Goal: Task Accomplishment & Management: Manage account settings

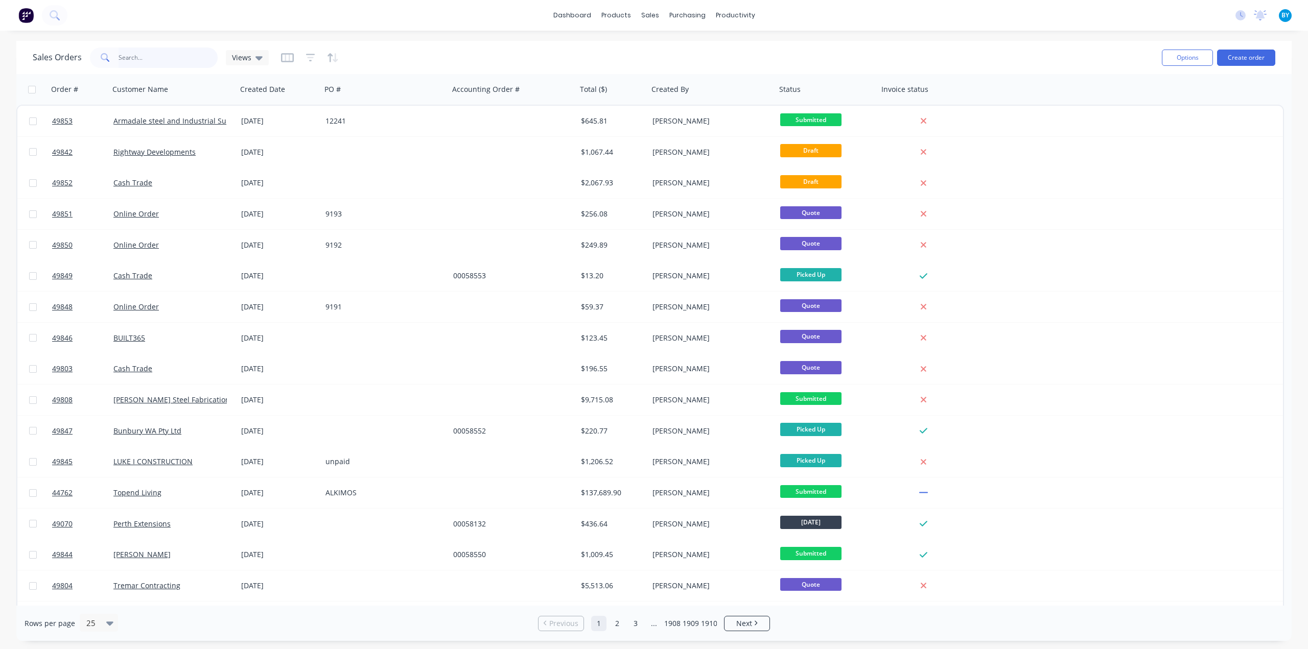
click at [155, 56] on input "text" at bounding box center [168, 57] width 100 height 20
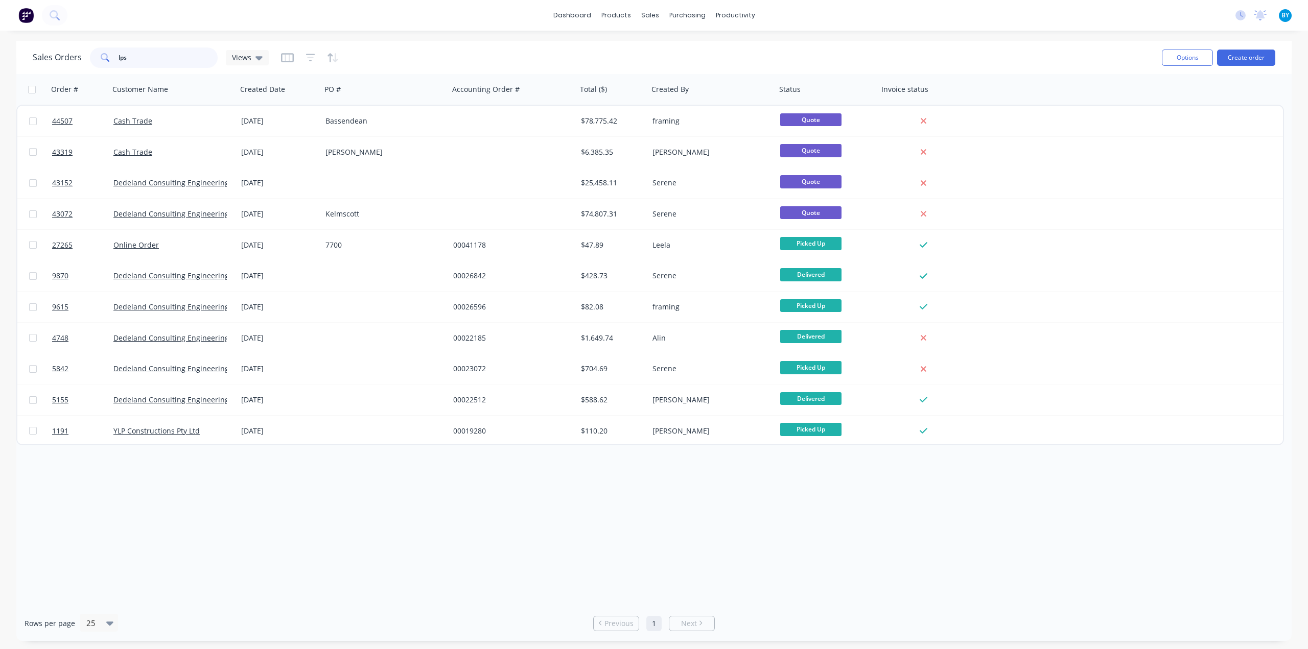
drag, startPoint x: 137, startPoint y: 58, endPoint x: 27, endPoint y: 53, distance: 110.4
click at [30, 54] on div "Sales Orders lps Views Options Create order" at bounding box center [653, 57] width 1275 height 33
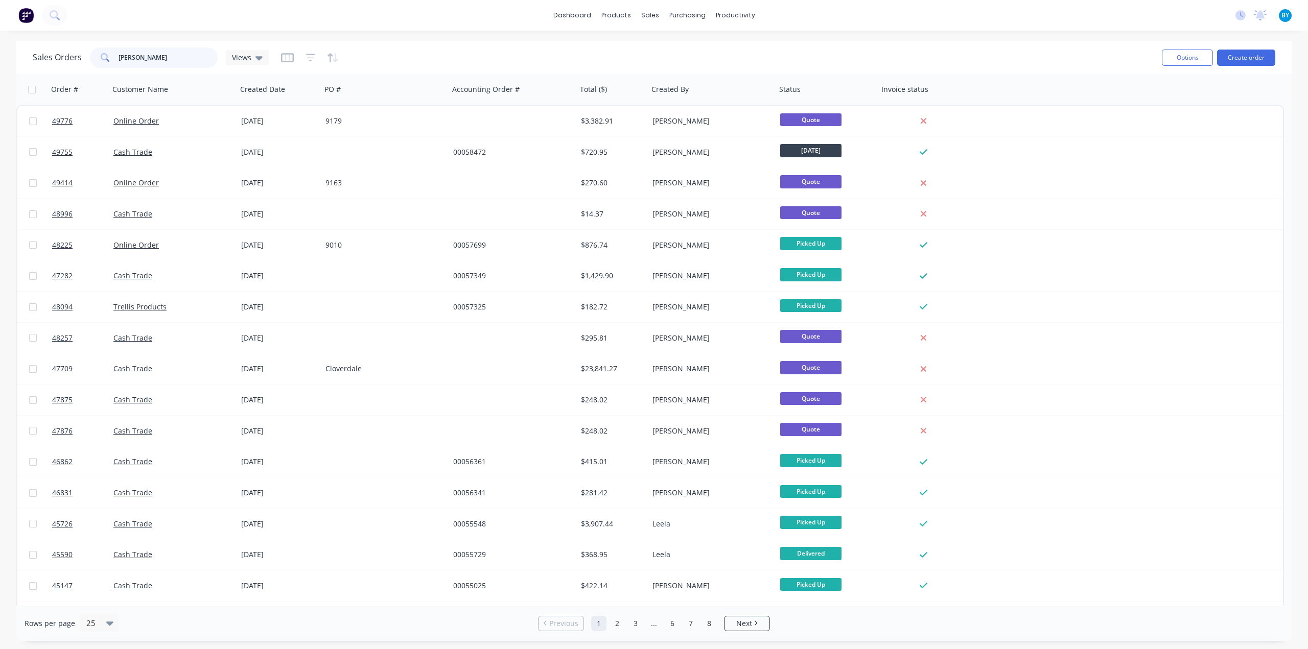
drag, startPoint x: 143, startPoint y: 60, endPoint x: 4, endPoint y: 40, distance: 140.9
click at [8, 41] on div "Sales Orders [PERSON_NAME] Views Options Create order Order # Customer Name Cre…" at bounding box center [654, 341] width 1308 height 600
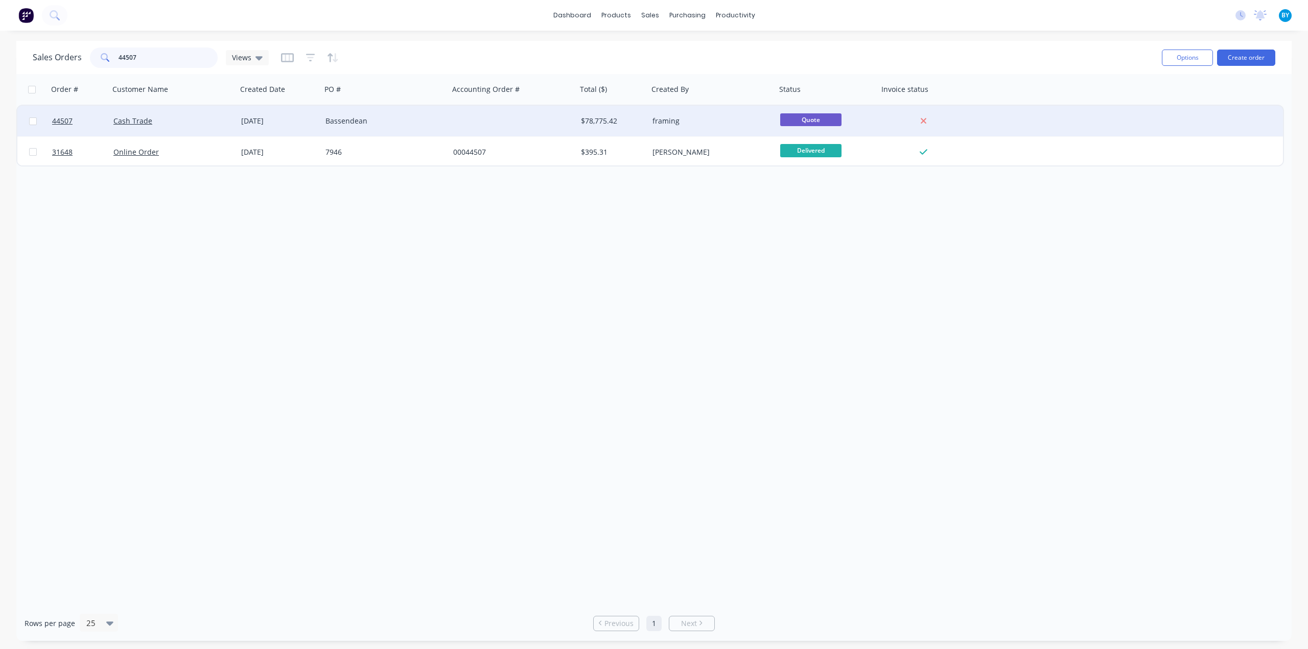
type input "44507"
click at [419, 127] on div "Bassendean" at bounding box center [385, 121] width 128 height 31
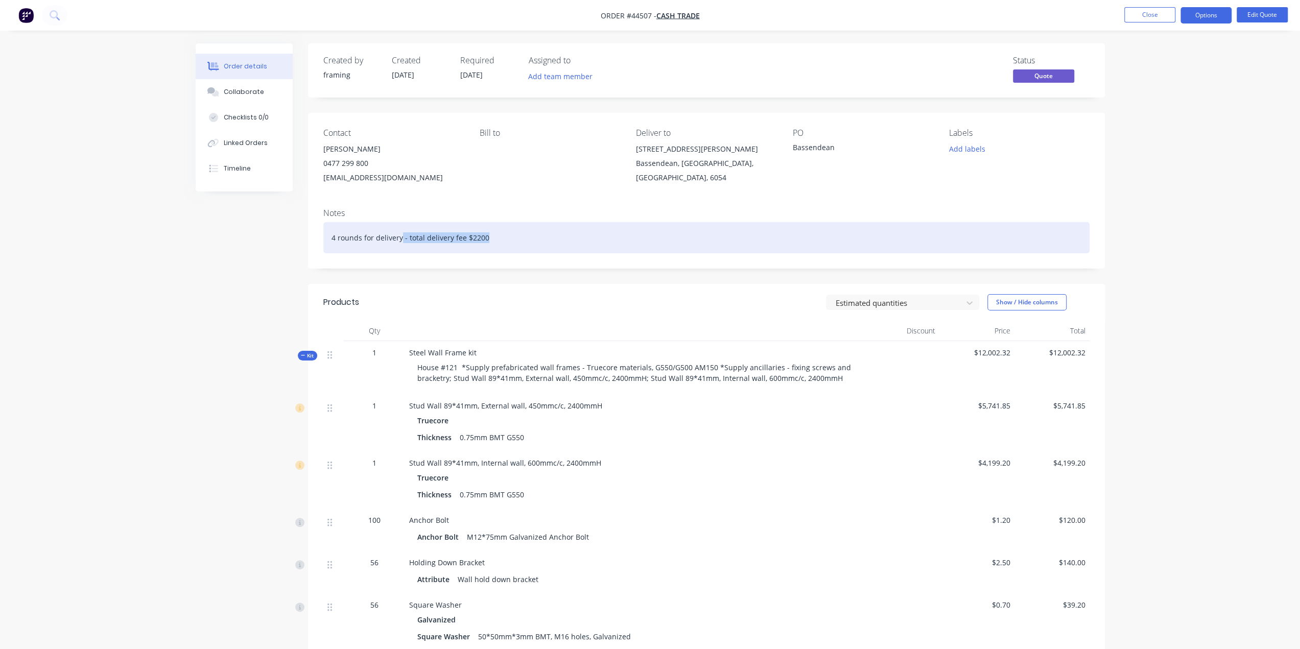
drag, startPoint x: 537, startPoint y: 233, endPoint x: 727, endPoint y: 234, distance: 190.0
click at [710, 233] on div "4 rounds for delivery - total delivery fee $2200" at bounding box center [706, 237] width 766 height 31
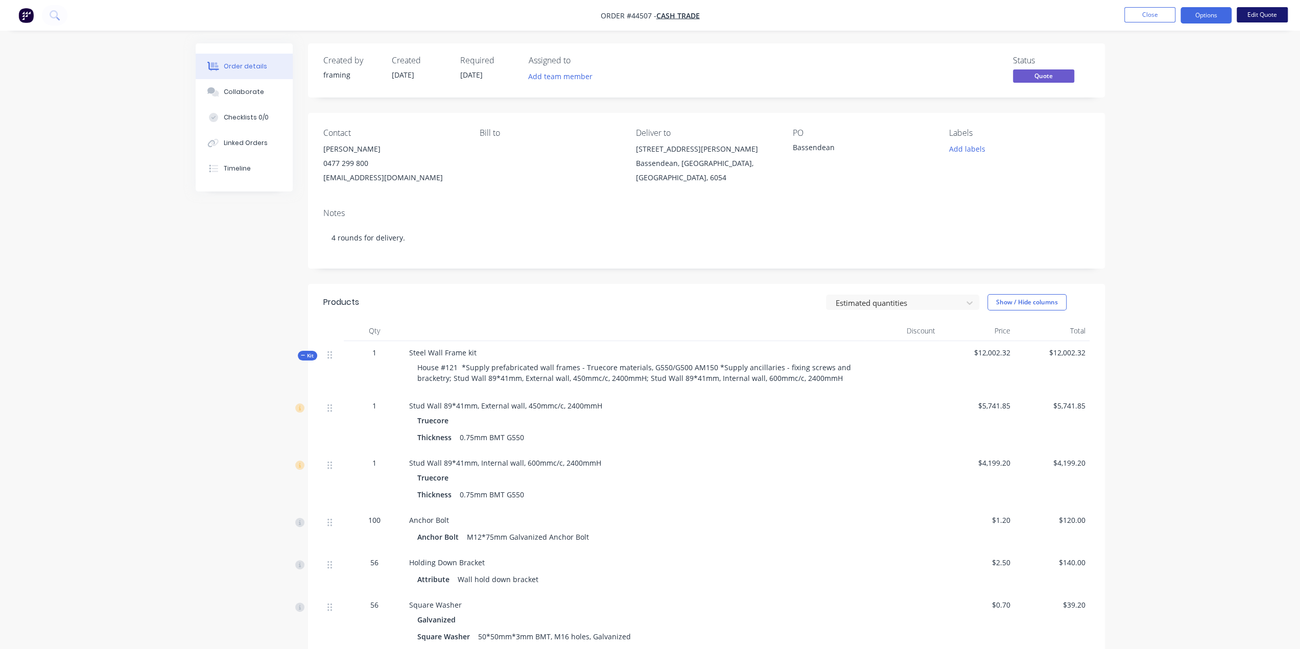
click at [1255, 15] on button "Edit Quote" at bounding box center [1262, 14] width 51 height 15
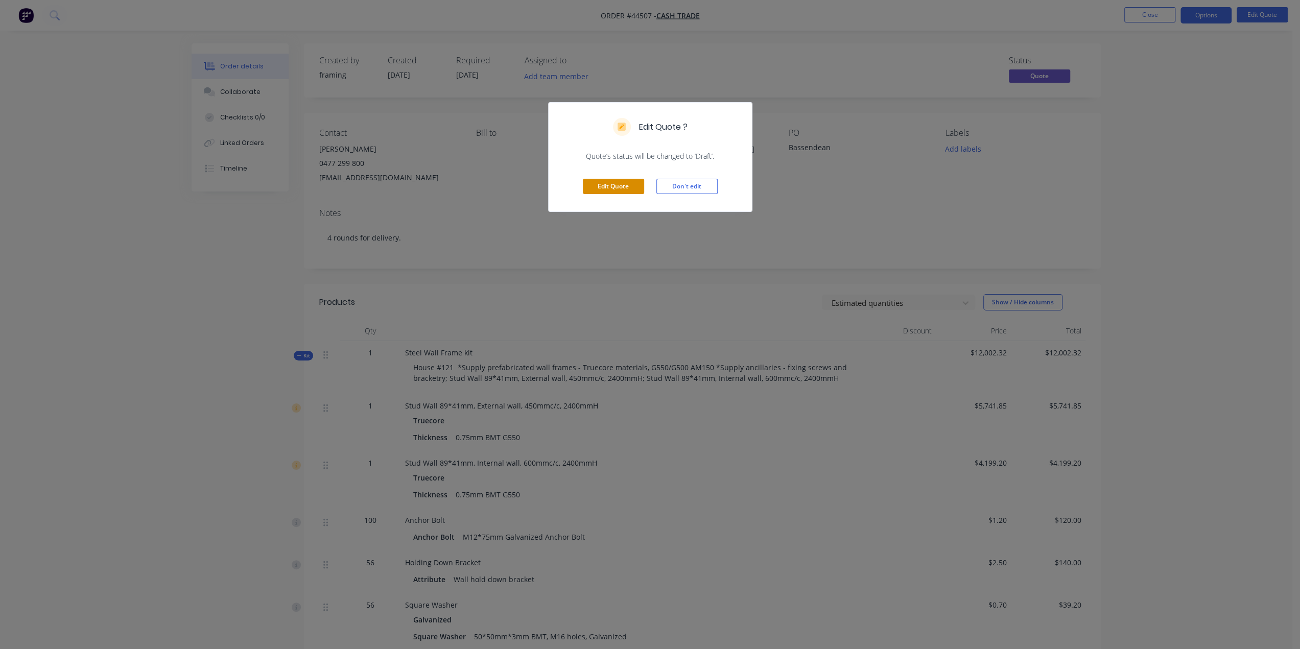
click at [609, 185] on button "Edit Quote" at bounding box center [613, 186] width 61 height 15
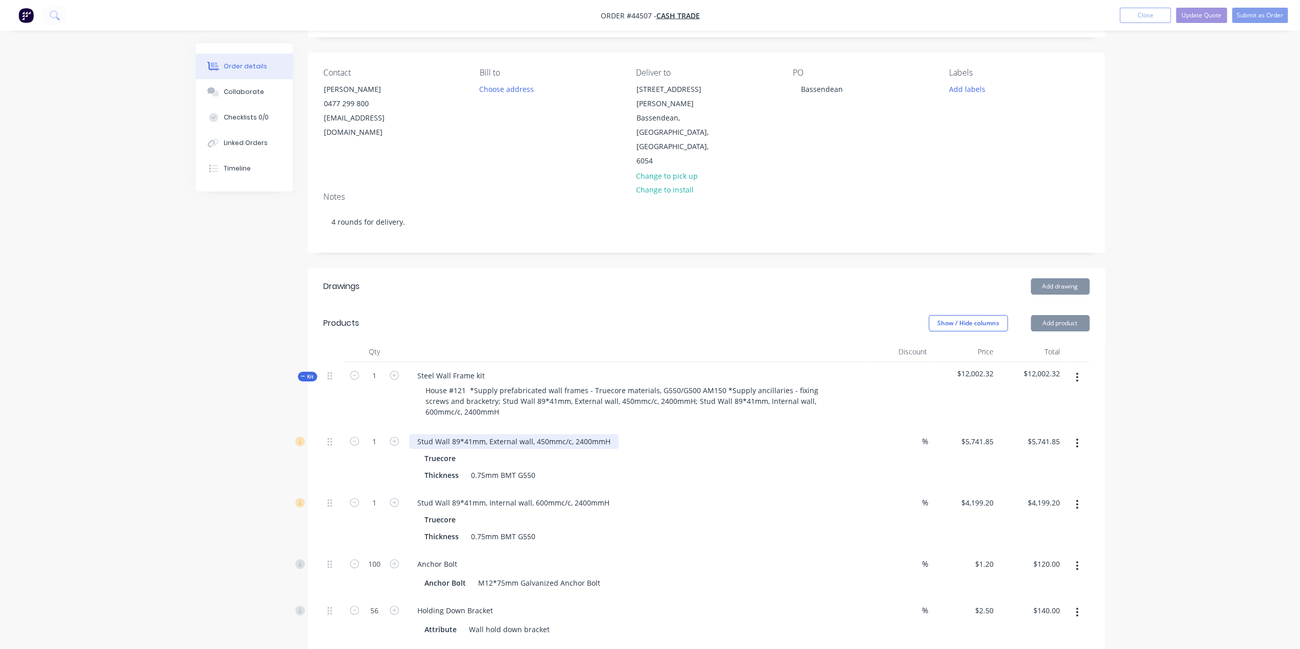
scroll to position [204, 0]
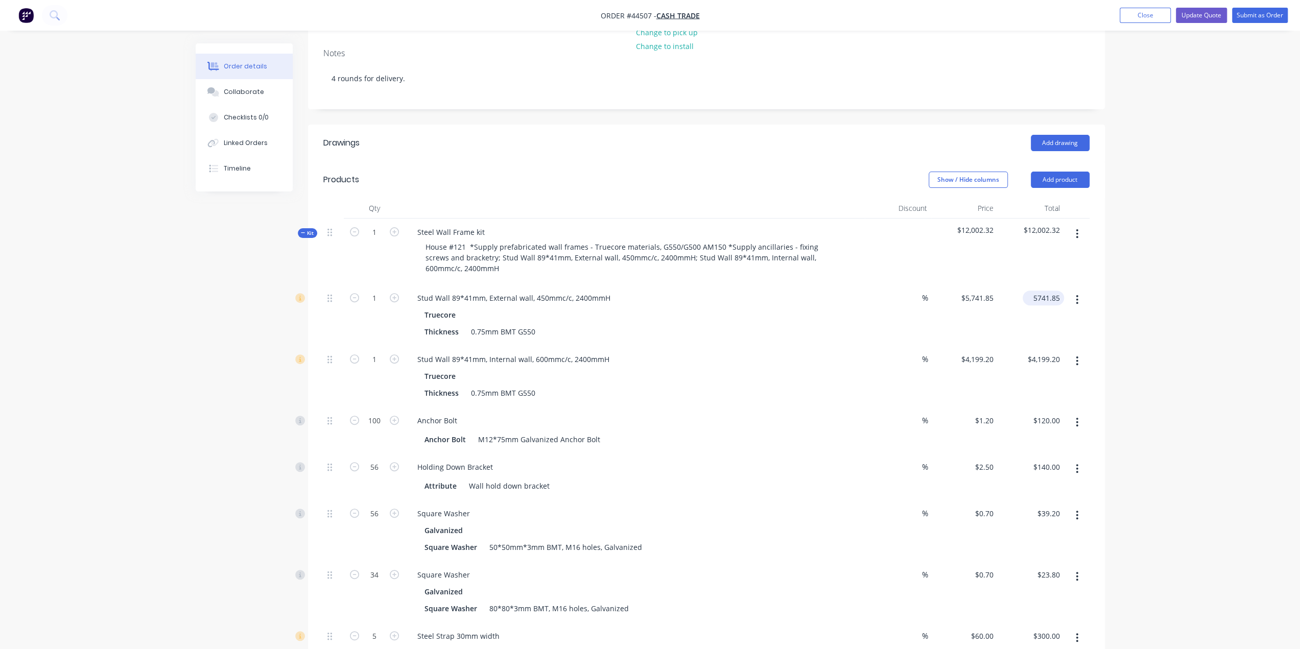
drag, startPoint x: 1057, startPoint y: 258, endPoint x: 1050, endPoint y: 256, distance: 6.9
click at [1055, 291] on input "5741.85" at bounding box center [1045, 298] width 37 height 15
type input "5159.92"
type input "$5,159.92"
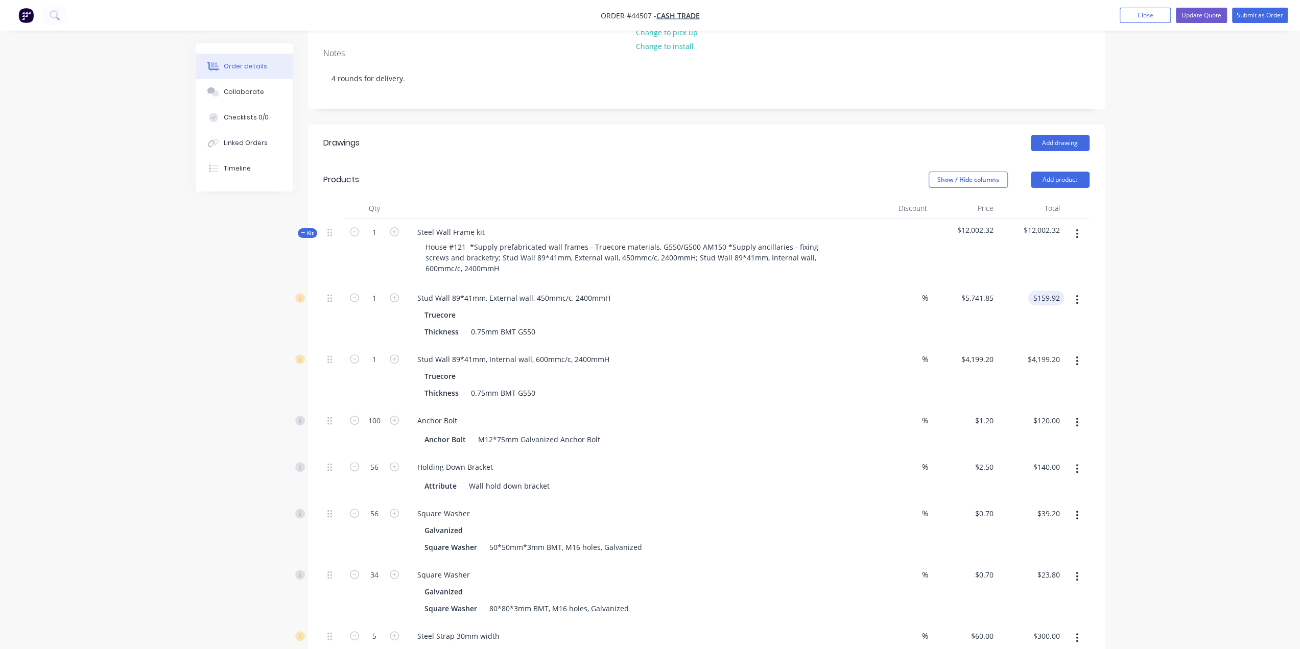
type input "$5,159.92"
click at [1049, 352] on input "4199.20" at bounding box center [1045, 359] width 37 height 15
type input "4686.16"
type input "$4,686.16"
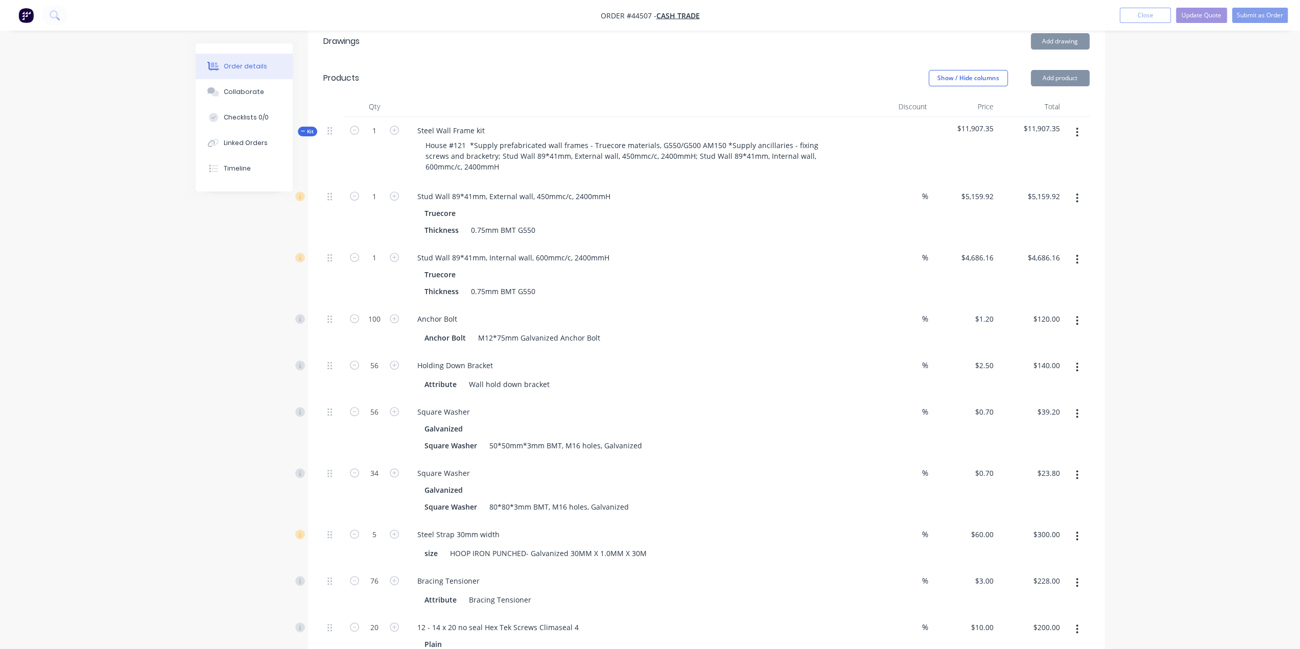
scroll to position [306, 0]
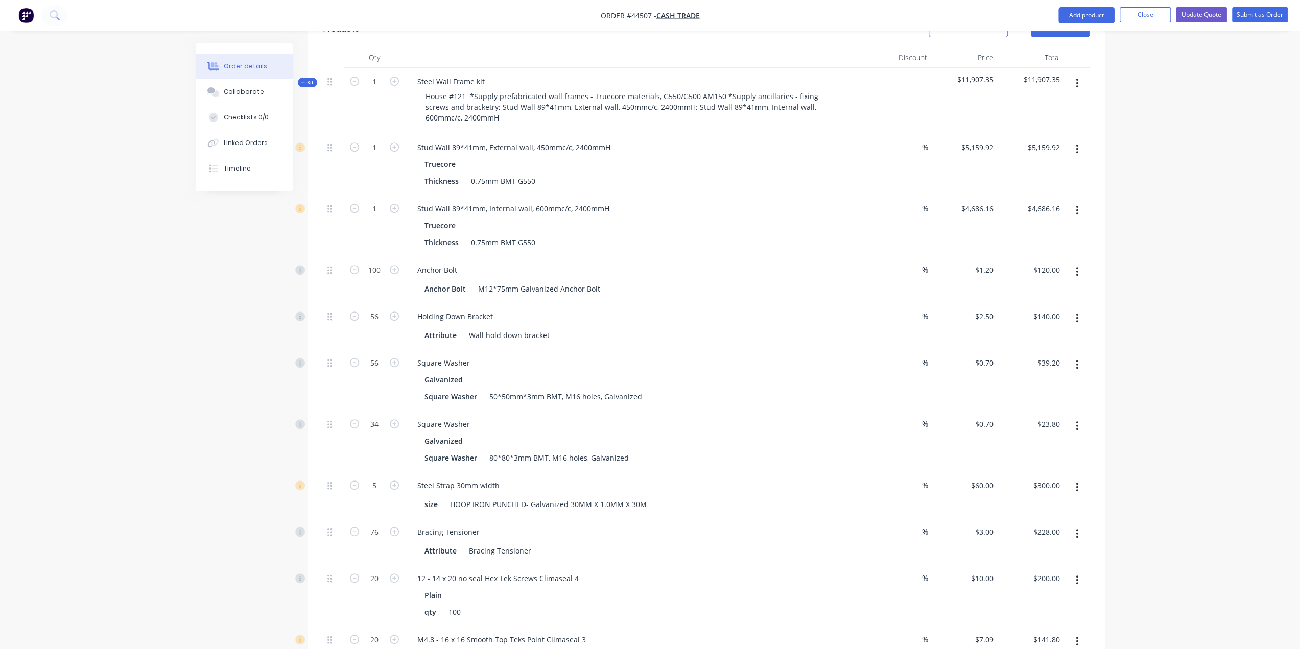
scroll to position [358, 0]
click at [381, 260] on input "100" at bounding box center [374, 267] width 27 height 15
type input "130"
type input "$156.00"
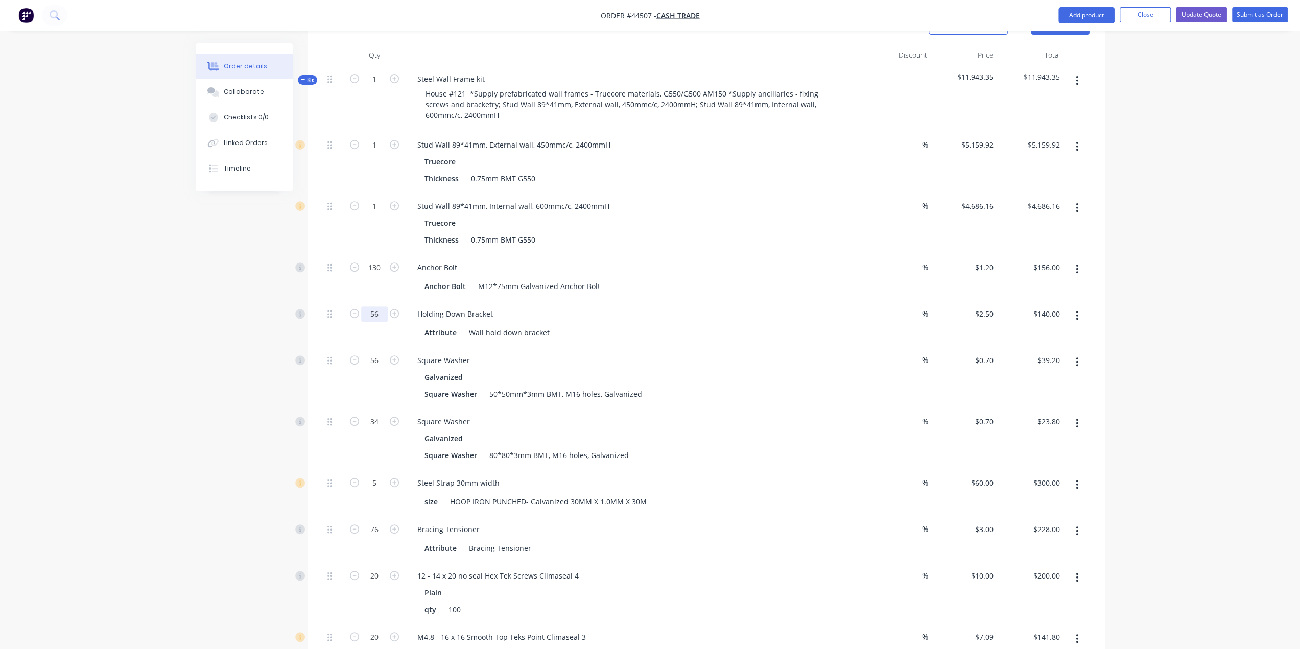
click at [379, 306] on input "56" at bounding box center [374, 313] width 27 height 15
type input "30"
type input "$75.00"
click at [377, 353] on input "56" at bounding box center [374, 360] width 27 height 15
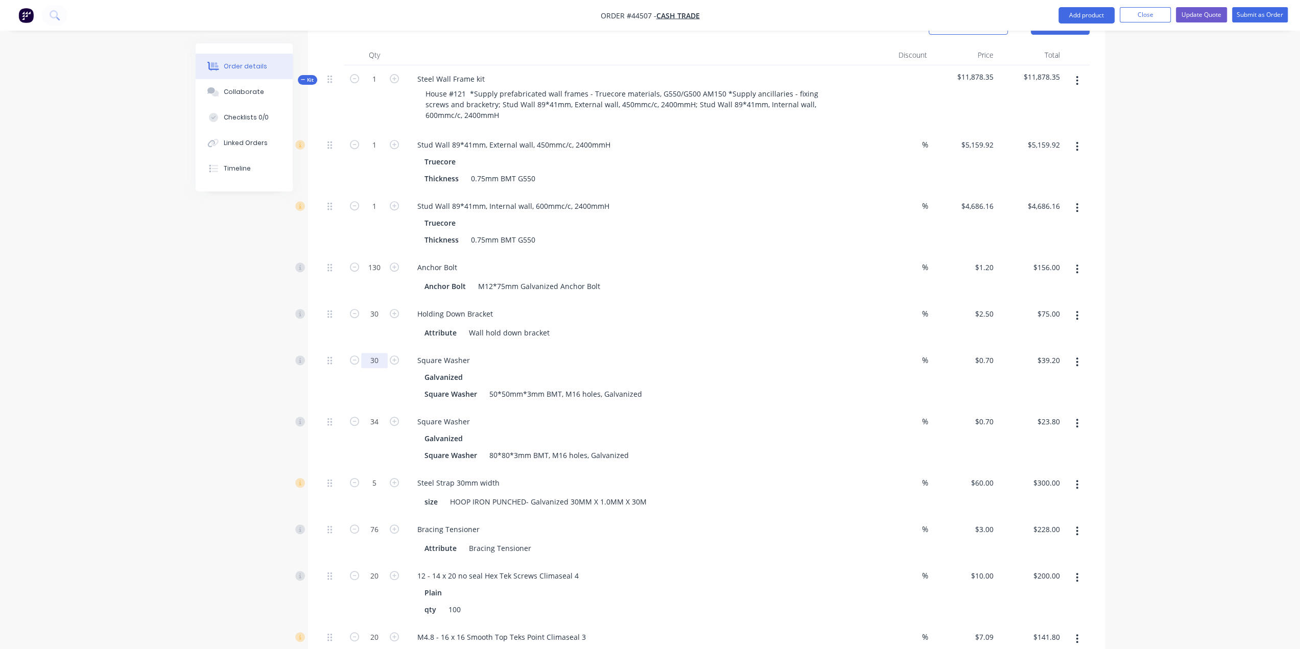
type input "30"
type input "$21.00"
click at [376, 414] on input "34" at bounding box center [374, 421] width 27 height 15
type input "100"
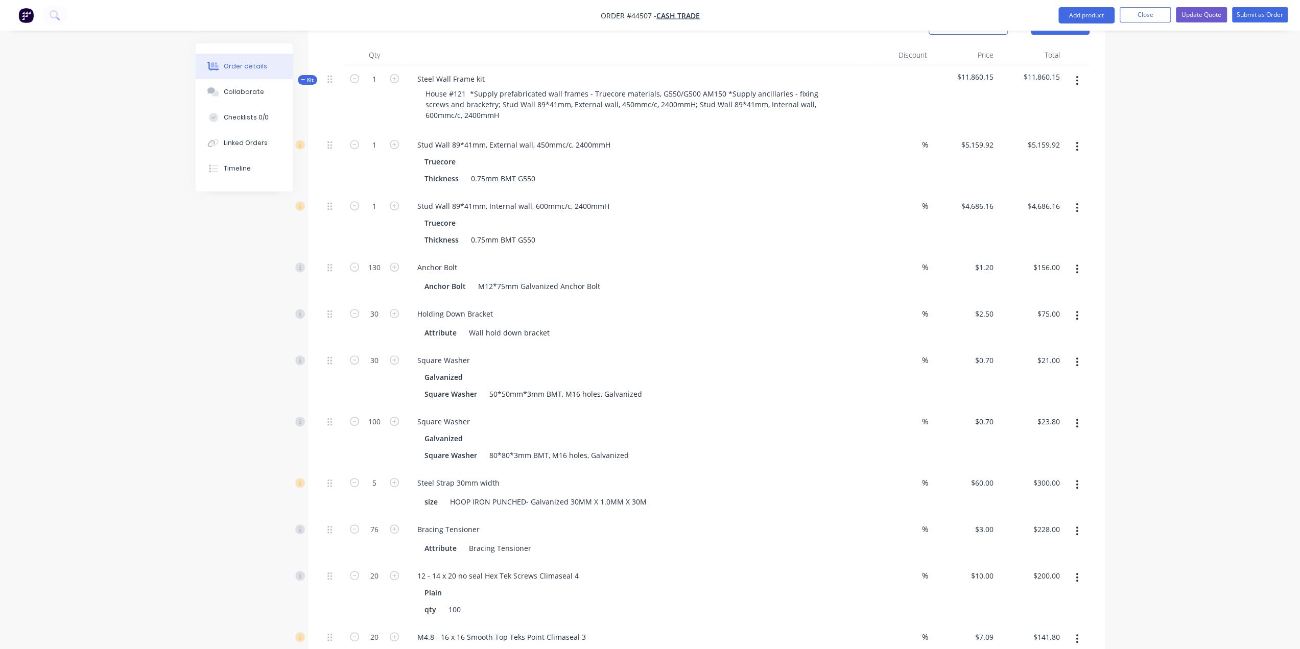
type input "$70.00"
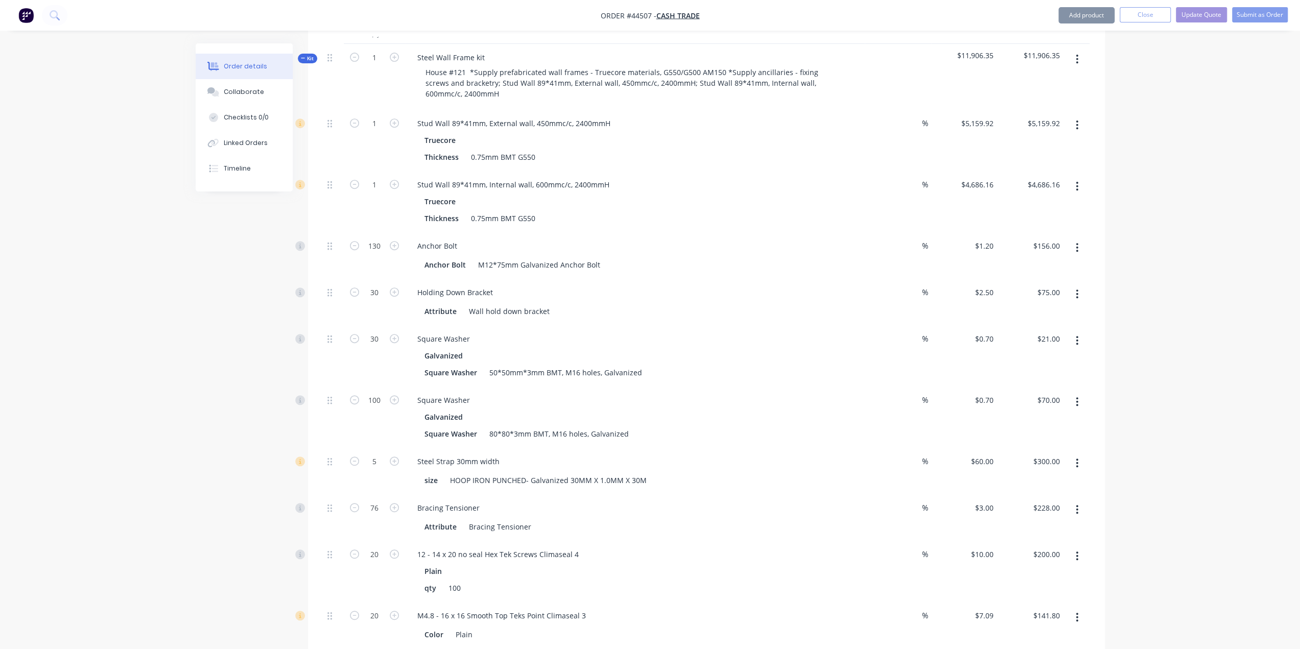
scroll to position [442, 0]
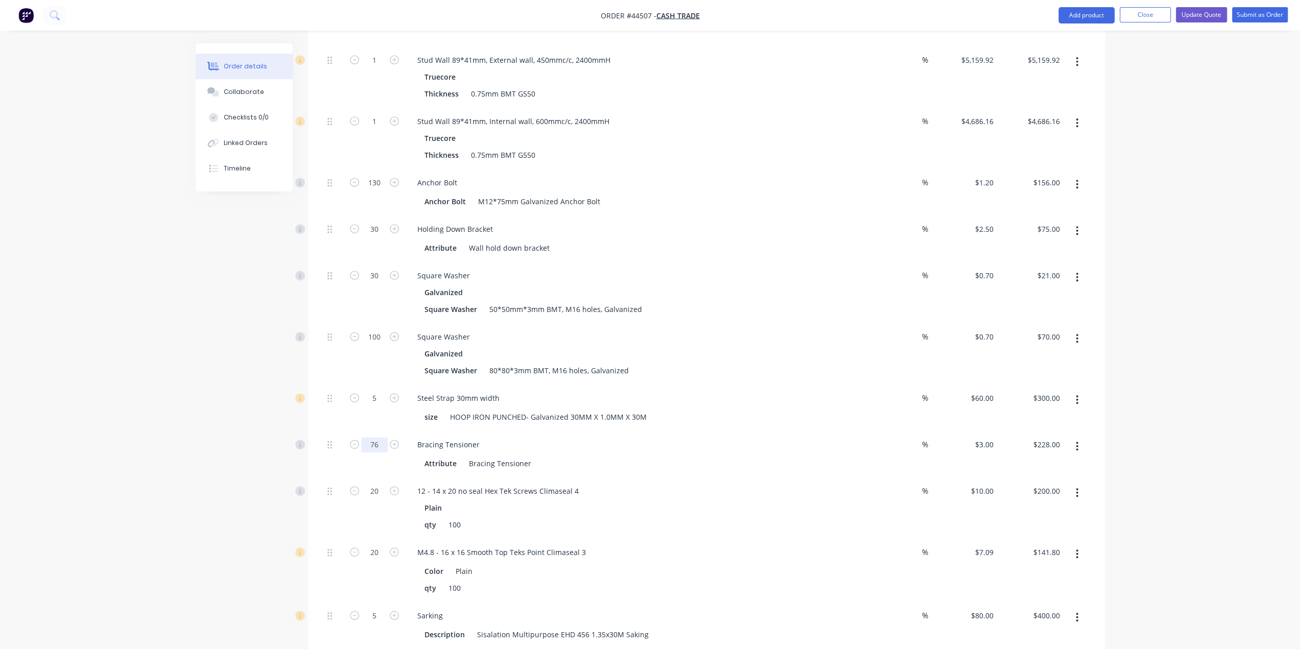
click at [373, 437] on input "76" at bounding box center [374, 444] width 27 height 15
type input "50"
type input "$150.00"
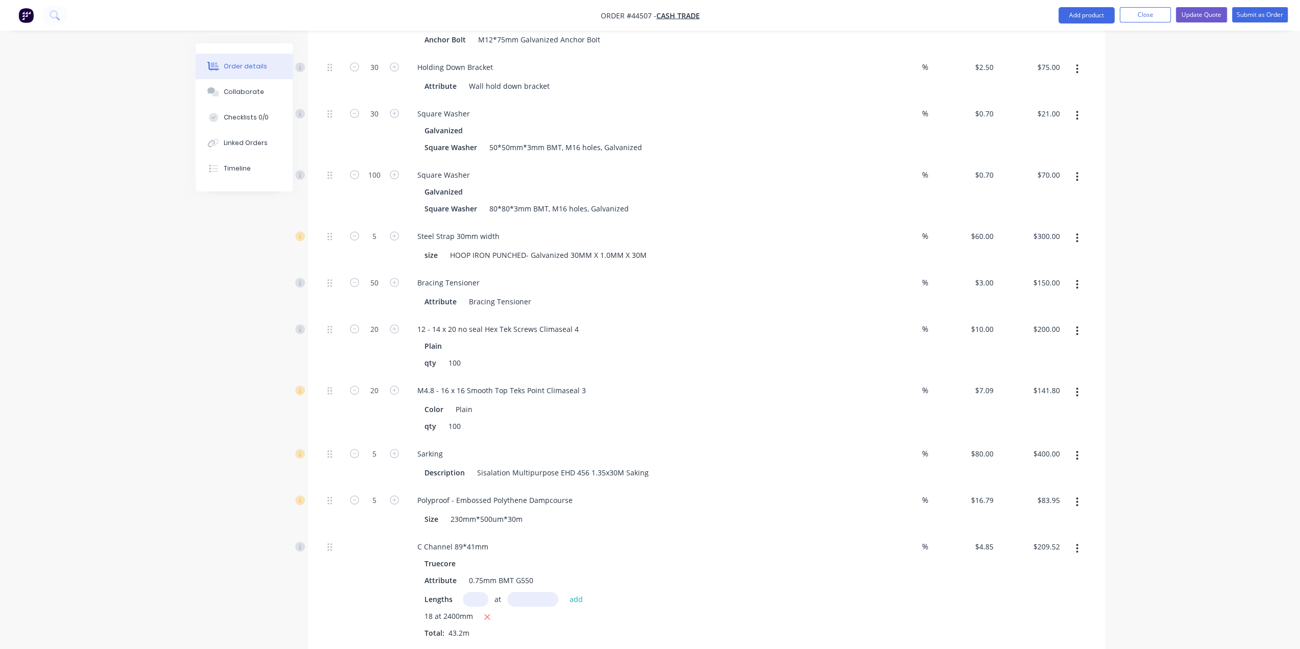
scroll to position [630, 0]
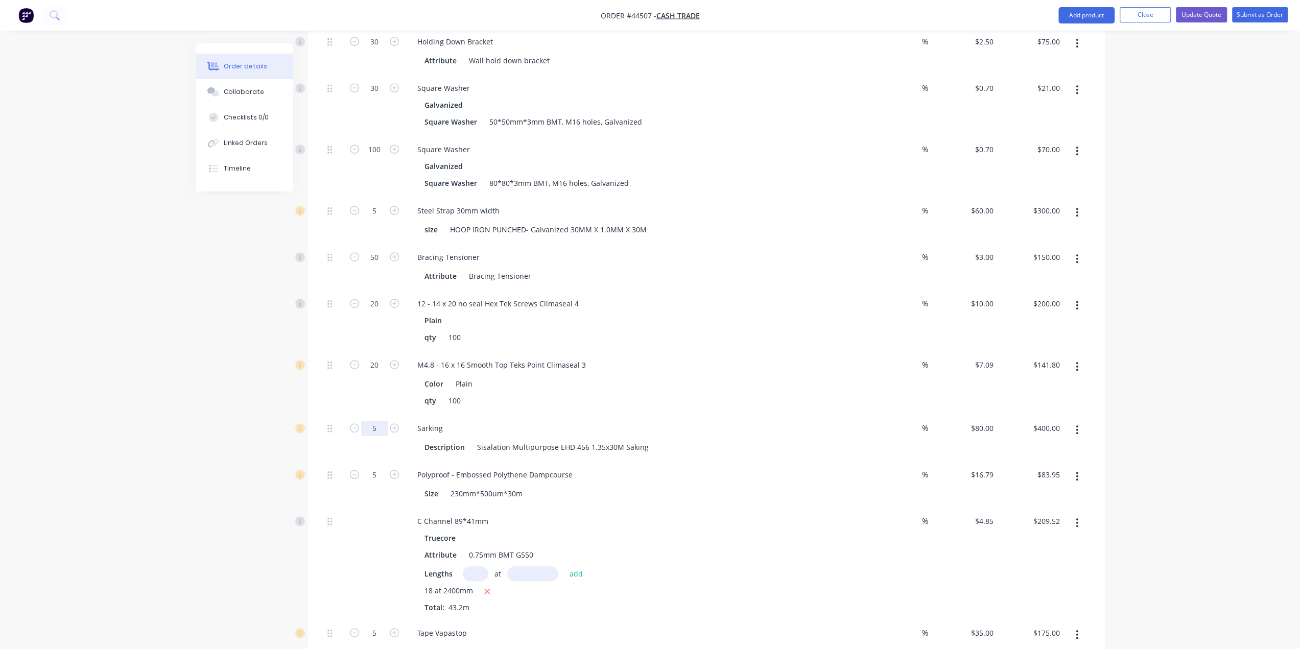
click at [374, 421] on input "5" at bounding box center [374, 428] width 27 height 15
type input "4"
type input "$320.00"
click at [375, 626] on input "5" at bounding box center [374, 633] width 27 height 15
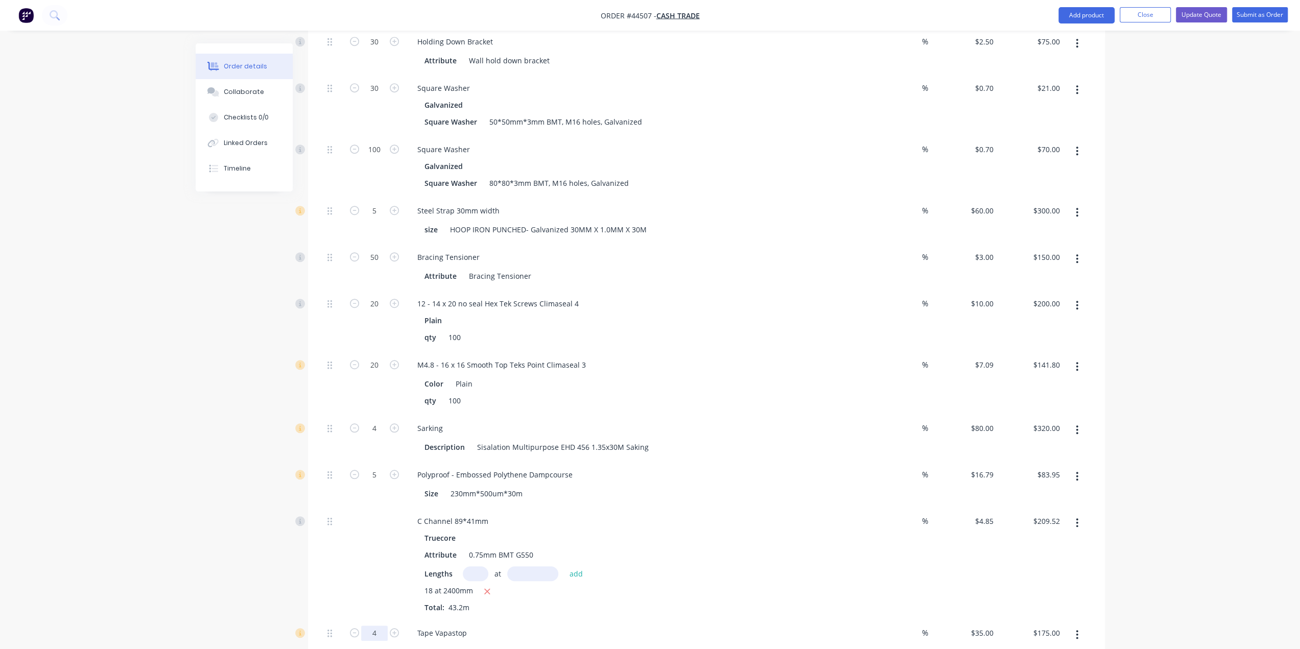
type input "4"
type input "$140.00"
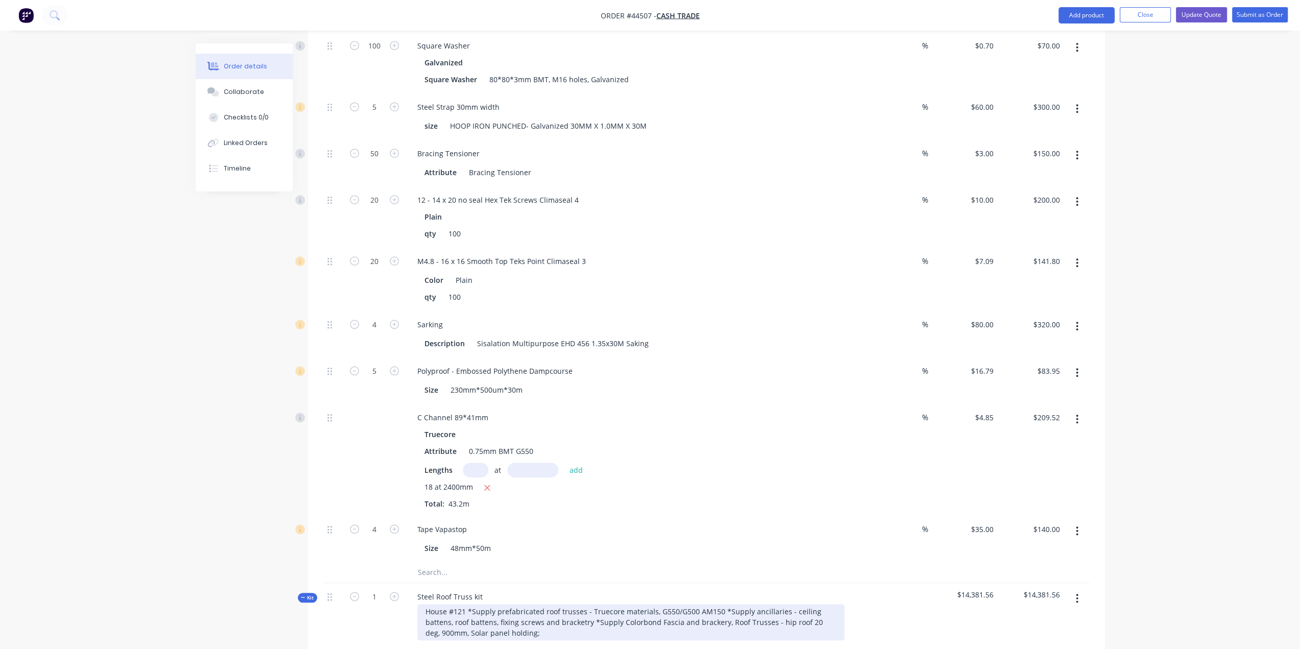
scroll to position [800, 0]
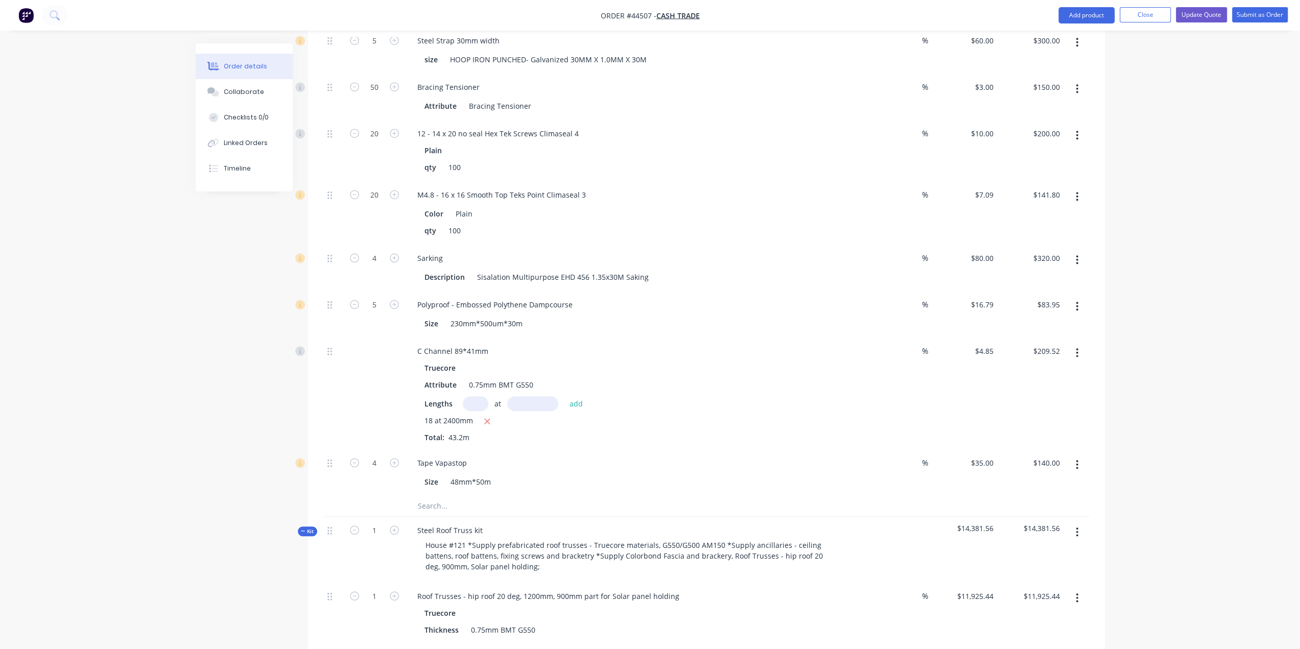
click at [1078, 347] on icon "button" at bounding box center [1077, 352] width 3 height 11
click at [1041, 413] on div "Delete" at bounding box center [1041, 420] width 79 height 15
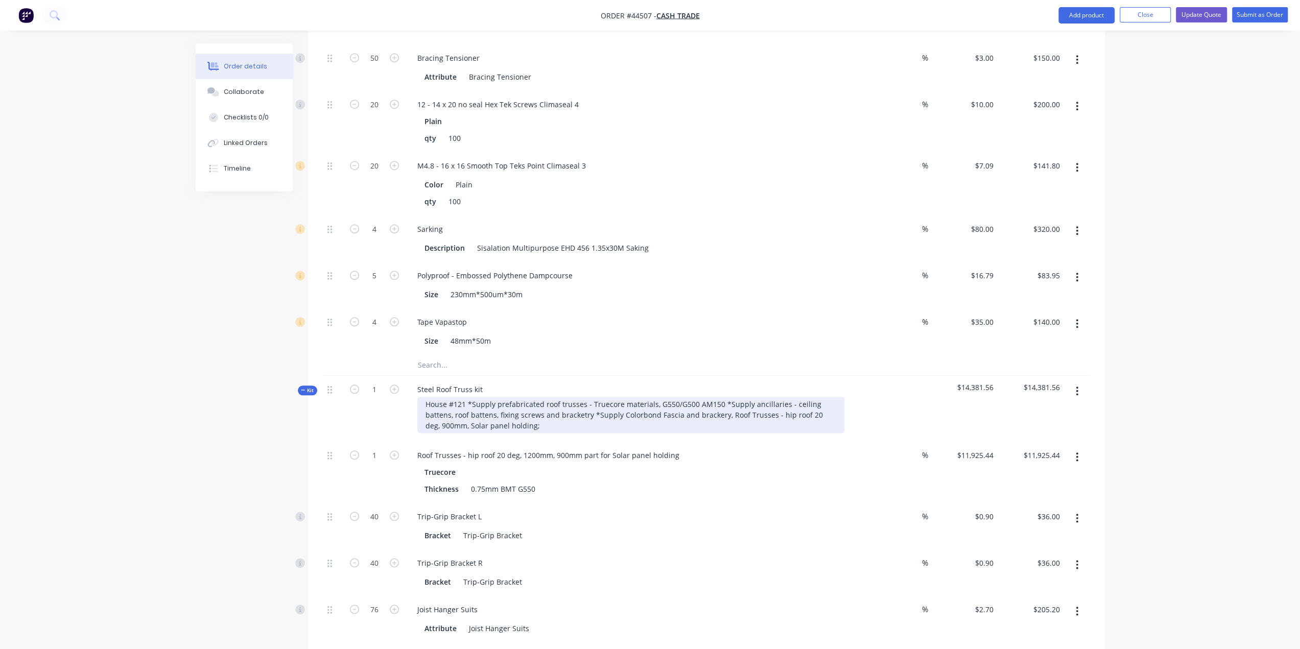
scroll to position [885, 0]
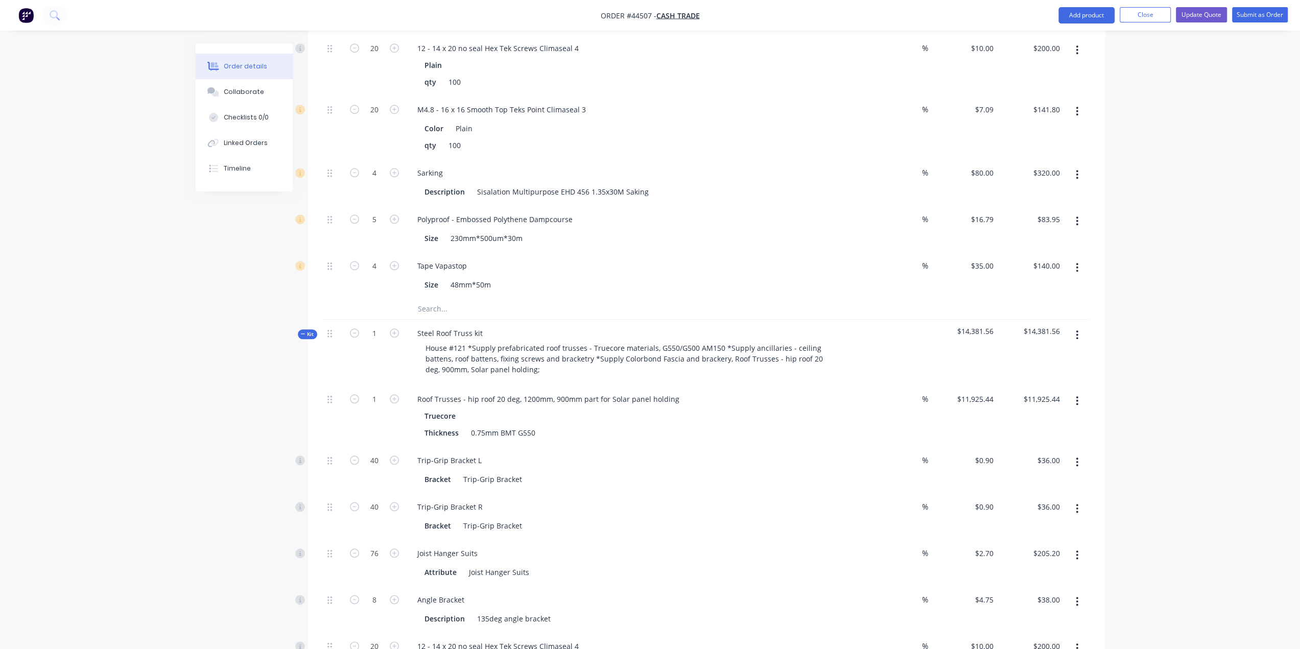
click at [1044, 392] on input "11925.44" at bounding box center [1043, 399] width 41 height 15
type input "13100.88"
type input "$13,100.88"
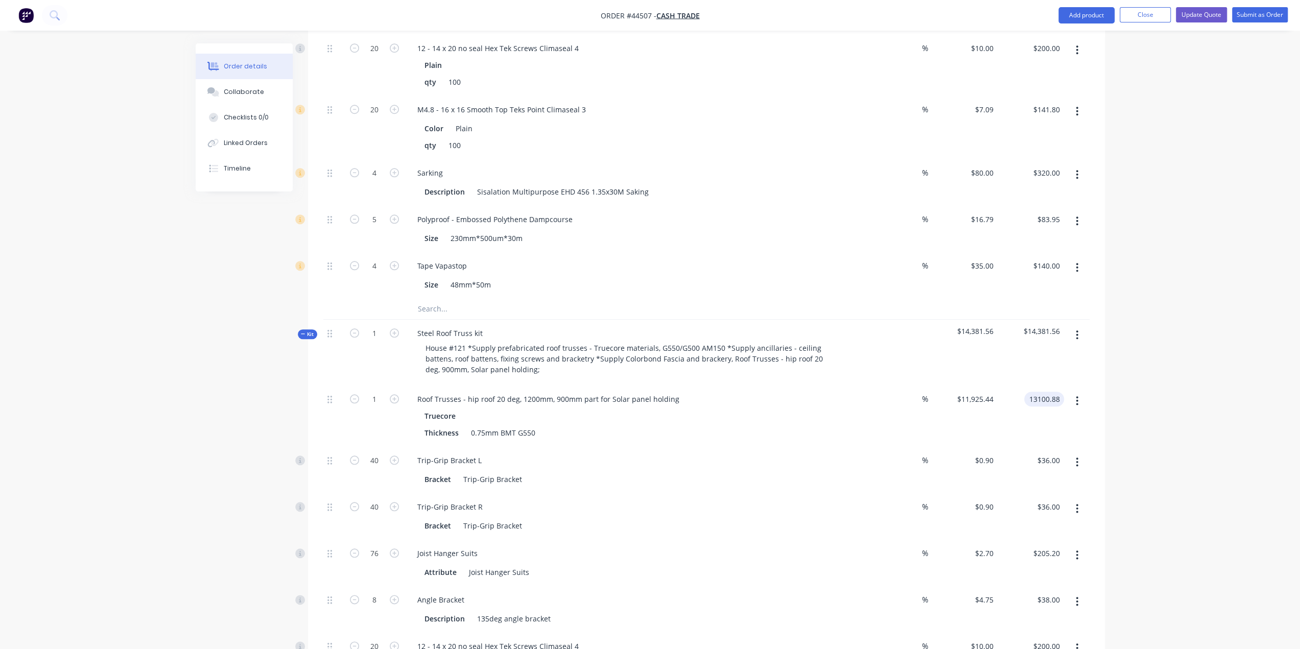
type input "$13,100.88"
click at [526, 392] on div "Roof Trusses - hip roof 20 deg, 1200mm, 900mm part for Solar panel holding" at bounding box center [548, 399] width 278 height 15
click at [574, 392] on div "Roof Trusses - hip roof 20 deg, 1200mm, 900mm part for Solar panel holding" at bounding box center [548, 399] width 278 height 15
click at [612, 392] on div "Roof Trusses - hip roof 20 deg, 1200mm, 900mm part for Solar panel holding" at bounding box center [548, 399] width 278 height 15
click at [570, 392] on div "Roof Trusses - hip roof 20 deg, 1200mm, 900mm part for Solar panel holding" at bounding box center [548, 399] width 278 height 15
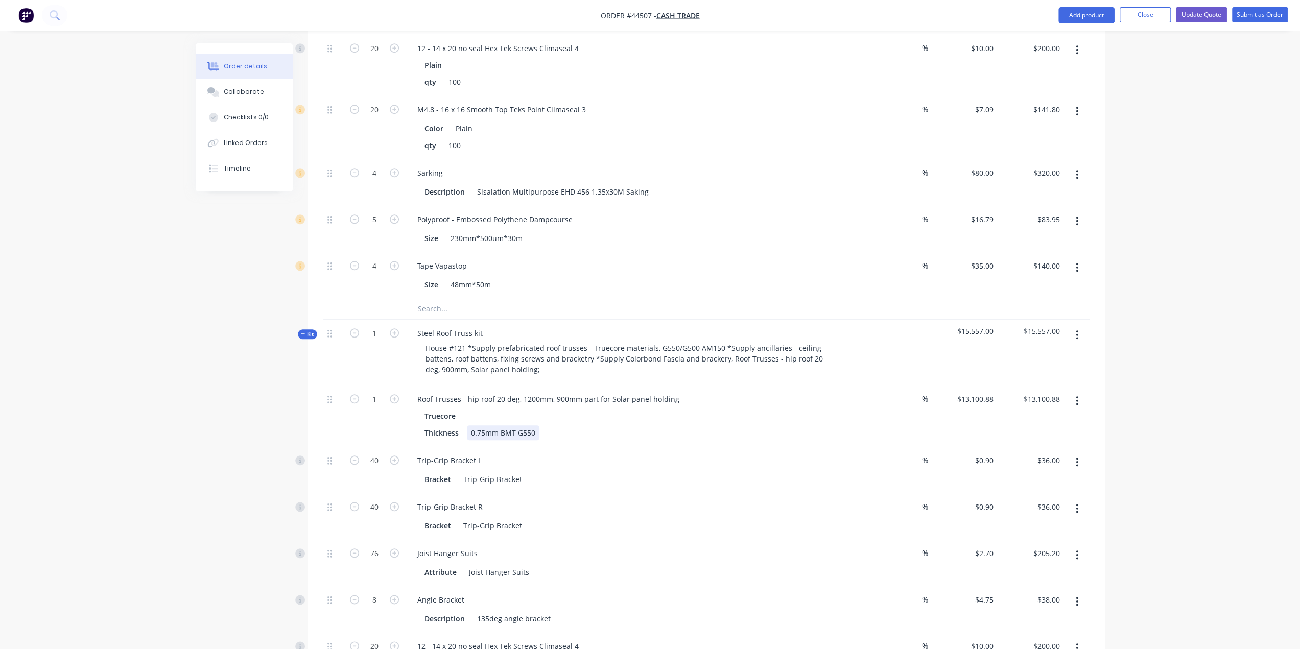
click at [686, 425] on div "Thickness 0.75mm BMT G550" at bounding box center [632, 432] width 425 height 15
click at [727, 425] on div "Thickness 0.75mm BMT G550" at bounding box center [632, 432] width 425 height 15
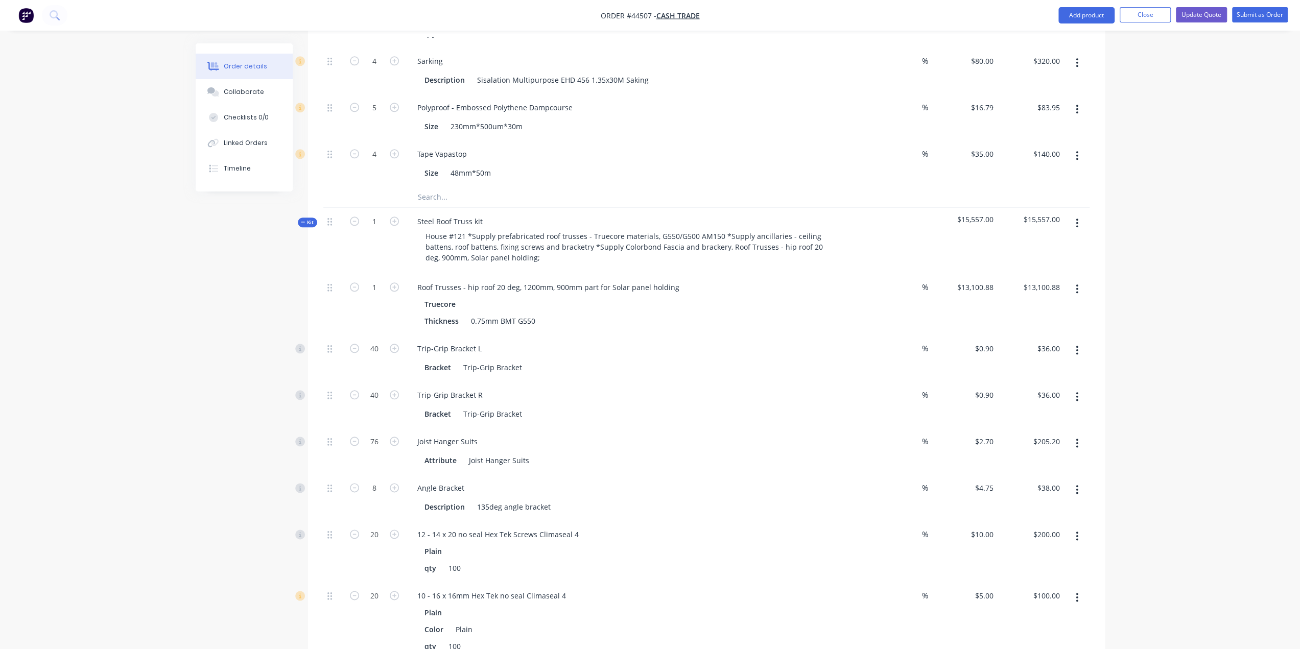
scroll to position [1004, 0]
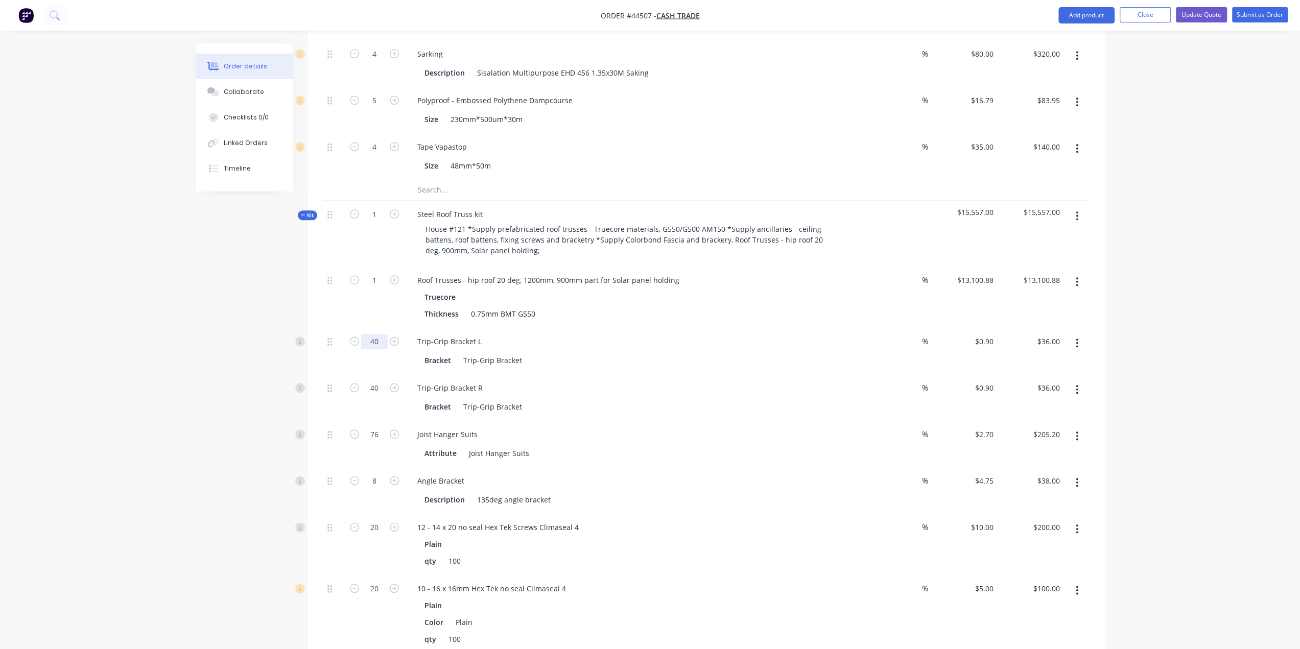
click at [377, 334] on input "40" at bounding box center [374, 341] width 27 height 15
type input "75"
drag, startPoint x: 244, startPoint y: 341, endPoint x: 354, endPoint y: 340, distance: 110.3
type input "$67.50"
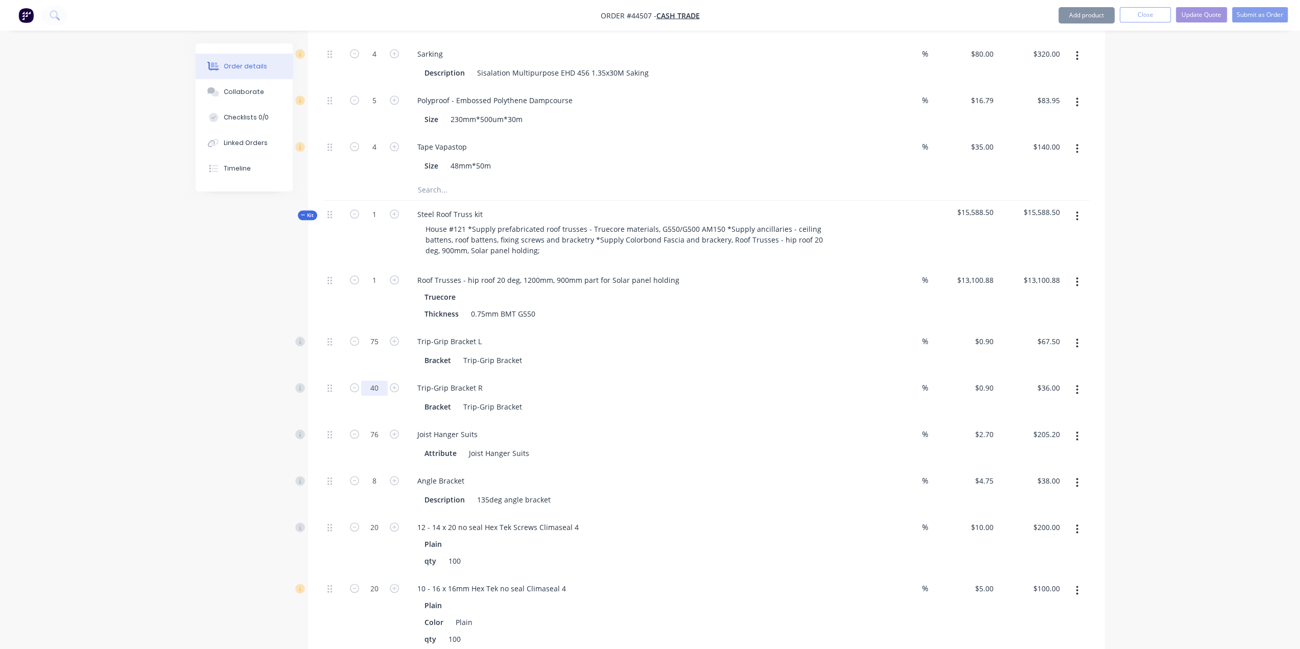
click at [382, 381] on input "40" at bounding box center [374, 388] width 27 height 15
type input "75"
drag, startPoint x: 208, startPoint y: 371, endPoint x: 305, endPoint y: 399, distance: 101.0
type input "$67.50"
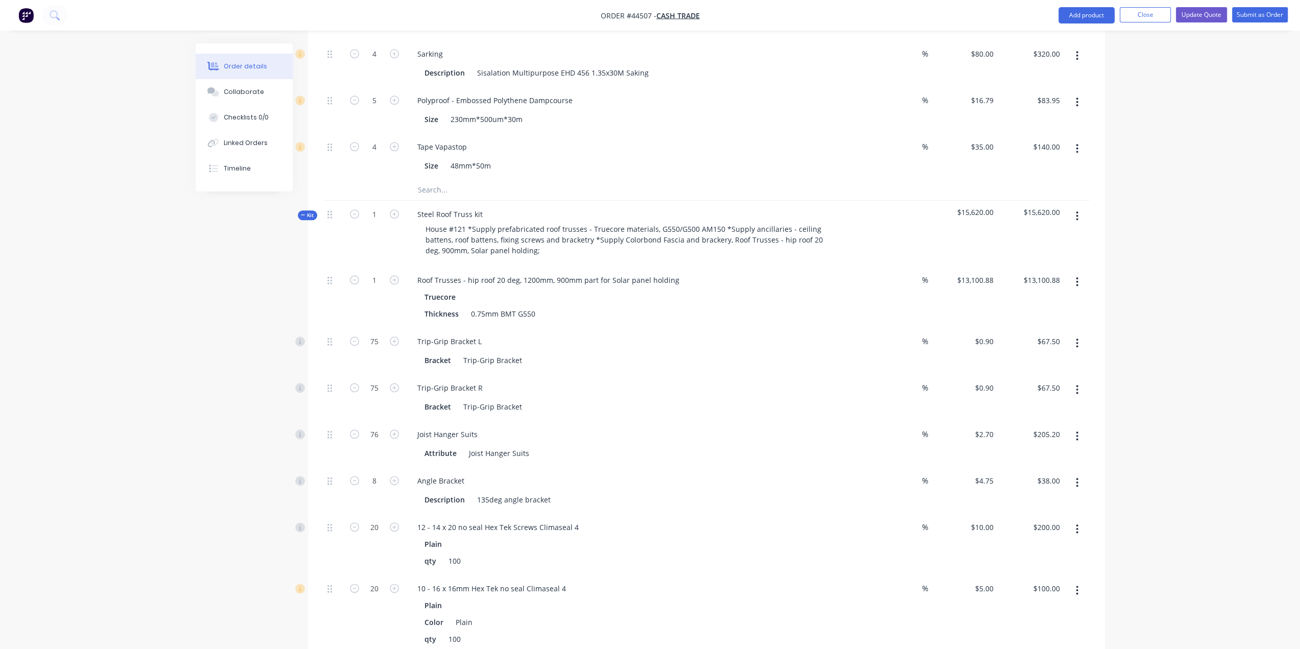
click at [1080, 427] on button "button" at bounding box center [1077, 436] width 24 height 18
click at [1043, 496] on div "Delete" at bounding box center [1041, 503] width 79 height 15
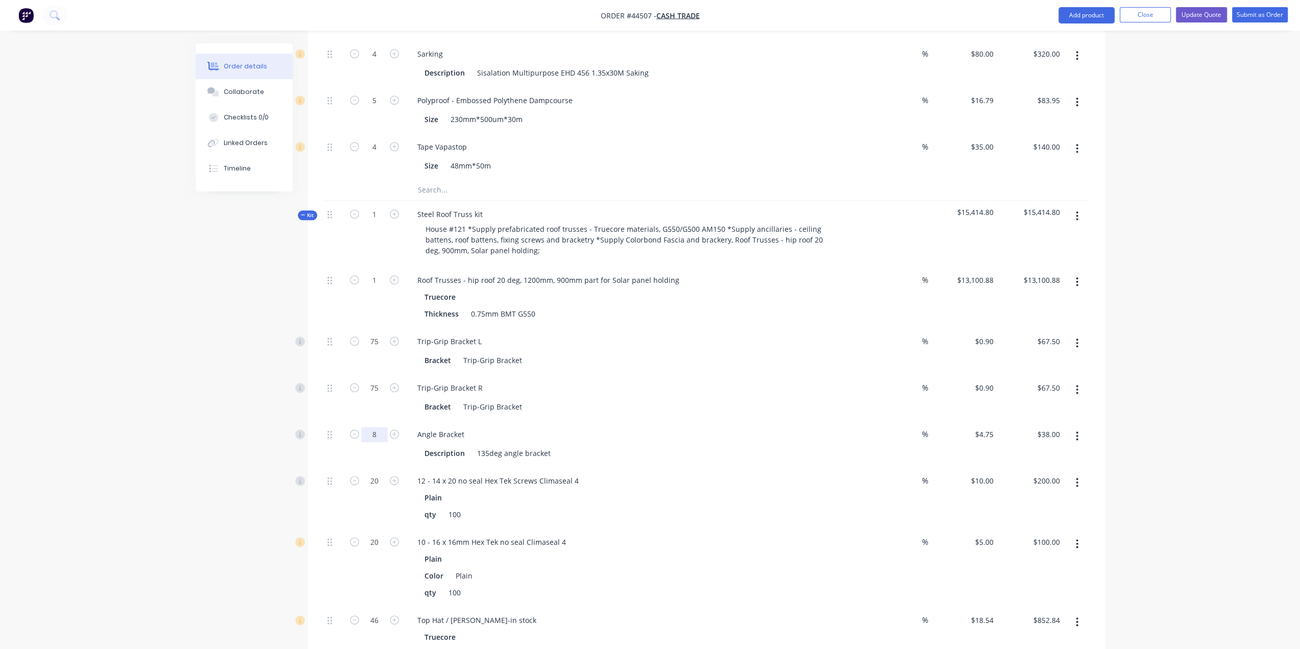
click at [372, 427] on input "8" at bounding box center [374, 434] width 27 height 15
type input "10"
type input "$47.50"
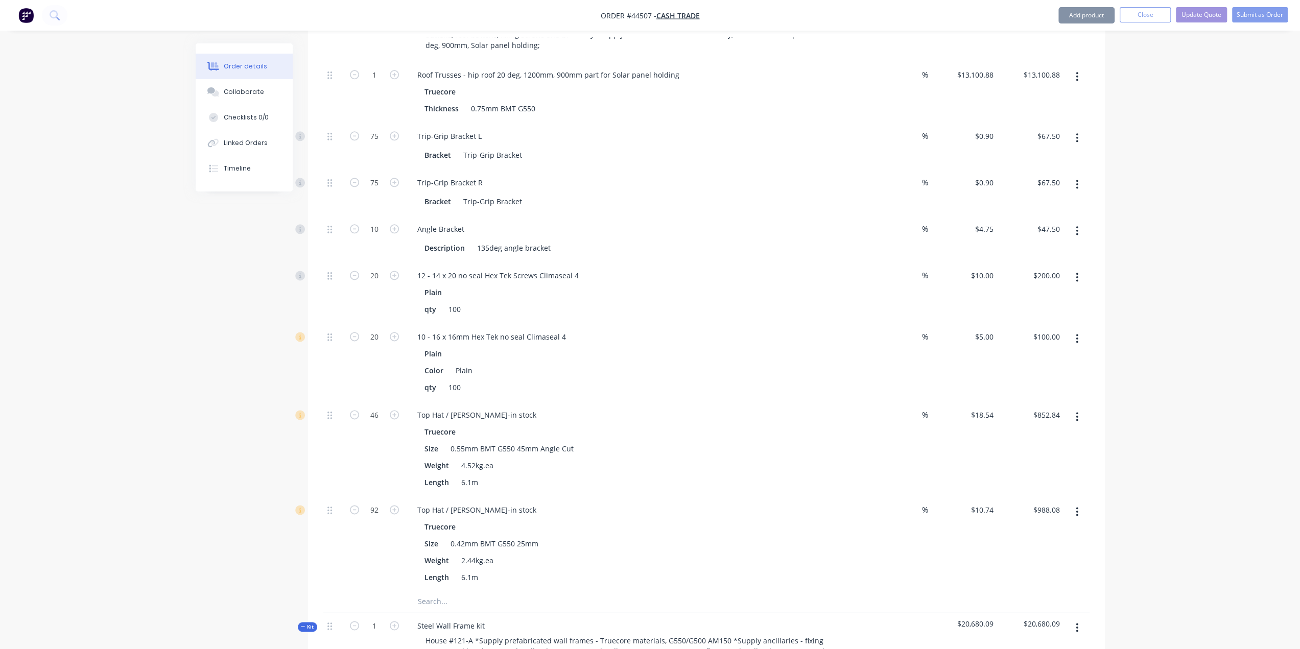
scroll to position [1243, 0]
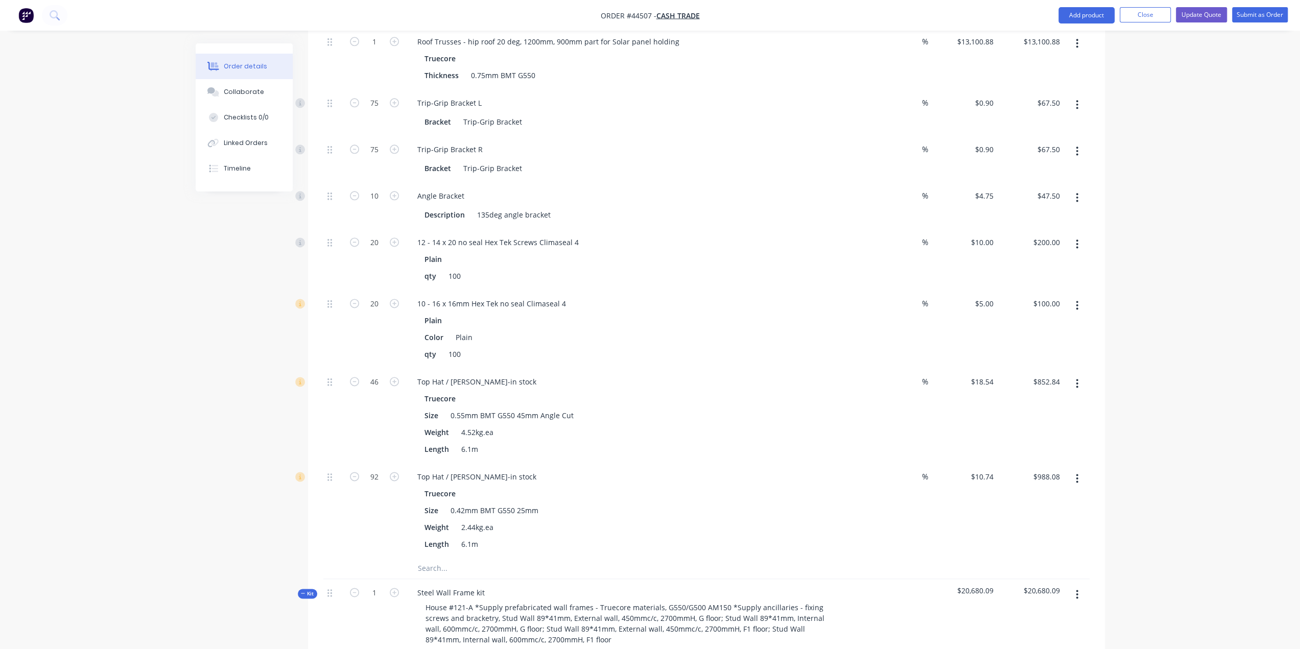
click at [372, 374] on input "46" at bounding box center [374, 381] width 27 height 15
type input "86"
type input "$1,594.44"
click at [502, 374] on div "Top Hat / [PERSON_NAME]-in stock" at bounding box center [476, 381] width 135 height 15
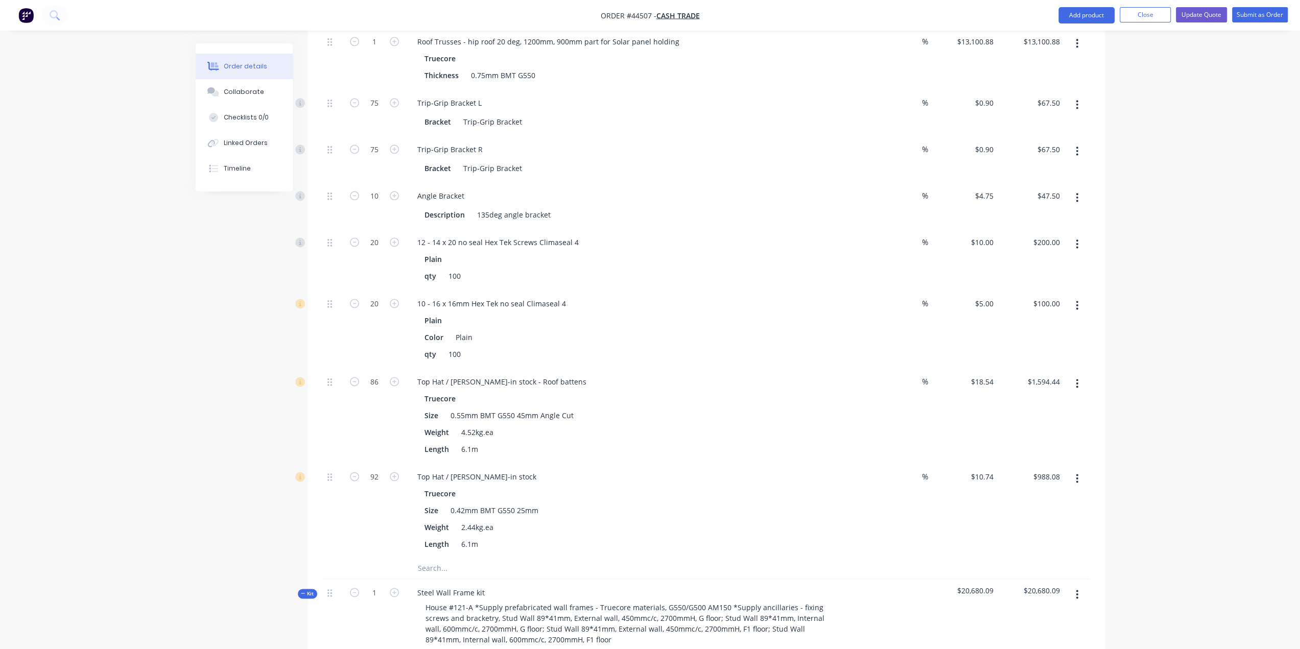
click at [362, 368] on div "86" at bounding box center [374, 415] width 61 height 95
click at [1076, 378] on icon "button" at bounding box center [1077, 383] width 3 height 11
click at [1039, 403] on div "Duplicate" at bounding box center [1041, 410] width 79 height 15
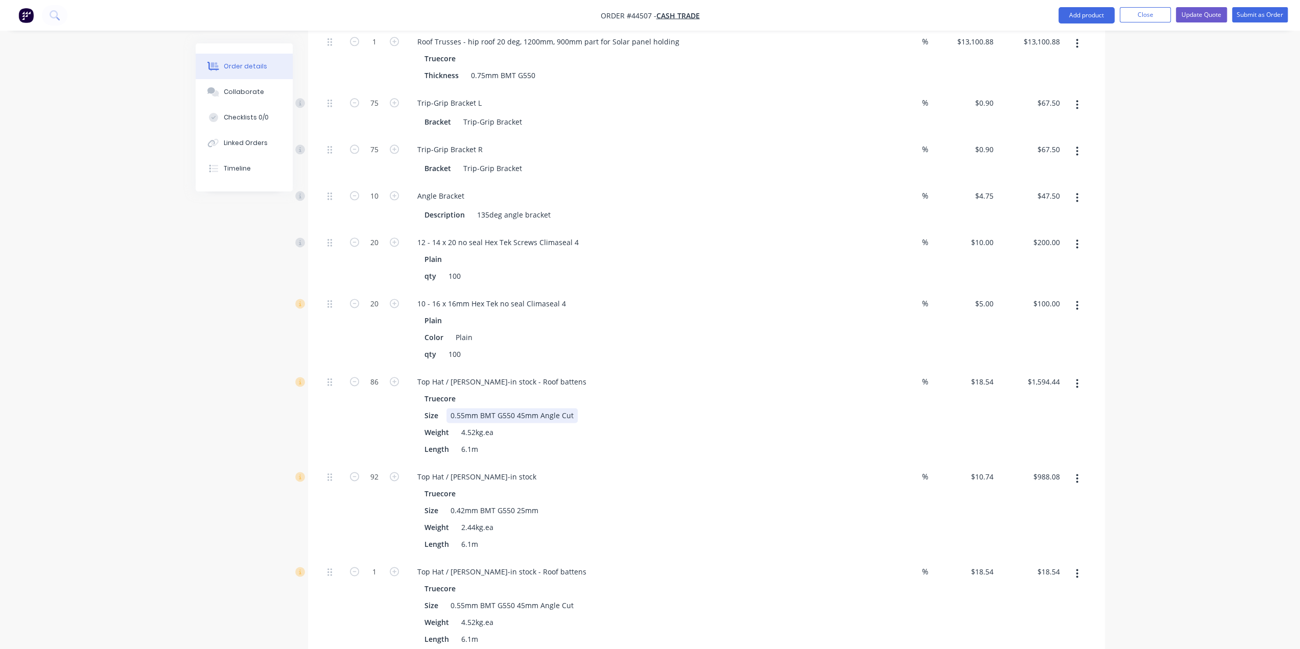
click at [545, 408] on div "0.55mm BMT G550 45mm Angle Cut" at bounding box center [511, 415] width 131 height 15
click at [519, 408] on div "0.55mm BMT G550 45mm Angle Cut" at bounding box center [511, 415] width 131 height 15
click at [505, 408] on div "0.55mm BMT G550 45mm Angle Cut" at bounding box center [511, 415] width 131 height 15
drag, startPoint x: 538, startPoint y: 367, endPoint x: 725, endPoint y: 367, distance: 186.9
click at [725, 408] on div "Size 0.55mm BMT G550 45mm Angle Cut" at bounding box center [632, 415] width 425 height 15
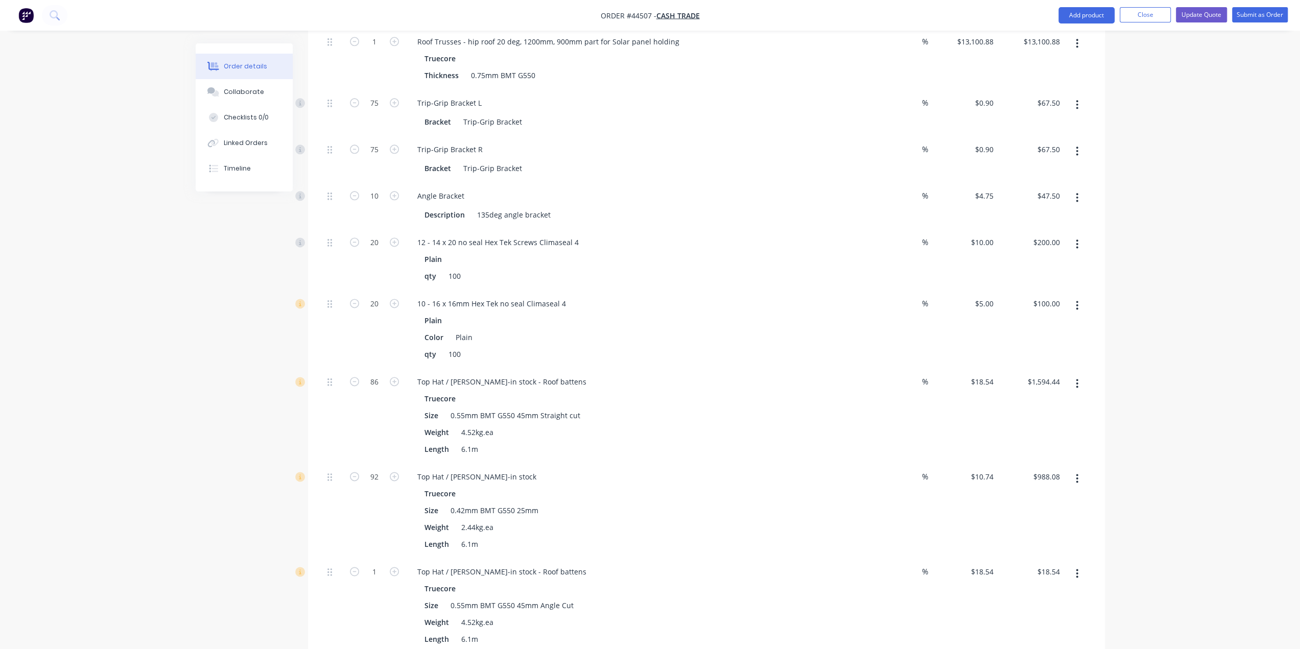
click at [721, 469] on div "Top Hat / [PERSON_NAME]-in stock" at bounding box center [634, 476] width 451 height 15
click at [1076, 473] on icon "button" at bounding box center [1077, 478] width 3 height 11
click at [847, 486] on div "Truecore Size 0.42mm BMT G550 25mm Weight 2.44kg.ea Length 6.1m" at bounding box center [634, 518] width 451 height 65
click at [1075, 564] on button "button" at bounding box center [1077, 573] width 24 height 18
click at [1037, 634] on div "Delete" at bounding box center [1041, 641] width 79 height 15
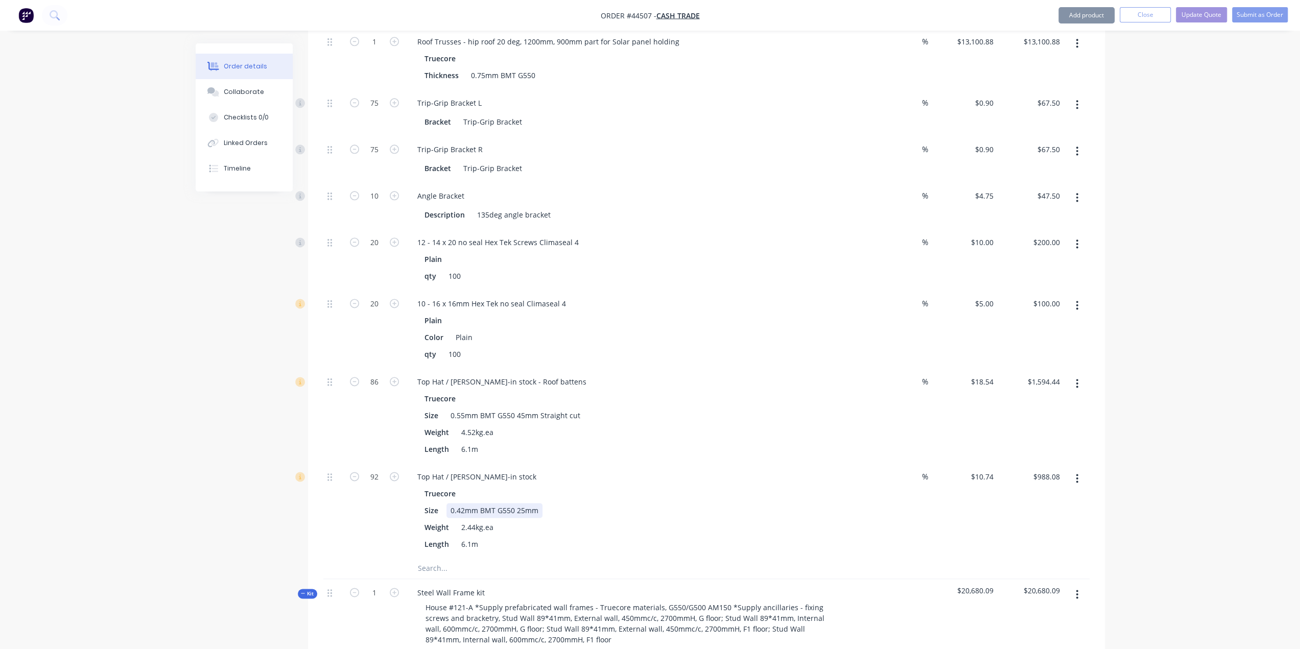
click at [650, 503] on div "Size 0.42mm BMT G550 25mm" at bounding box center [632, 510] width 425 height 15
click at [374, 469] on input "92" at bounding box center [374, 476] width 27 height 15
type input "160"
type input "$1,718.40"
click at [502, 469] on div "Top Hat / [PERSON_NAME]-in stock" at bounding box center [476, 476] width 135 height 15
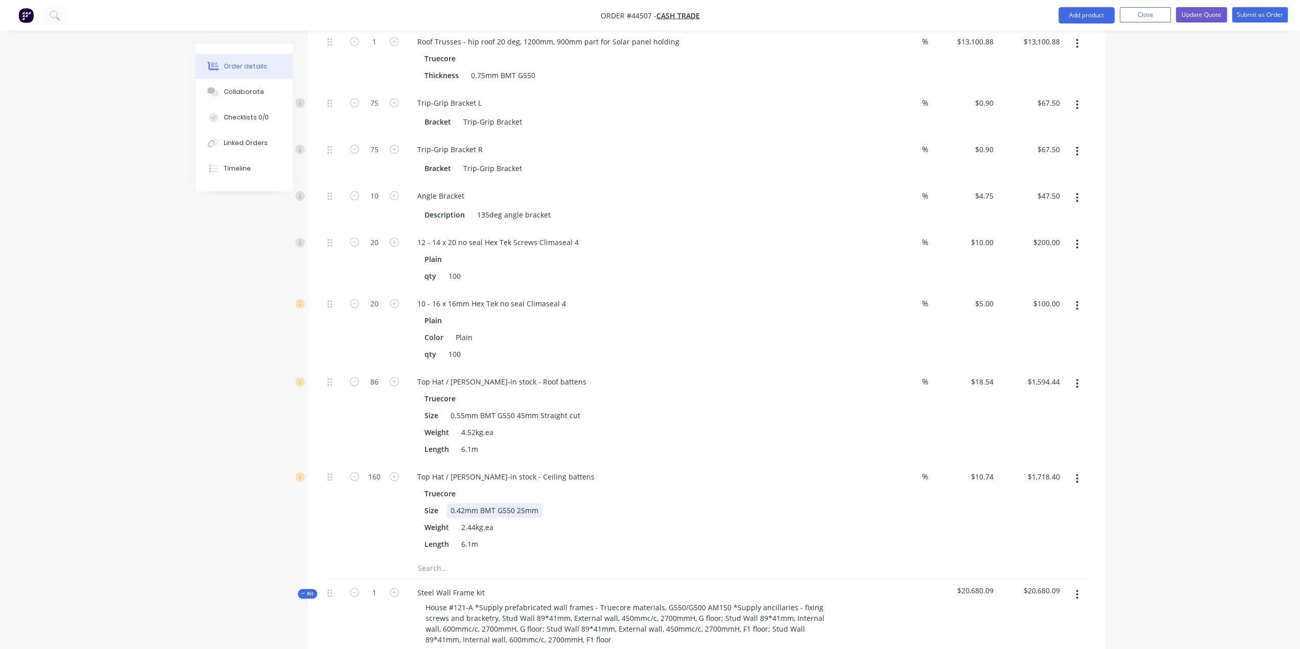
click at [717, 503] on div "Size 0.42mm BMT G550 25mm" at bounding box center [632, 510] width 425 height 15
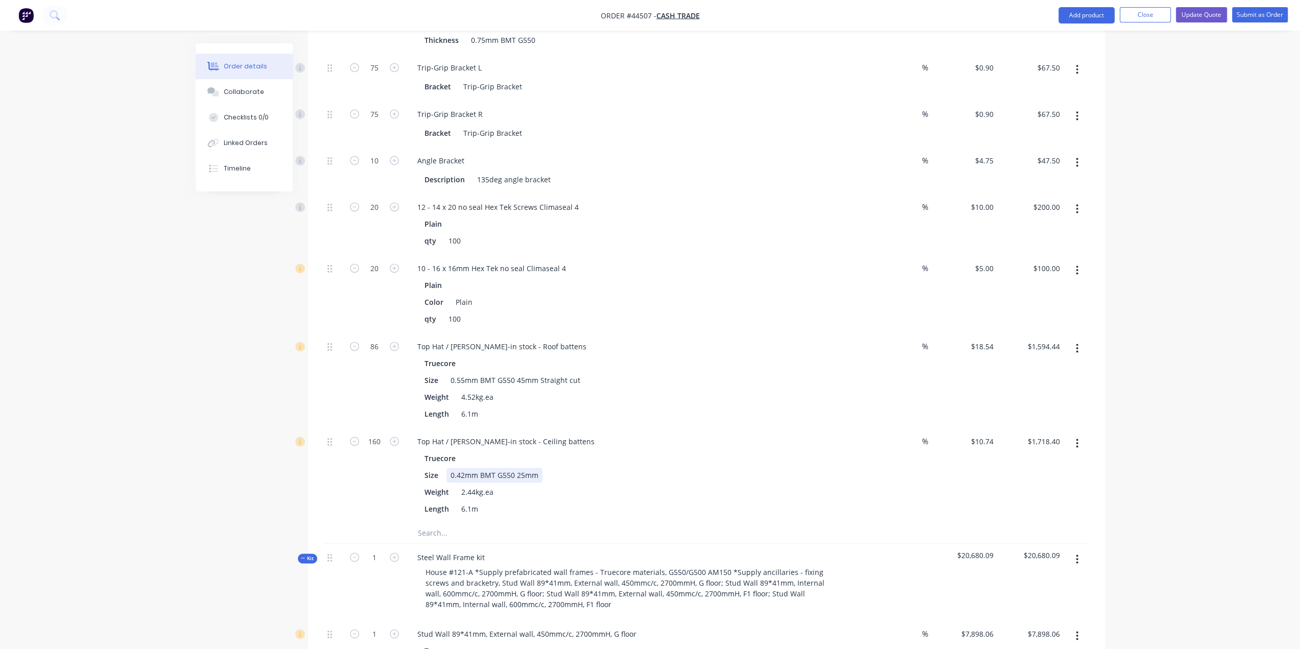
scroll to position [1379, 0]
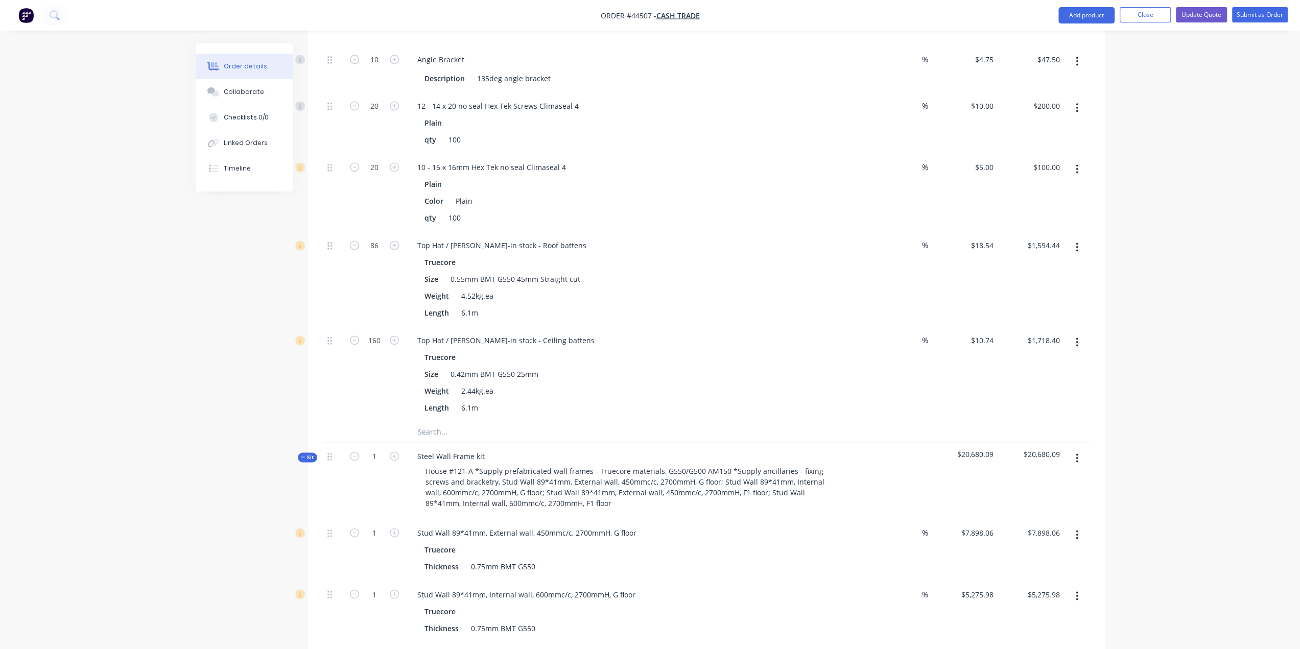
click at [327, 371] on div at bounding box center [333, 374] width 20 height 95
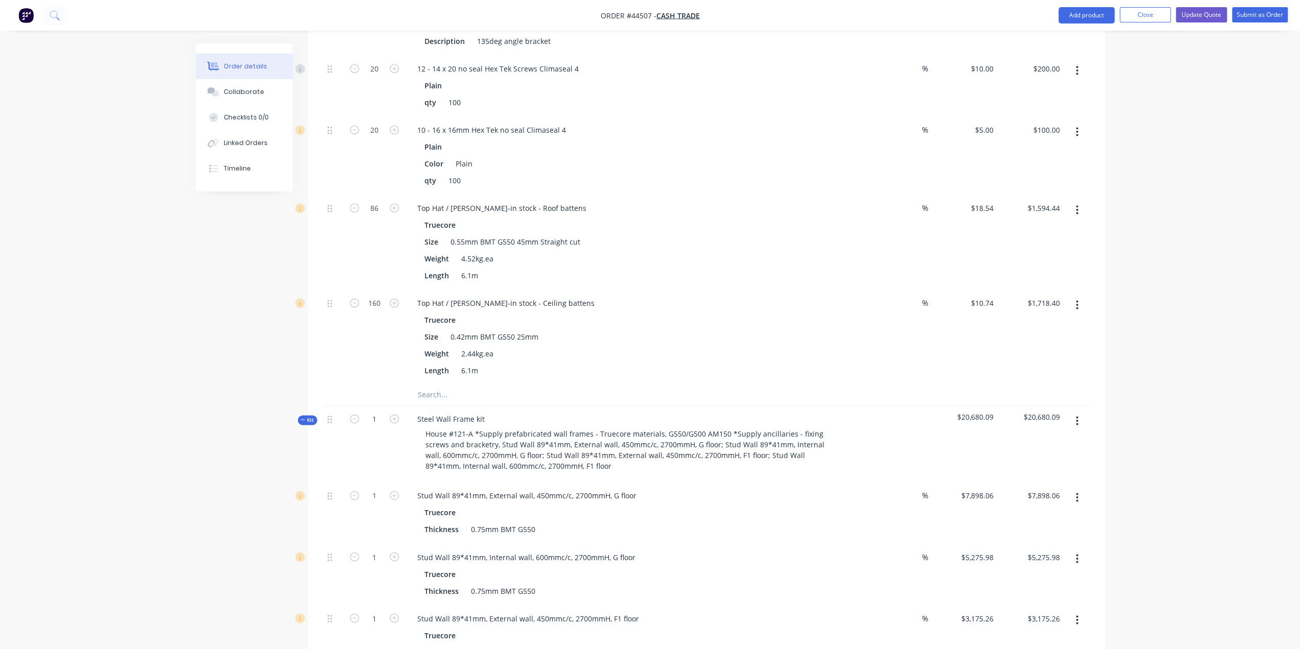
scroll to position [1413, 0]
click at [375, 299] on input "160" at bounding box center [374, 306] width 27 height 15
type input "140"
type input "$1,503.60"
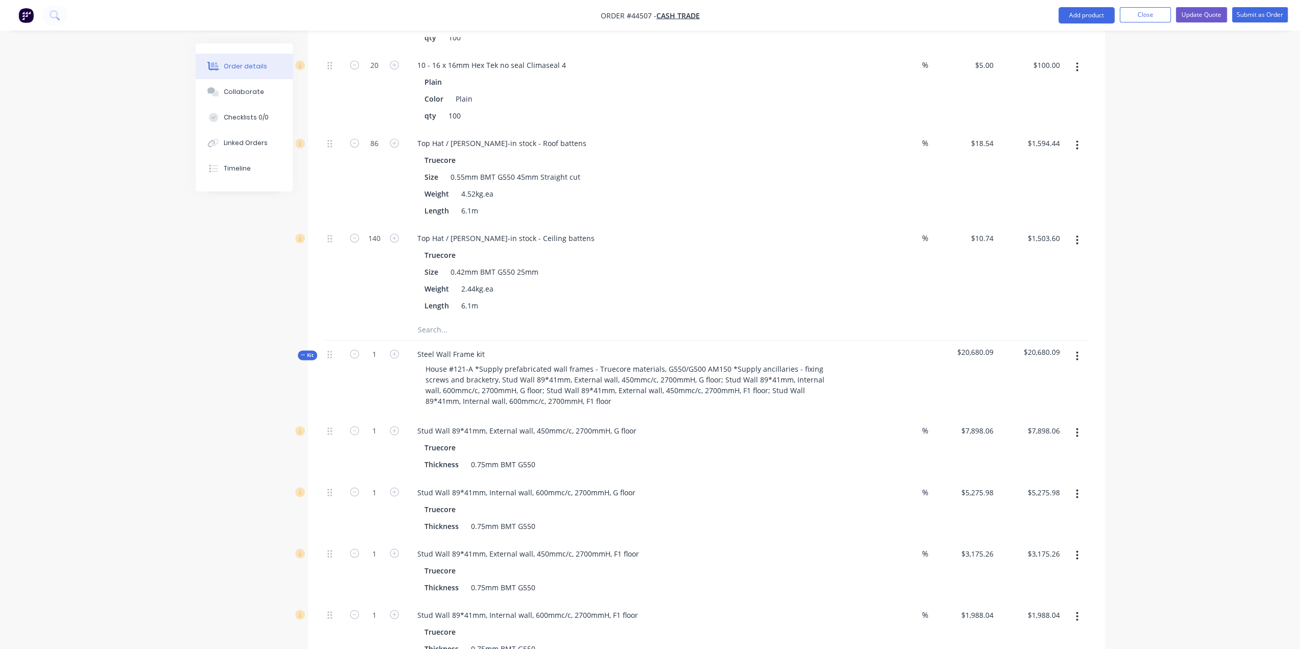
scroll to position [1583, 0]
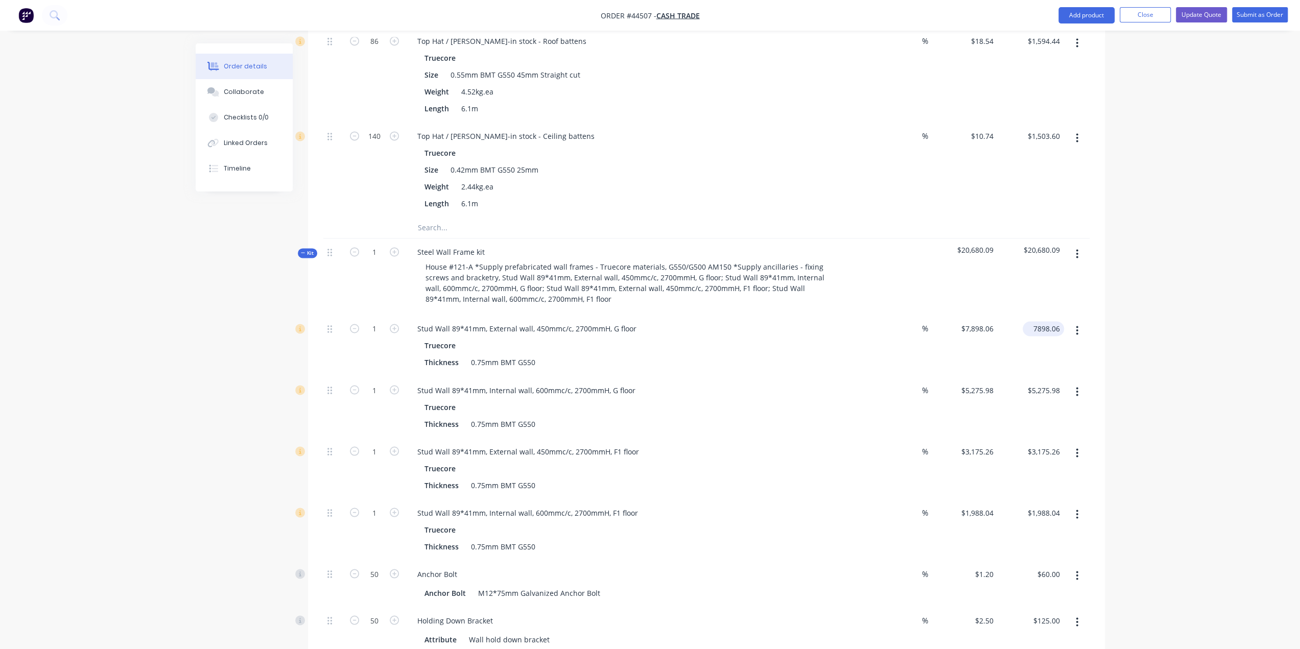
click at [1045, 321] on input "7898.06" at bounding box center [1045, 328] width 37 height 15
type input "6930.22"
type input "$6,930.22"
click at [1123, 297] on div "Order details Collaborate Checklists 0/0 Linked Orders Timeline Order details C…" at bounding box center [650, 645] width 1300 height 4457
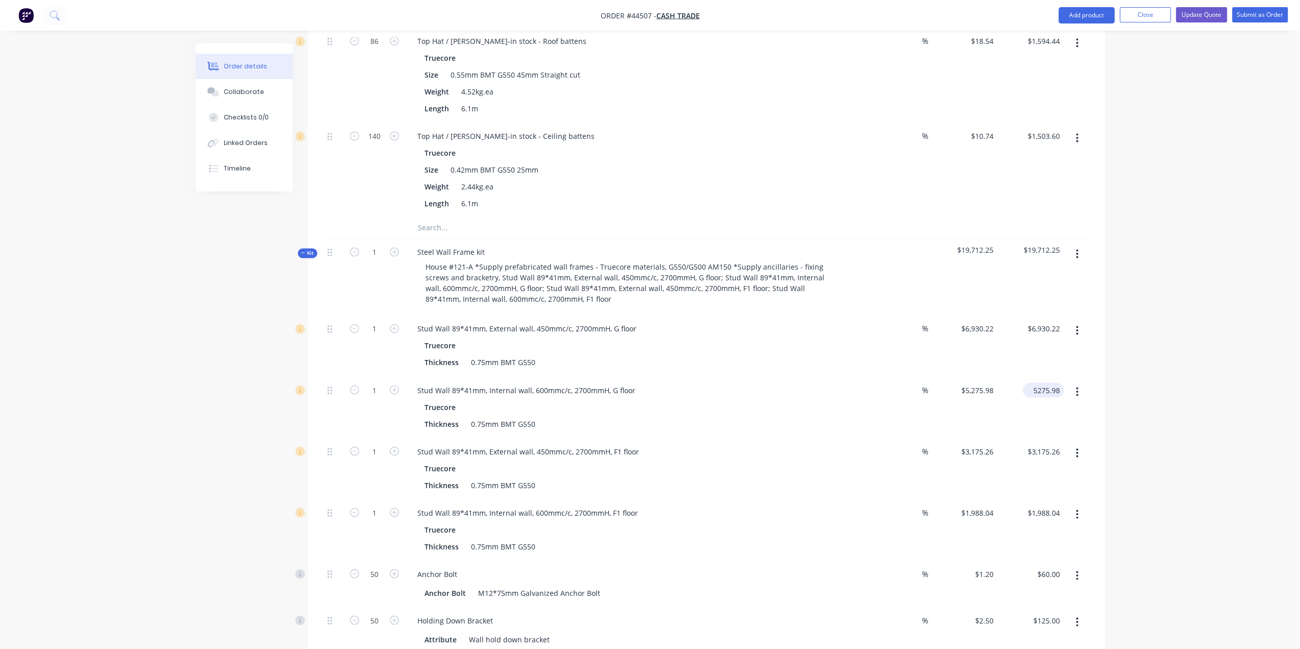
click at [1048, 383] on input "5275.98" at bounding box center [1045, 390] width 37 height 15
type input "5621.26"
click at [1156, 337] on div "Order details Collaborate Checklists 0/0 Linked Orders Timeline Order details C…" at bounding box center [650, 645] width 1300 height 4457
type input "$5,621.26"
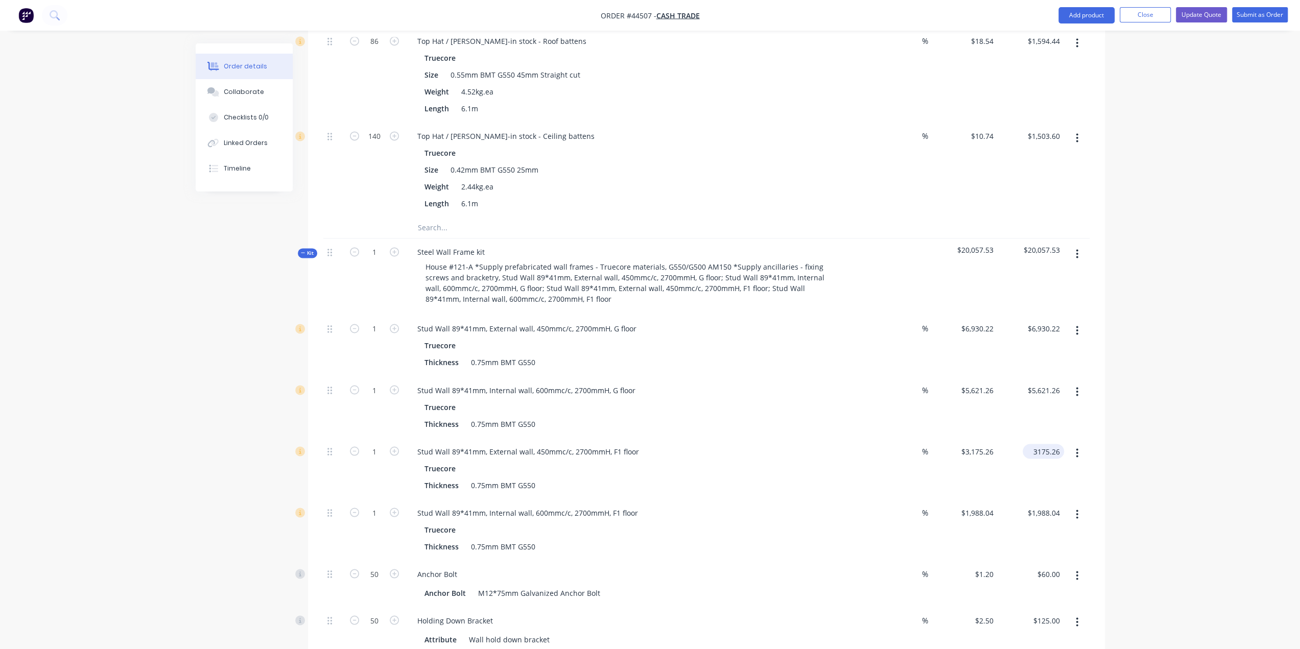
click at [1042, 444] on input "3175.26" at bounding box center [1045, 451] width 37 height 15
type input "3020.35"
type input "$3,020.35"
click at [1164, 462] on div "Order details Collaborate Checklists 0/0 Linked Orders Timeline Order details C…" at bounding box center [650, 645] width 1300 height 4457
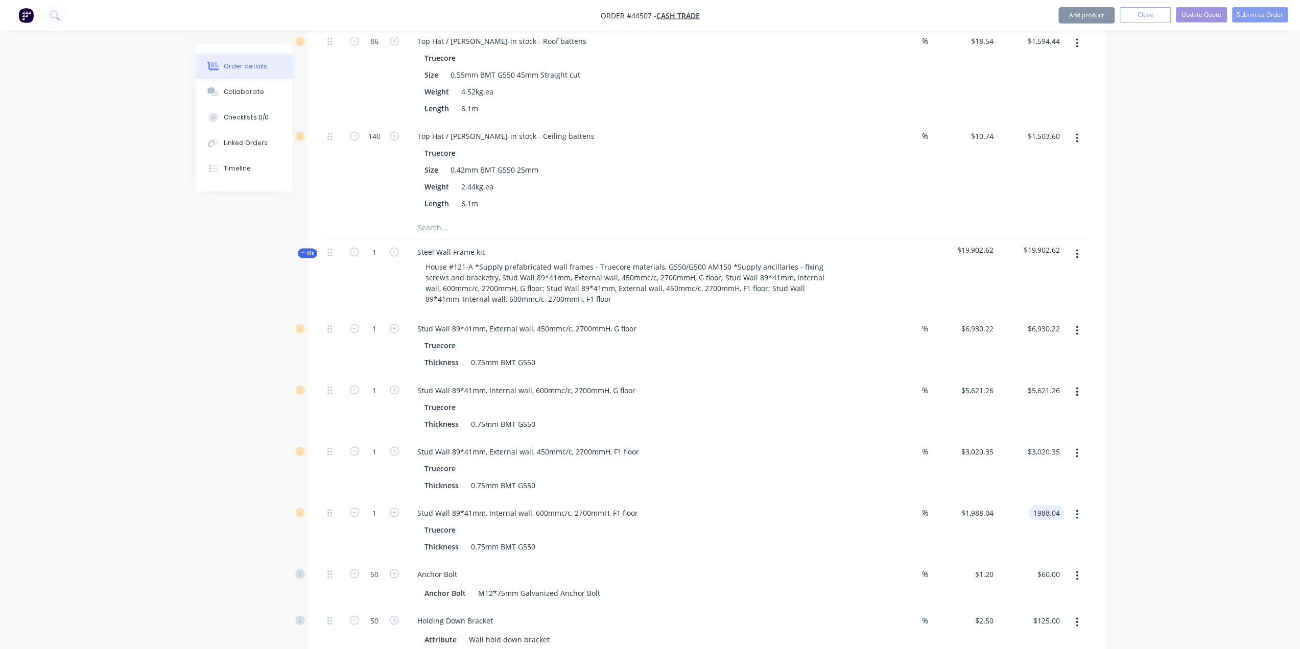
click at [1040, 505] on input "1988.04" at bounding box center [1048, 512] width 32 height 15
type input "2441.2"
type input "$2,441.20"
click at [1212, 443] on div "Order details Collaborate Checklists 0/0 Linked Orders Timeline Order details C…" at bounding box center [650, 645] width 1300 height 4457
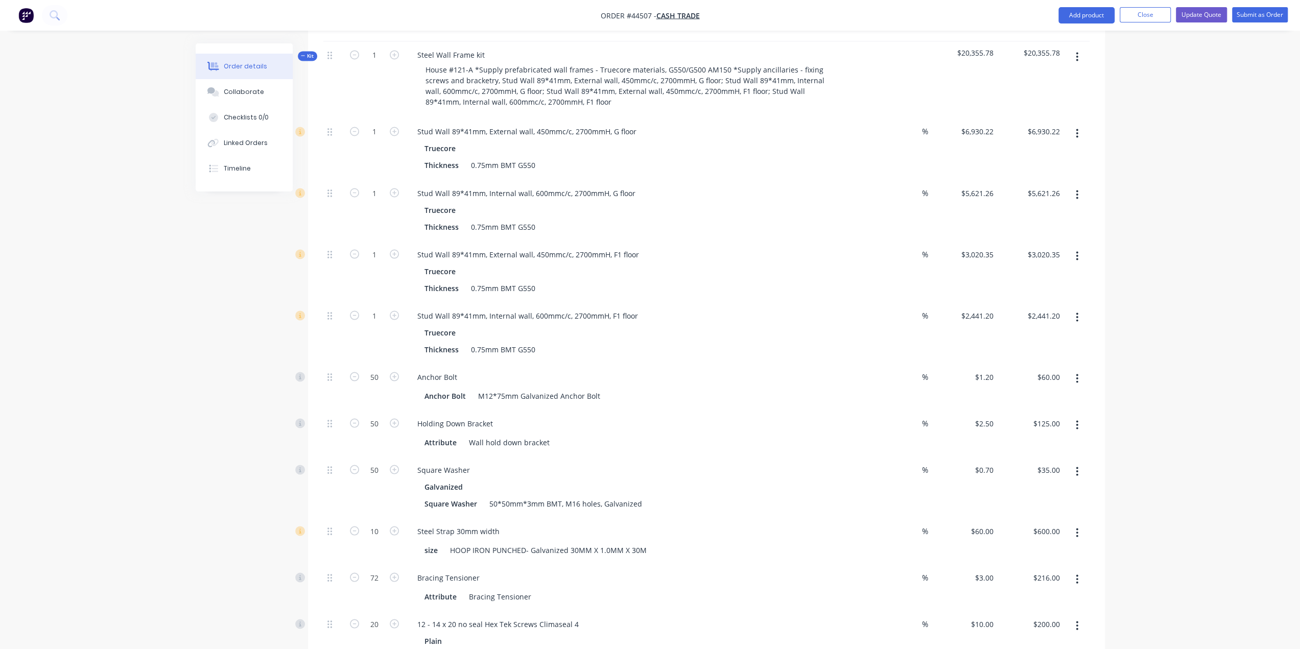
scroll to position [1788, 0]
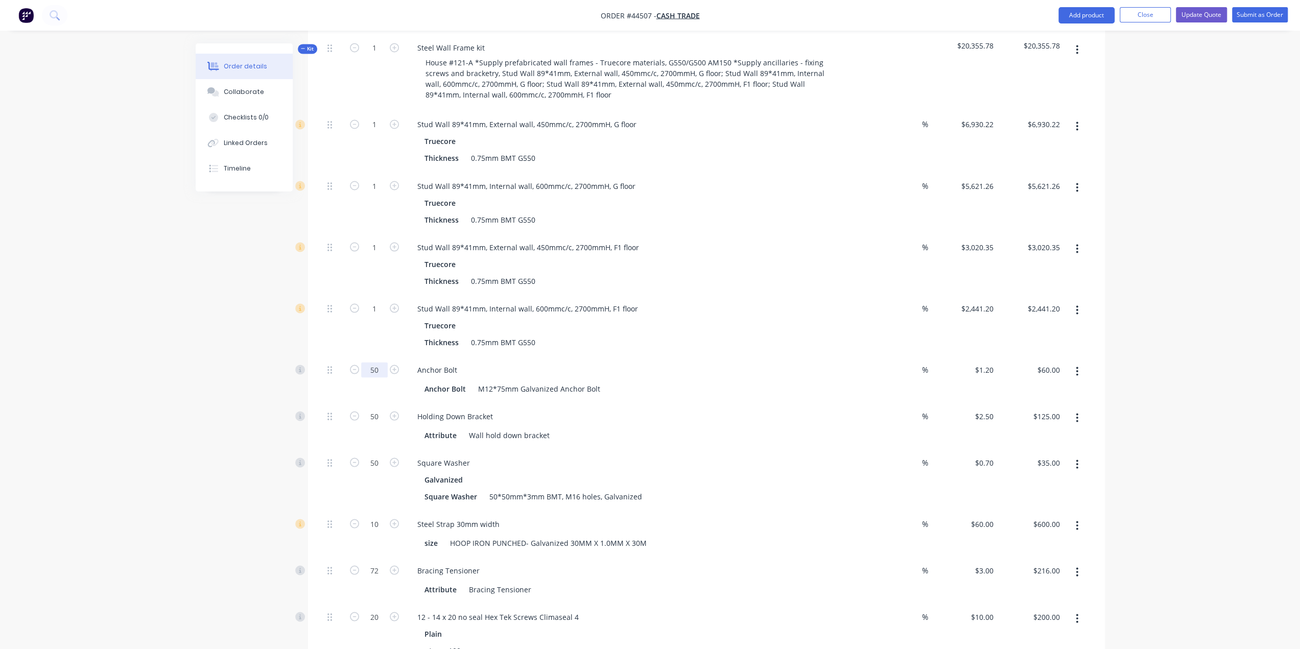
click at [378, 362] on input "50" at bounding box center [374, 369] width 27 height 15
click at [376, 409] on input "50" at bounding box center [374, 416] width 27 height 15
type input "44"
type input "$110.00"
click at [228, 359] on div "Created by framing Created [DATE] Required [DATE] Assigned to Add team member S…" at bounding box center [650, 462] width 909 height 4413
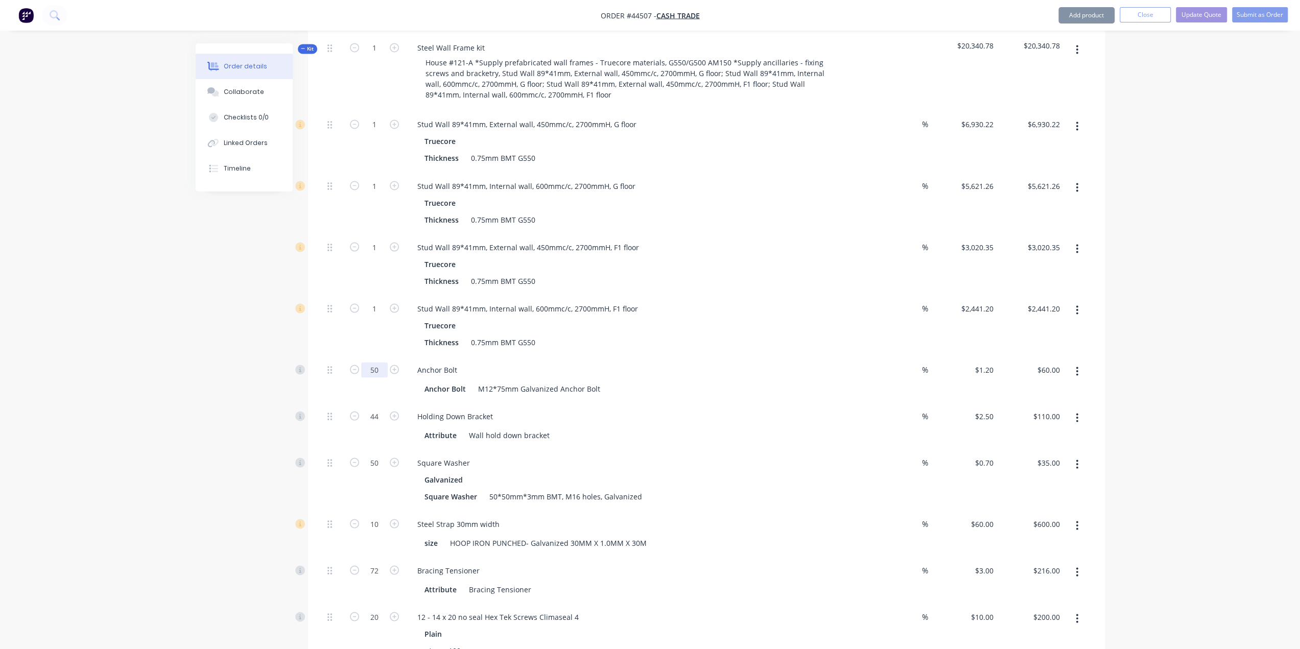
click at [376, 362] on input "50" at bounding box center [374, 369] width 27 height 15
type input "44"
type input "$52.80"
click at [268, 370] on div "Created by framing Created [DATE] Required [DATE] Assigned to Add team member S…" at bounding box center [650, 462] width 909 height 4413
click at [372, 362] on input "44" at bounding box center [374, 369] width 27 height 15
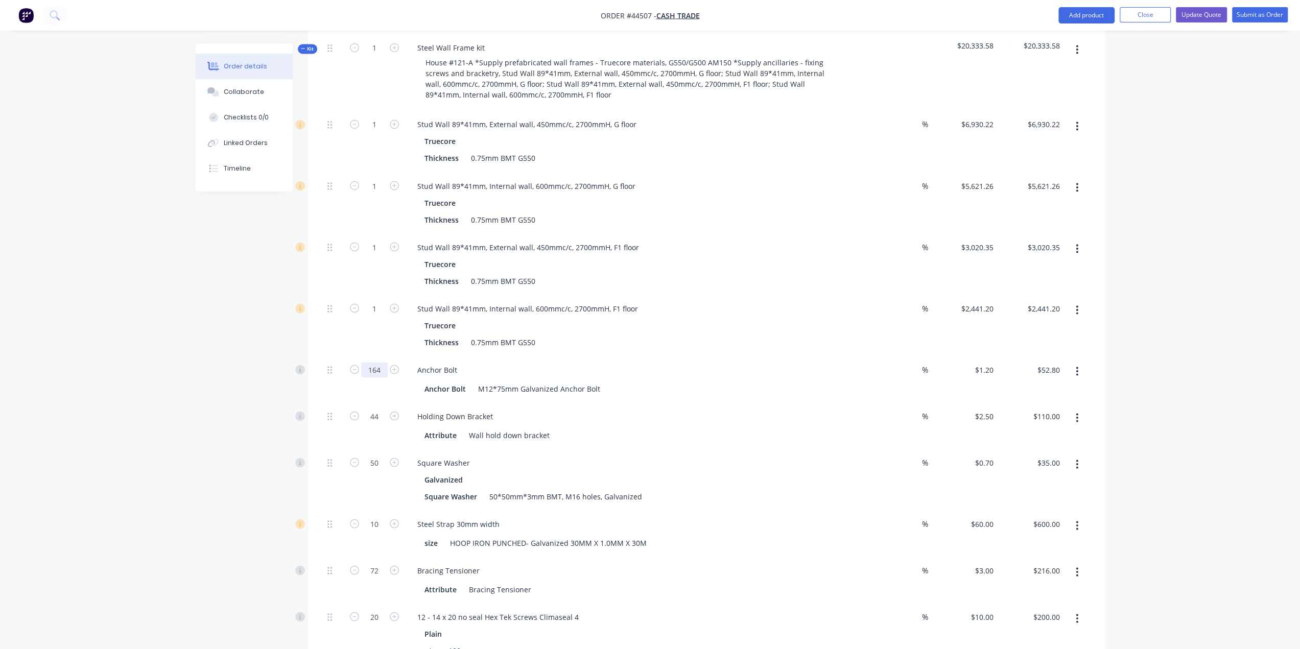
type input "164"
click at [246, 366] on div "Created by framing Created [DATE] Required [DATE] Assigned to Add team member S…" at bounding box center [650, 462] width 909 height 4413
type input "$196.80"
click at [375, 455] on input "50" at bounding box center [374, 462] width 27 height 15
type input "44"
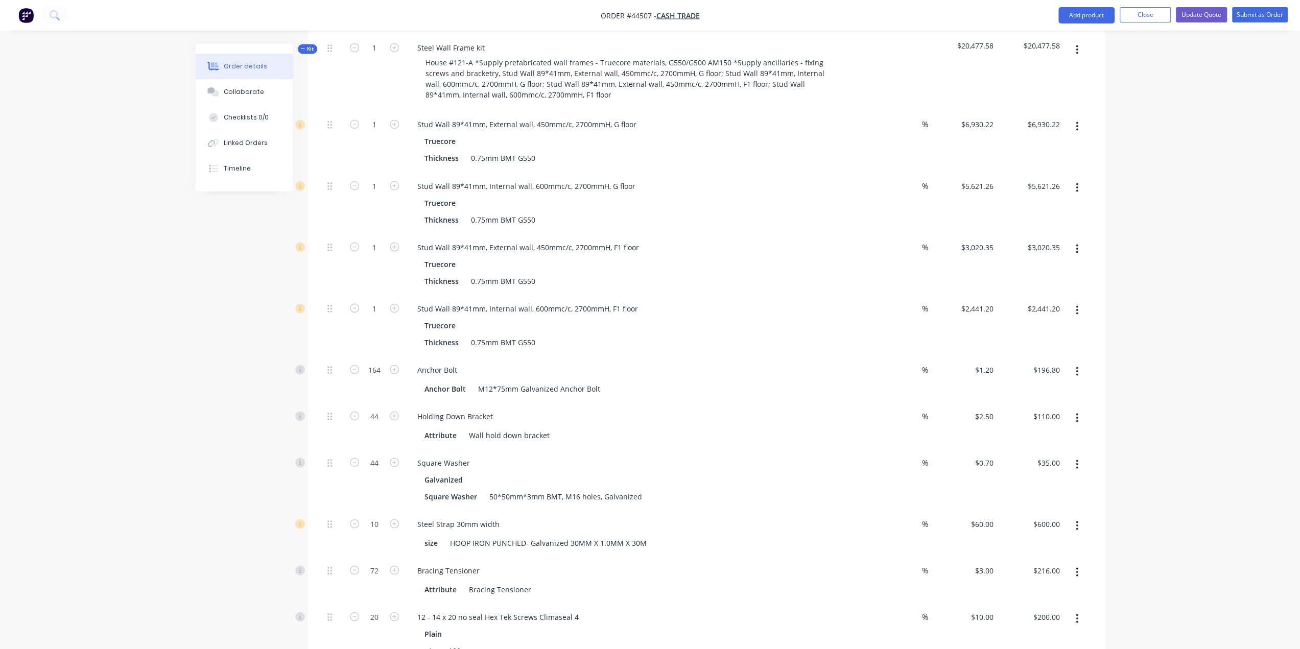
type input "$30.80"
click at [401, 449] on div "44" at bounding box center [374, 479] width 61 height 61
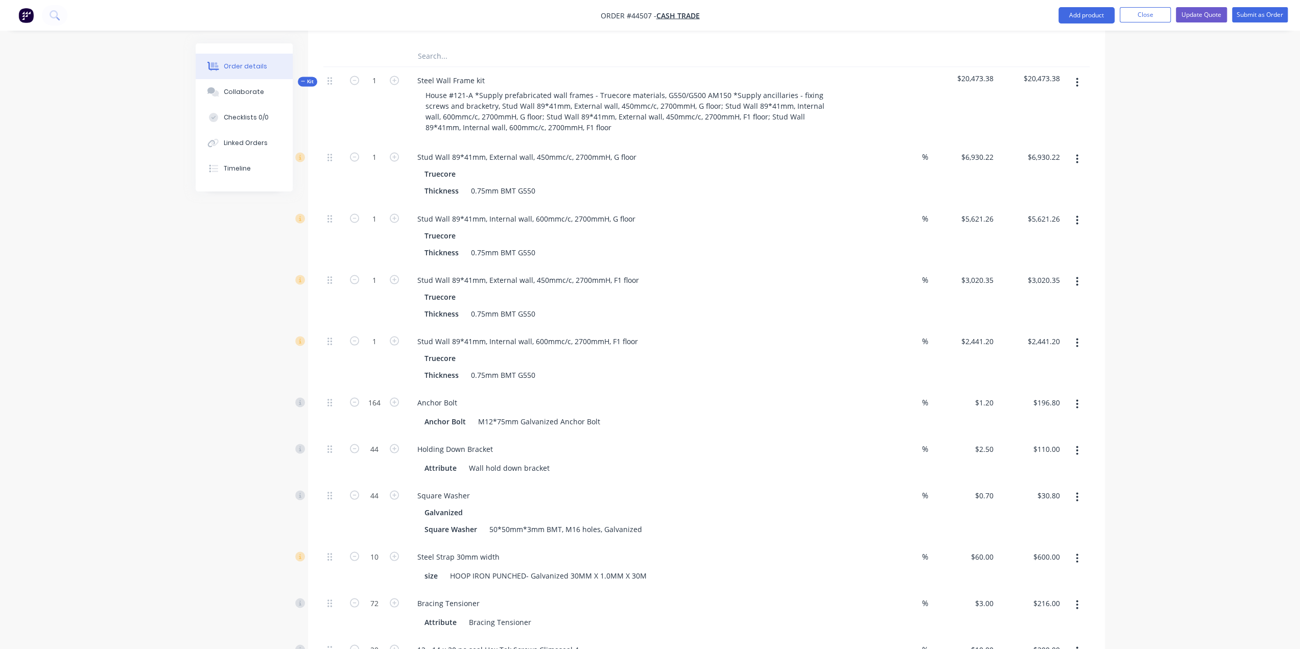
scroll to position [1702, 0]
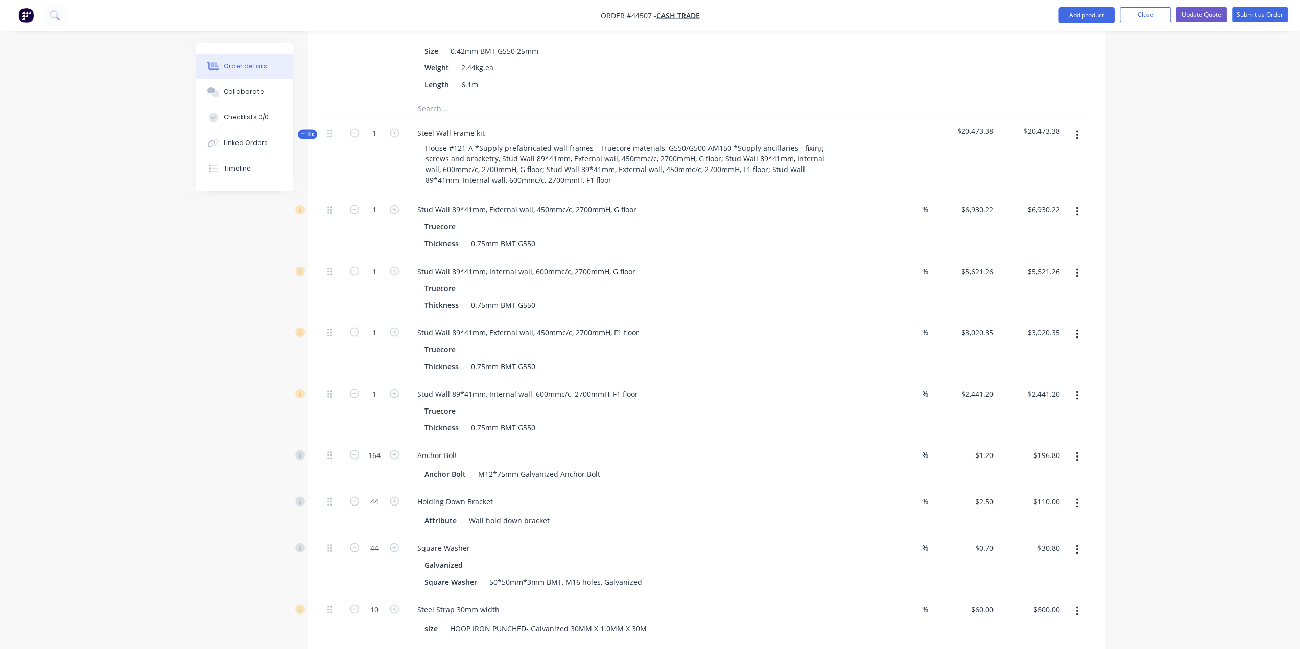
click at [1073, 126] on button "button" at bounding box center [1077, 135] width 24 height 18
click at [1051, 154] on div "Add product to kit" at bounding box center [1041, 161] width 79 height 15
click at [1049, 195] on div "Product catalogue" at bounding box center [1041, 202] width 79 height 15
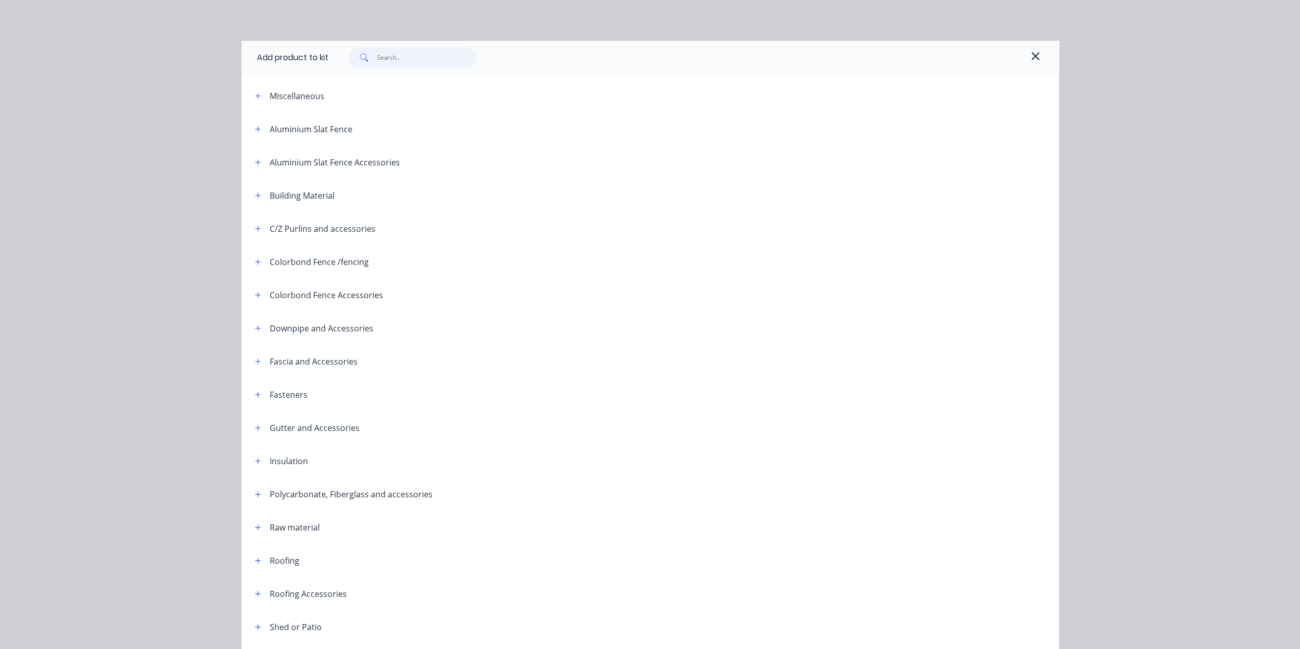
click at [410, 59] on input "text" at bounding box center [427, 57] width 100 height 20
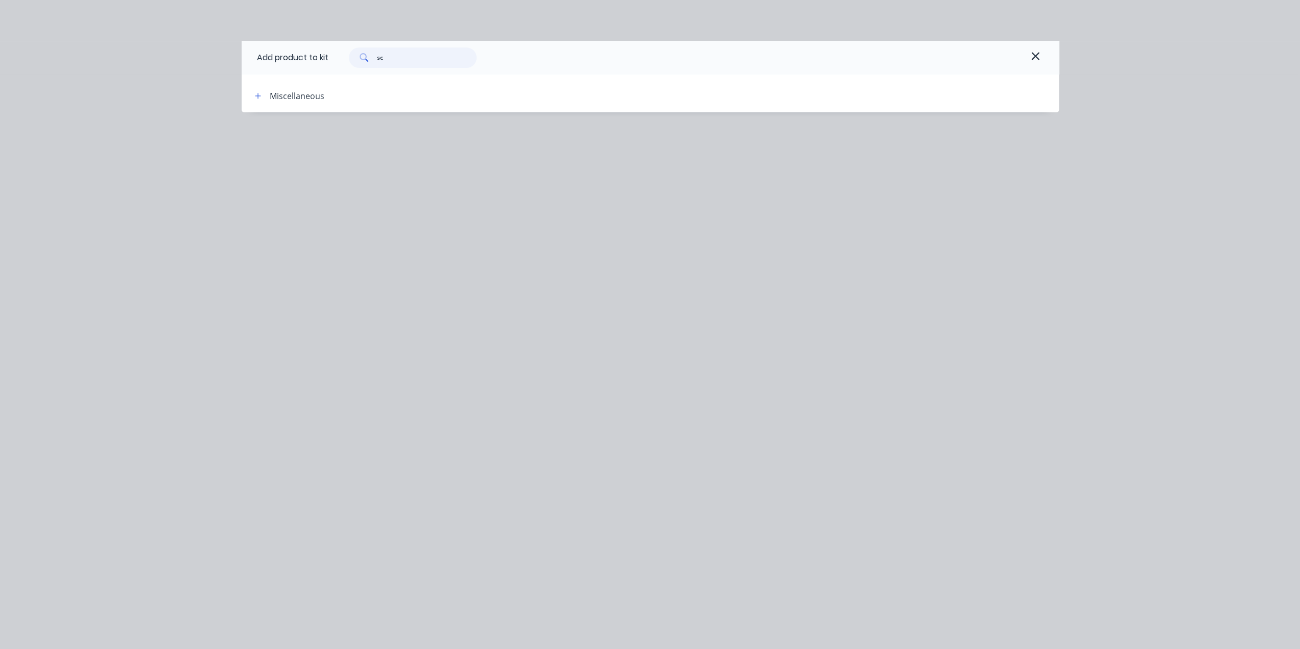
type input "s"
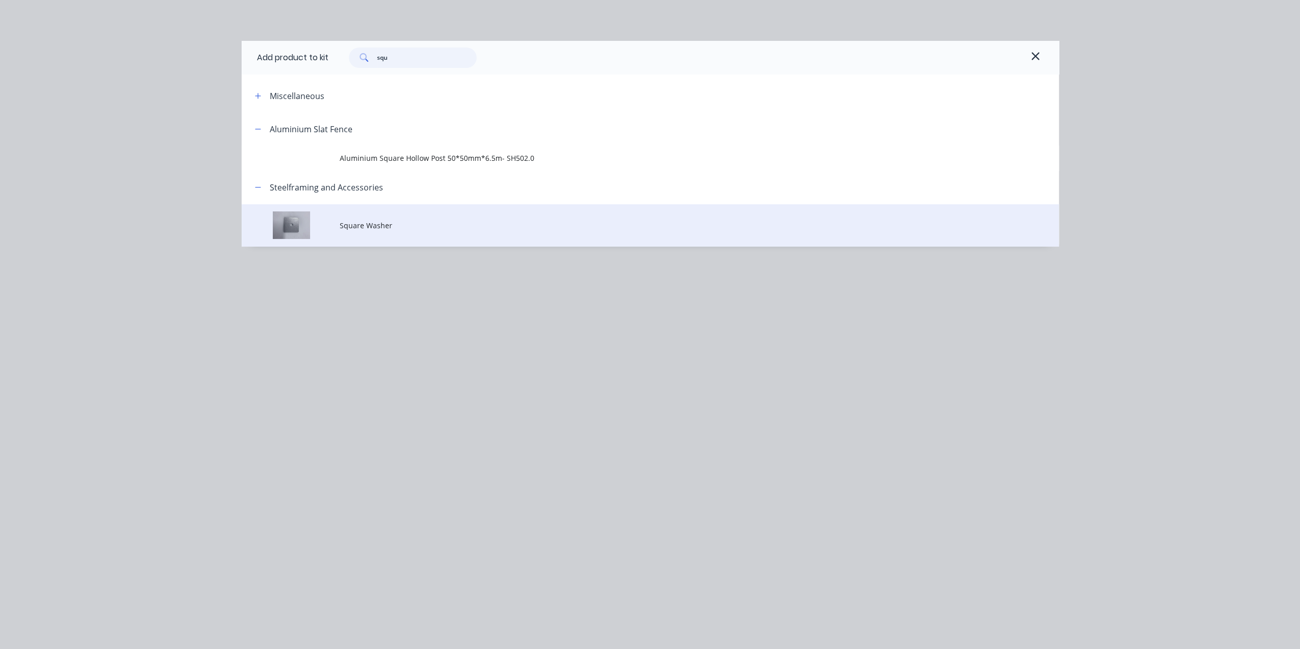
type input "squ"
click at [395, 227] on span "Square Washer" at bounding box center [627, 225] width 575 height 11
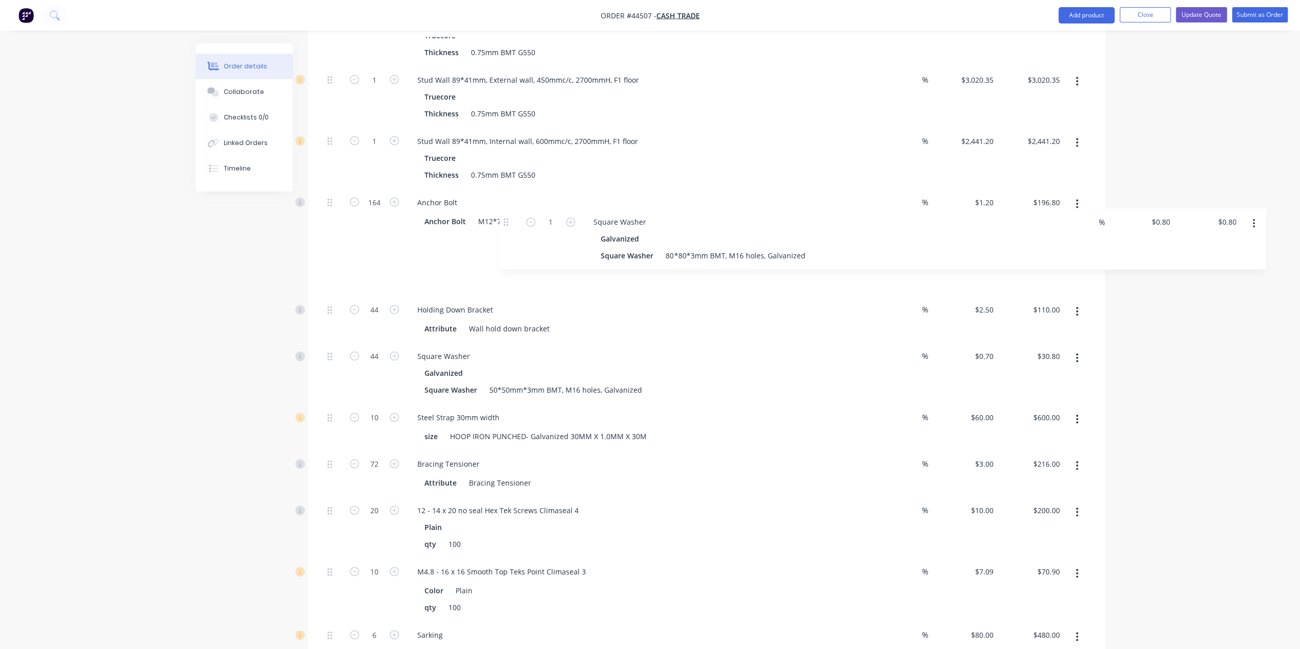
scroll to position [1954, 0]
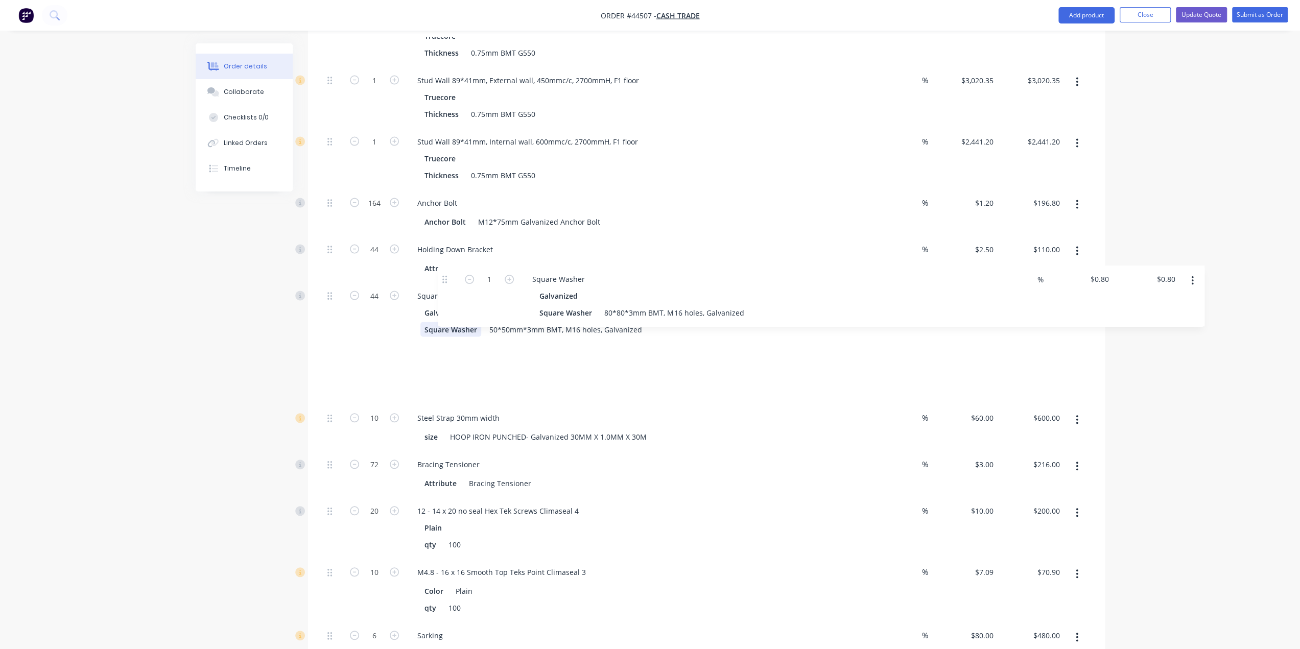
drag, startPoint x: 329, startPoint y: 432, endPoint x: 431, endPoint y: 286, distance: 178.7
click at [435, 286] on div "1 Stud Wall 89*41mm, External wall, 450mmc/c, 2700mmH, G floor Truecore Thickne…" at bounding box center [706, 409] width 766 height 930
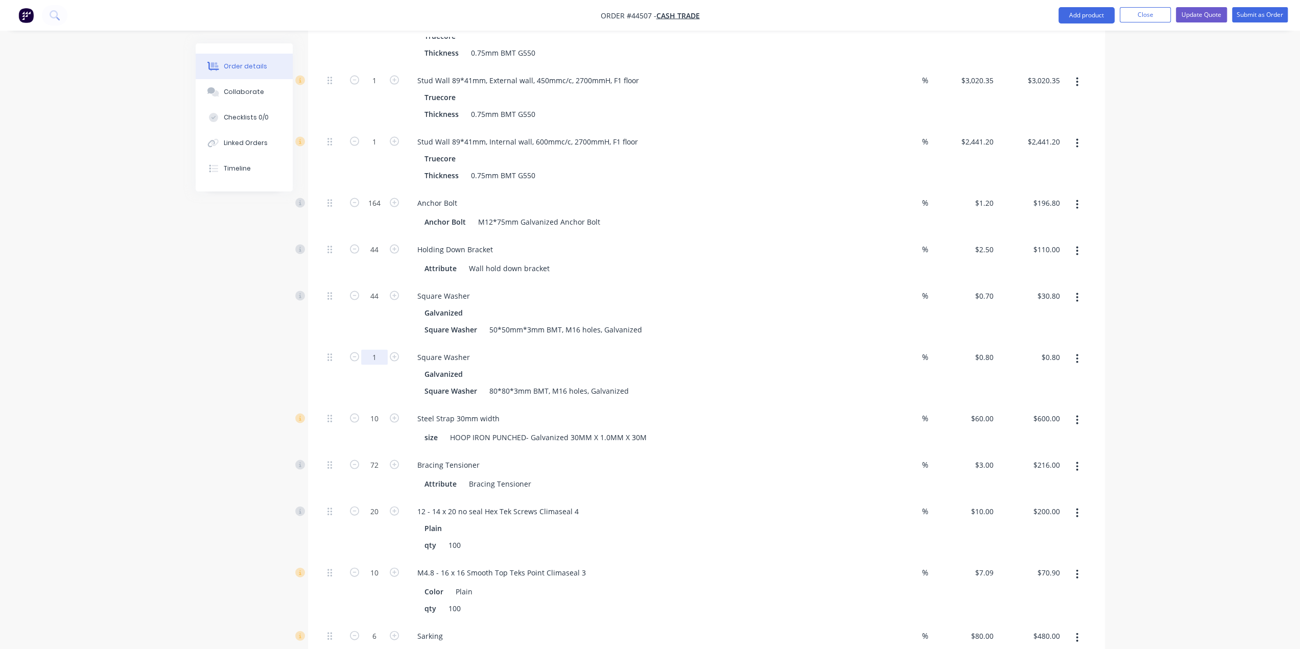
click at [378, 350] on input "1" at bounding box center [374, 357] width 27 height 15
type input "120"
click at [137, 279] on div "Order details Collaborate Checklists 0/0 Linked Orders Timeline Order details C…" at bounding box center [650, 305] width 1300 height 4518
type input "$96.00"
click at [715, 451] on div "Bracing Tensioner Attribute Bracing Tensioner" at bounding box center [635, 474] width 460 height 46
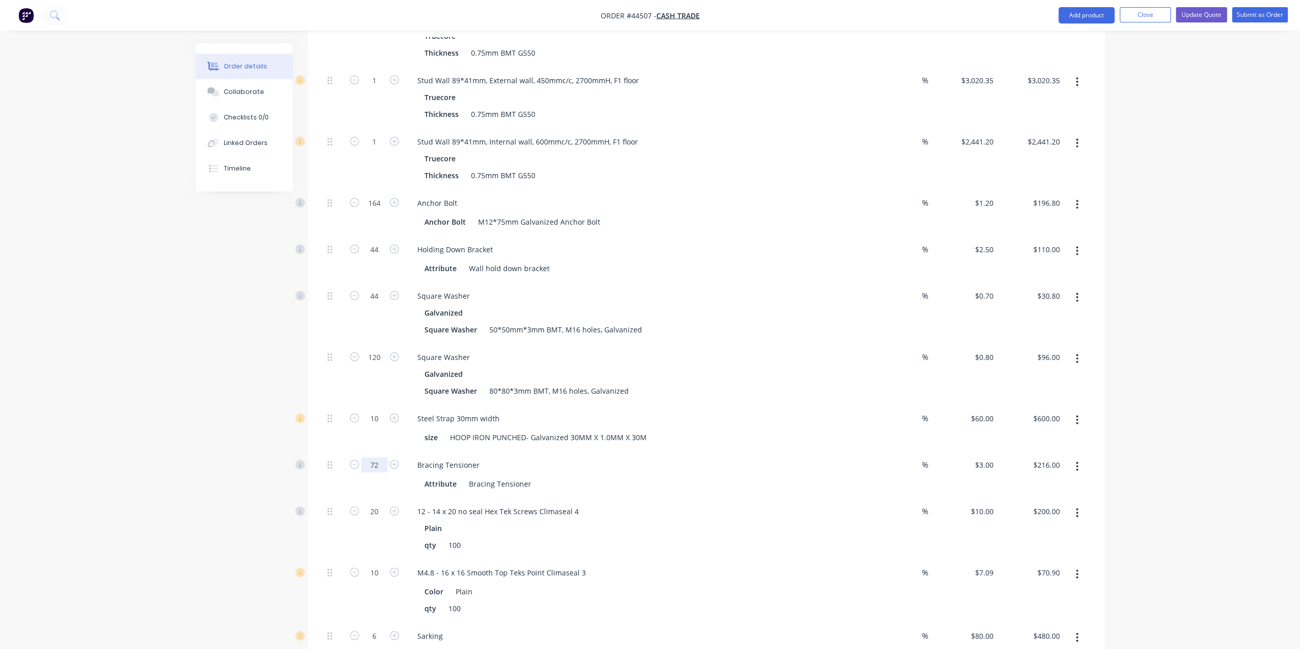
click at [373, 458] on input "72" at bounding box center [374, 465] width 27 height 15
type input "68"
type input "$204.00"
click at [173, 447] on div "Order details Collaborate Checklists 0/0 Linked Orders Timeline Order details C…" at bounding box center [650, 305] width 1300 height 4518
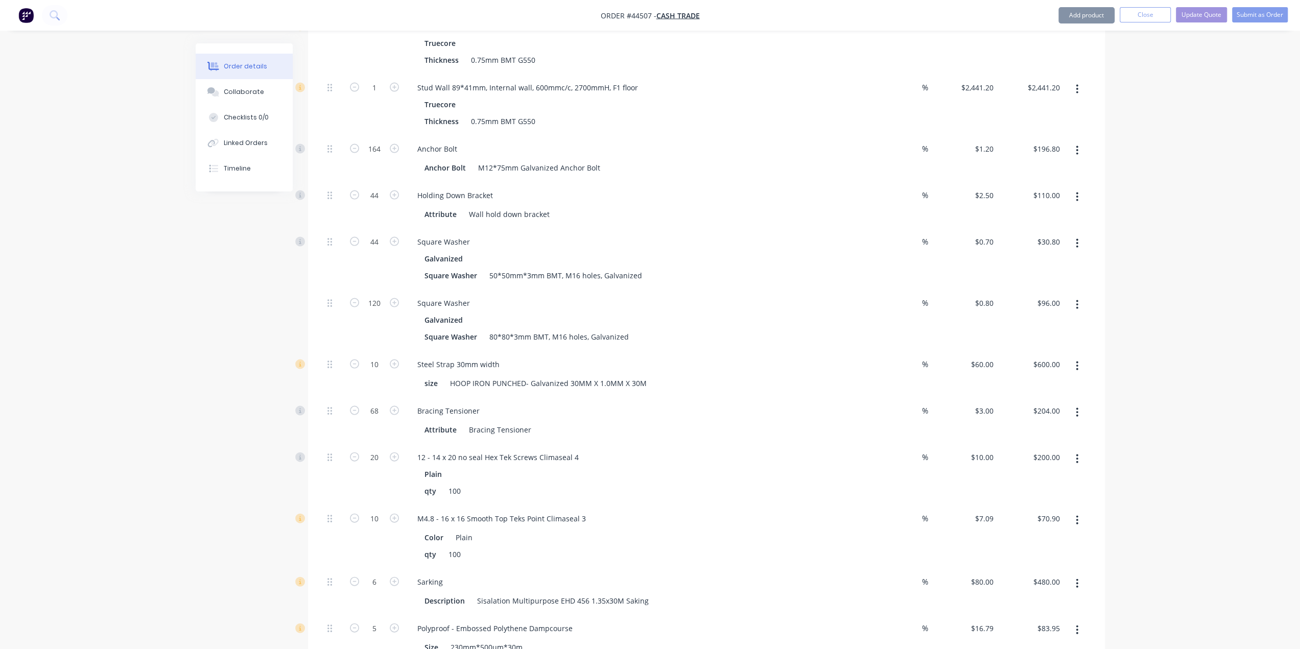
scroll to position [2107, 0]
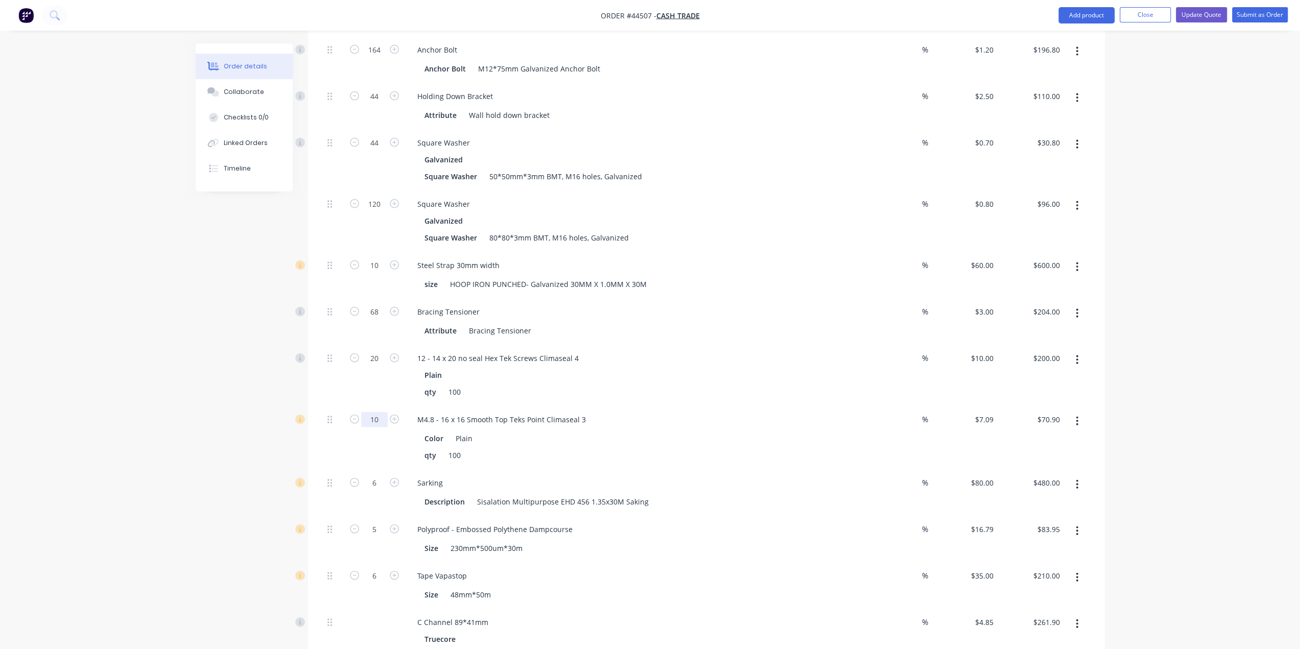
click at [370, 412] on input "10" at bounding box center [374, 419] width 27 height 15
type input "20"
click at [371, 351] on input "20" at bounding box center [374, 358] width 27 height 15
type input "$141.80"
type input "10"
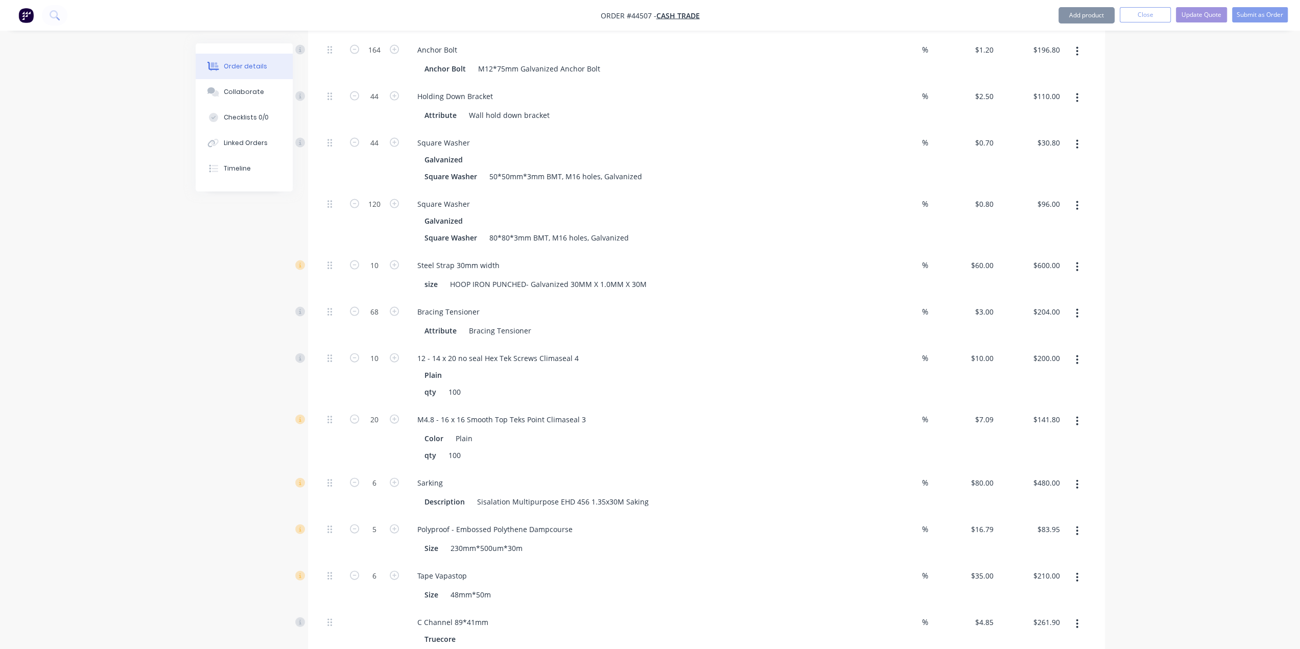
type input "$100.00"
click at [224, 367] on div "Created by framing Created [DATE] Required [DATE] Assigned to Add team member S…" at bounding box center [650, 173] width 909 height 4475
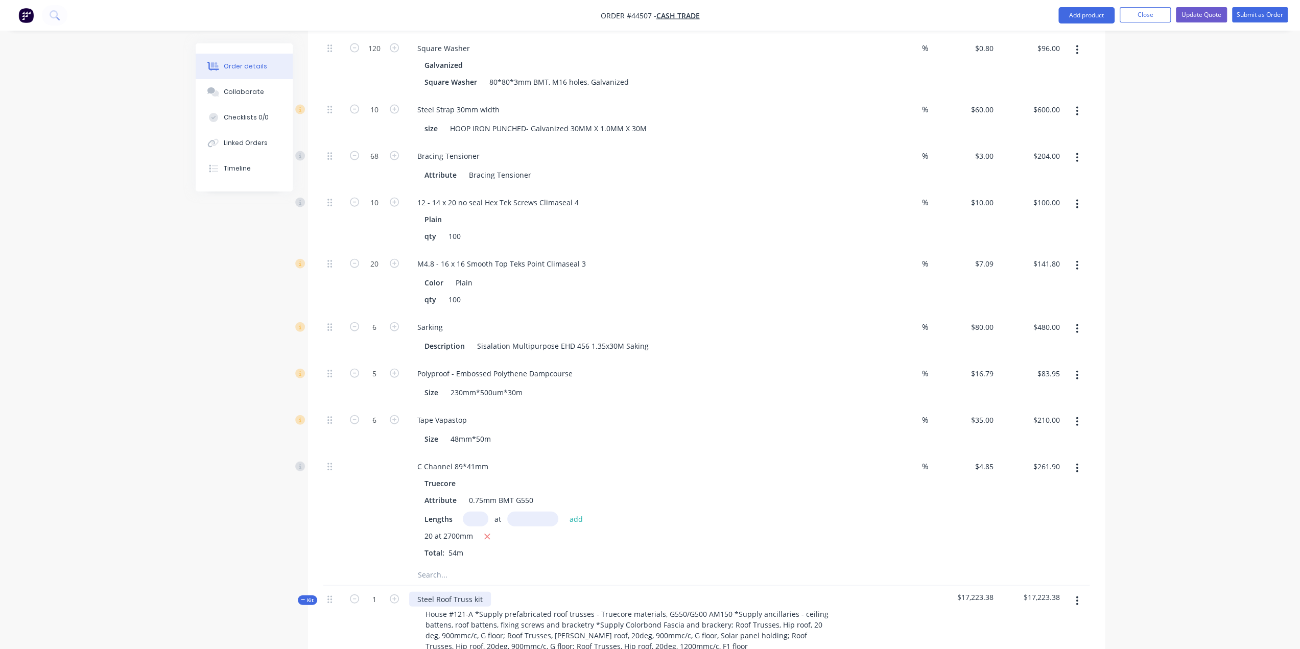
scroll to position [2396, 0]
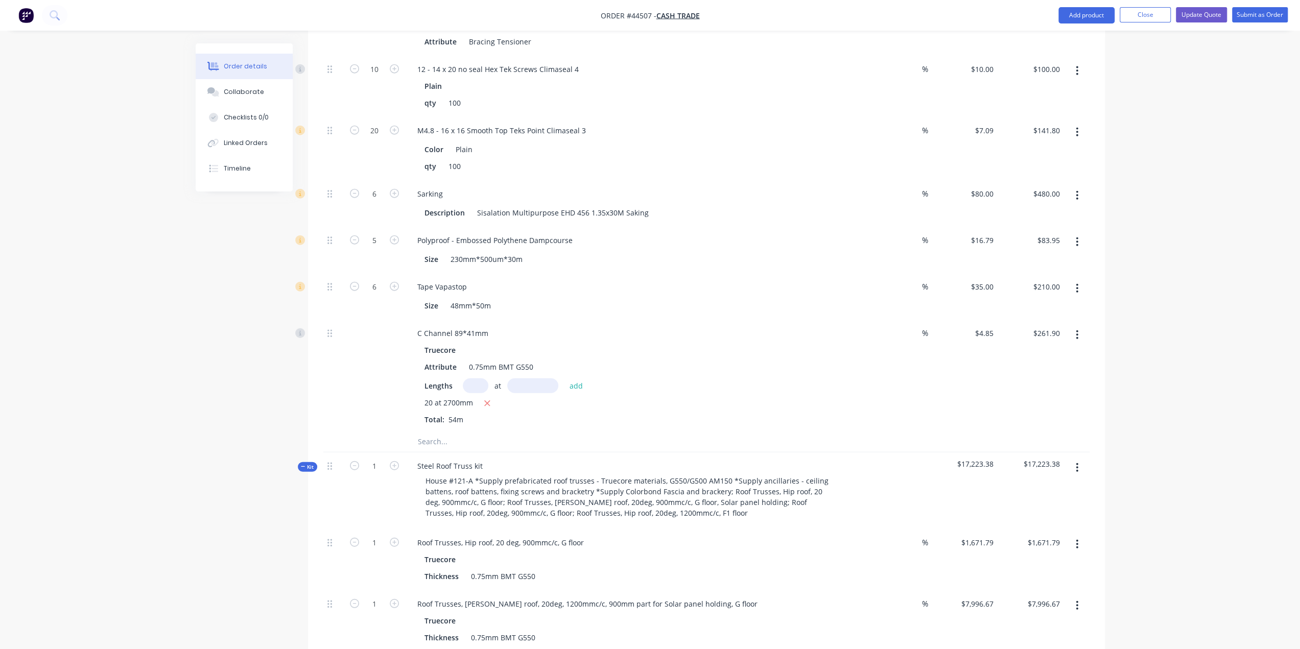
click at [1078, 326] on button "button" at bounding box center [1077, 335] width 24 height 18
click at [1042, 395] on div "Delete" at bounding box center [1041, 402] width 79 height 15
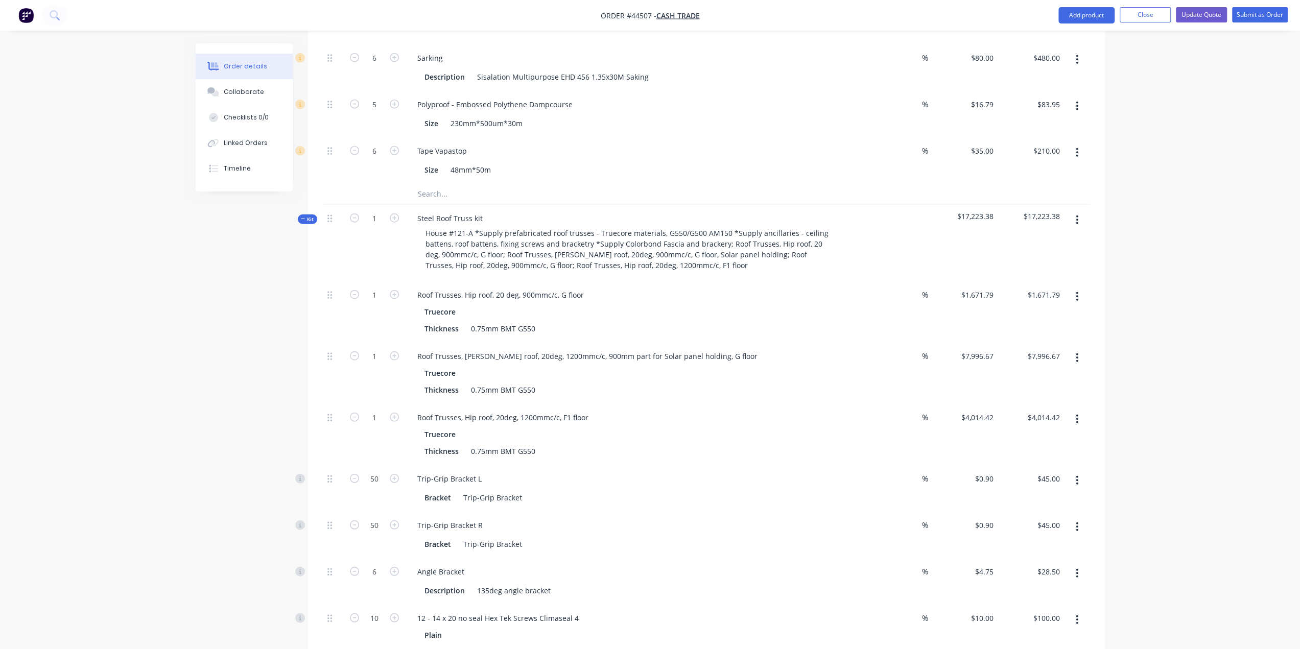
scroll to position [2533, 0]
click at [535, 287] on div "Roof Trusses, Hip roof, 20 deg, 900mmc/c, G floor" at bounding box center [500, 294] width 183 height 15
click at [585, 287] on div "Roof Trusses, Hip roof, 20 deg, 900mmc/c, G floor" at bounding box center [500, 294] width 183 height 15
click at [489, 287] on div "Roof Trusses, Hip roof, 20 deg, 900mmc/c, G floor" at bounding box center [500, 294] width 183 height 15
click at [580, 287] on div "Roof Trusses, Hip roof, 20 deg, 900mmc/c, G floor" at bounding box center [500, 294] width 183 height 15
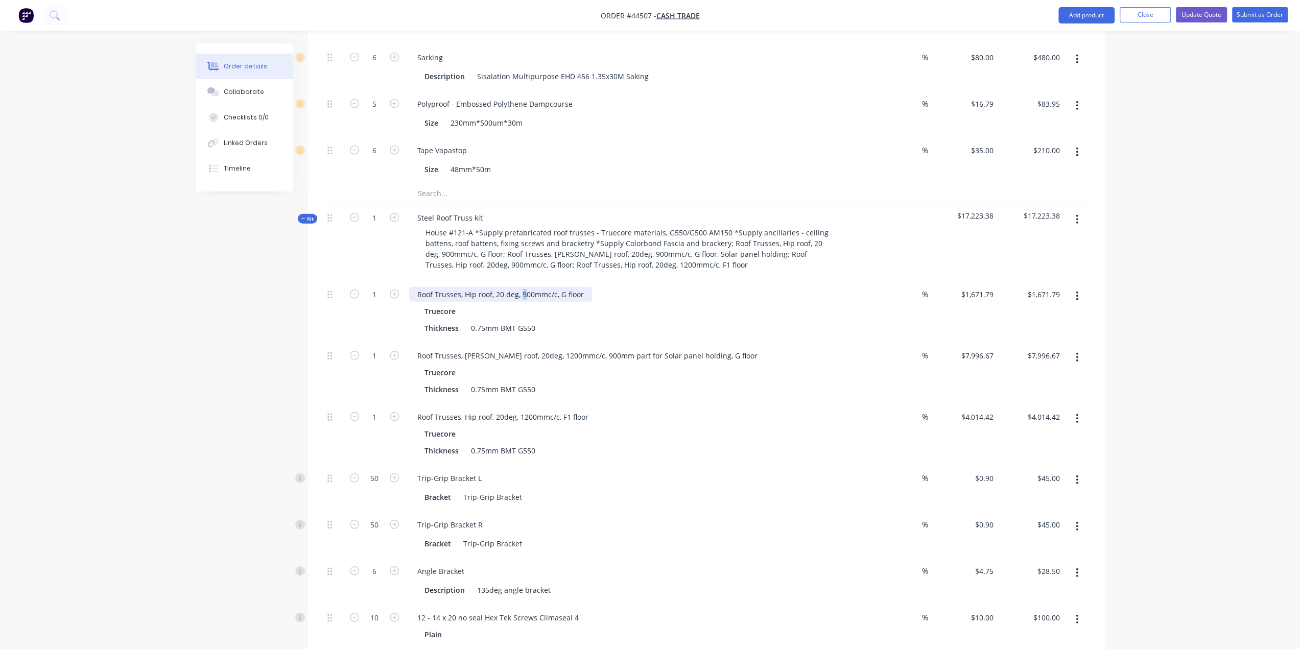
click at [522, 287] on div "Roof Trusses, Hip roof, 20 deg, 900mmc/c, G floor" at bounding box center [500, 294] width 183 height 15
click at [542, 348] on div "Roof Trusses, [PERSON_NAME] roof, 20deg, 1200mmc/c, 900mm part for Solar panel …" at bounding box center [587, 355] width 356 height 15
click at [637, 348] on div "Roof Trusses, [PERSON_NAME] roof, 20deg, 1200mmc/c, 900mm part for Solar panel …" at bounding box center [587, 355] width 356 height 15
click at [570, 348] on div "Roof Trusses, [PERSON_NAME] roof, 20deg, 1200mmc/c, 900mm part for Solar panel …" at bounding box center [587, 355] width 356 height 15
click at [603, 348] on div "Roof Trusses, [PERSON_NAME] roof, 20deg, 1200mmc/c, 900mm part for Solar panel …" at bounding box center [587, 355] width 356 height 15
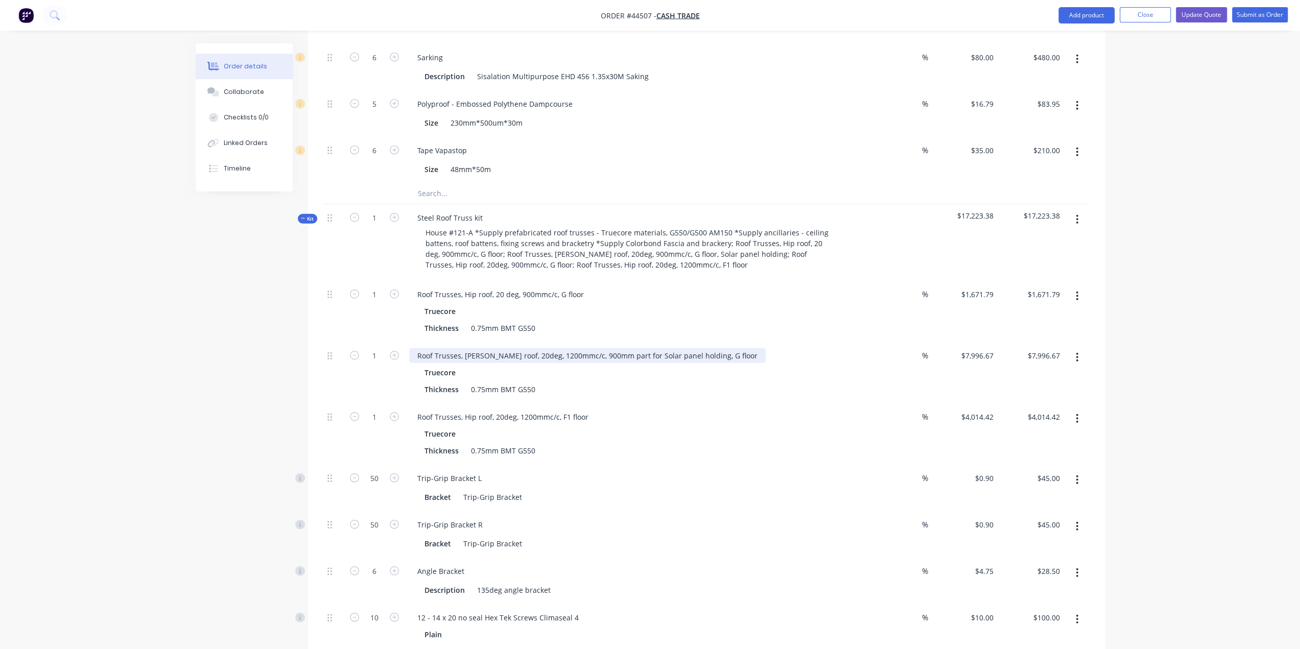
click at [691, 348] on div "Roof Trusses, [PERSON_NAME] roof, 20deg, 1200mmc/c, 900mm part for Solar panel …" at bounding box center [587, 355] width 356 height 15
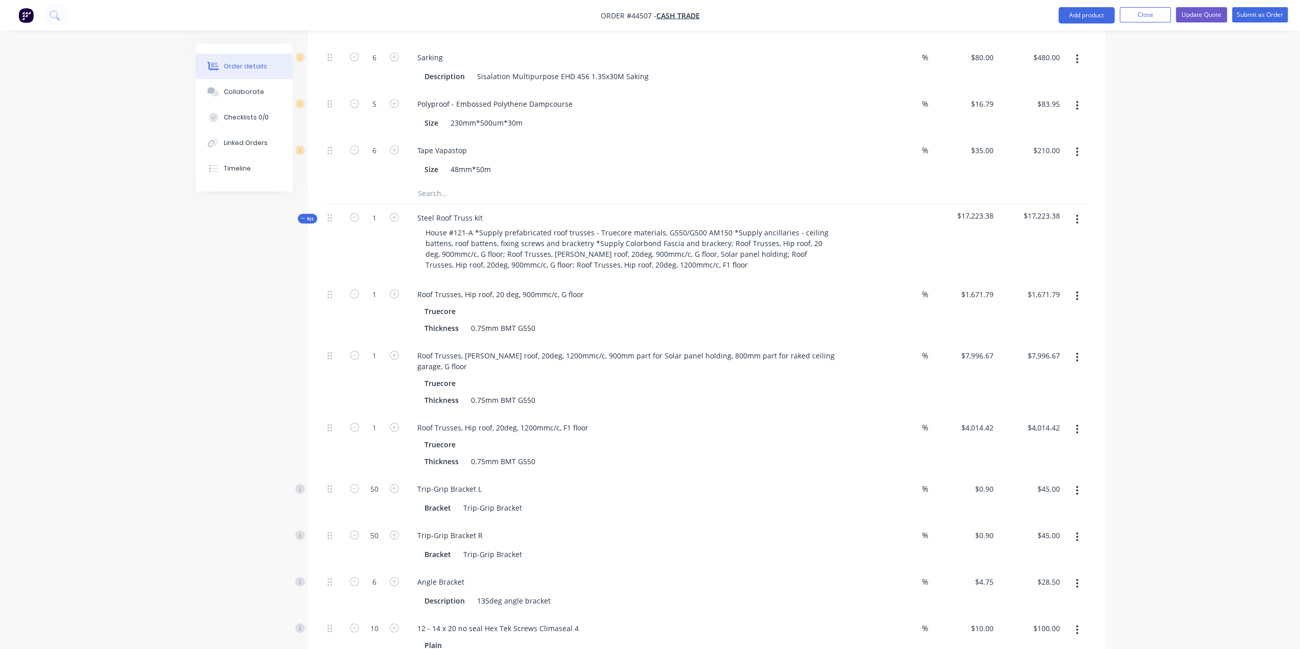
click at [710, 342] on div "Roof Trusses, [PERSON_NAME] roof, 20deg, 1200mmc/c, 900mm part for Solar panel …" at bounding box center [635, 378] width 460 height 72
click at [1050, 348] on input "7996.67" at bounding box center [1045, 355] width 37 height 15
click at [1054, 348] on input "7996.67" at bounding box center [1048, 355] width 32 height 15
type input "7129.36"
type input "$7,129.36"
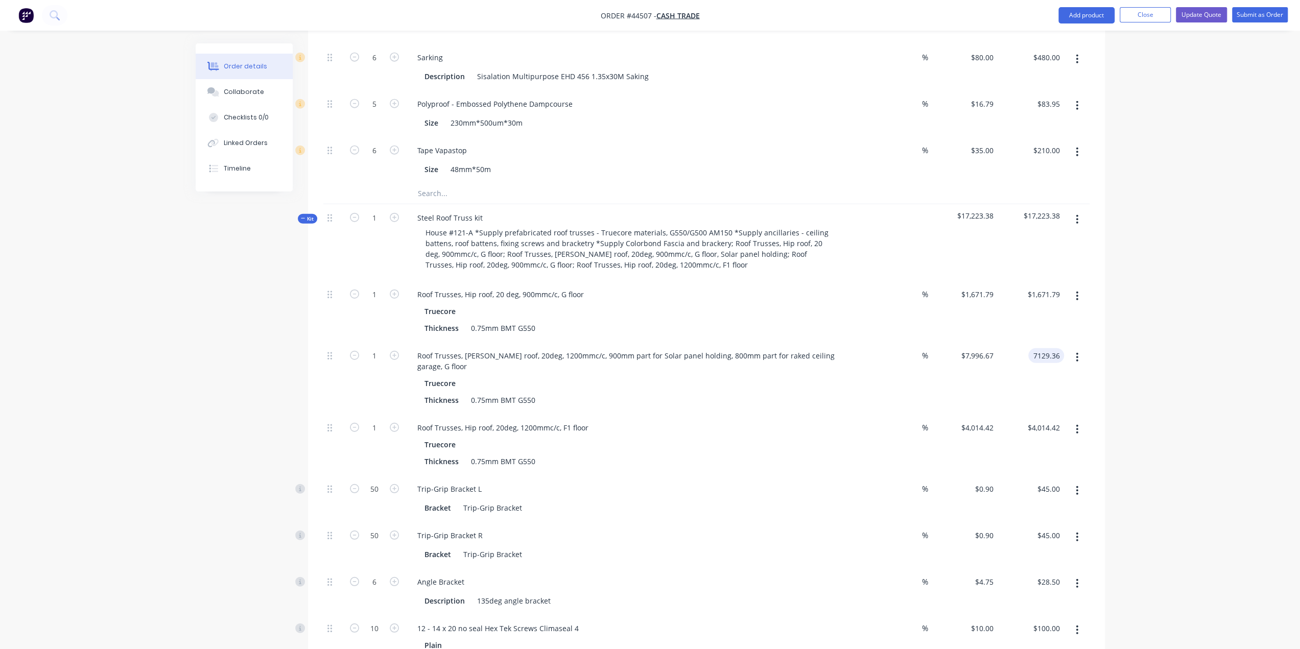
type input "$7,129.36"
click at [1053, 287] on input "1671.79" at bounding box center [1045, 294] width 37 height 15
type input "$1,671.79"
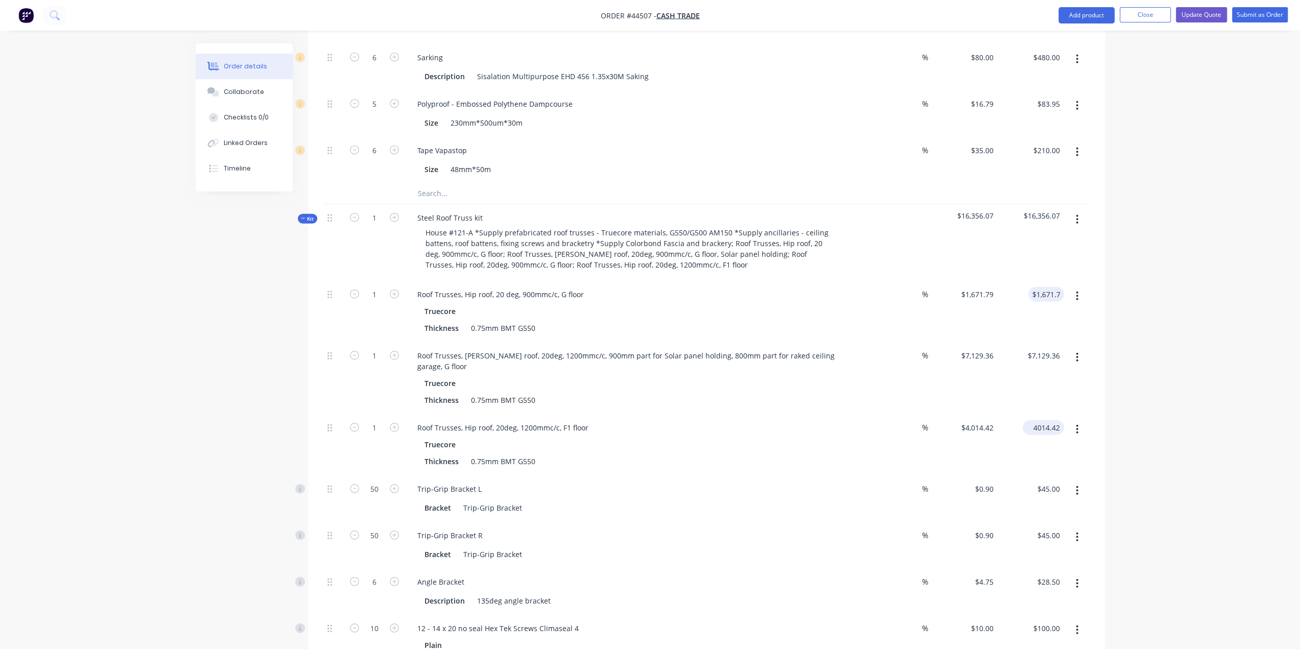
click at [1051, 420] on input "4014.42" at bounding box center [1045, 427] width 37 height 15
type input "3694"
type input "1671.79"
type input "$3,694.00"
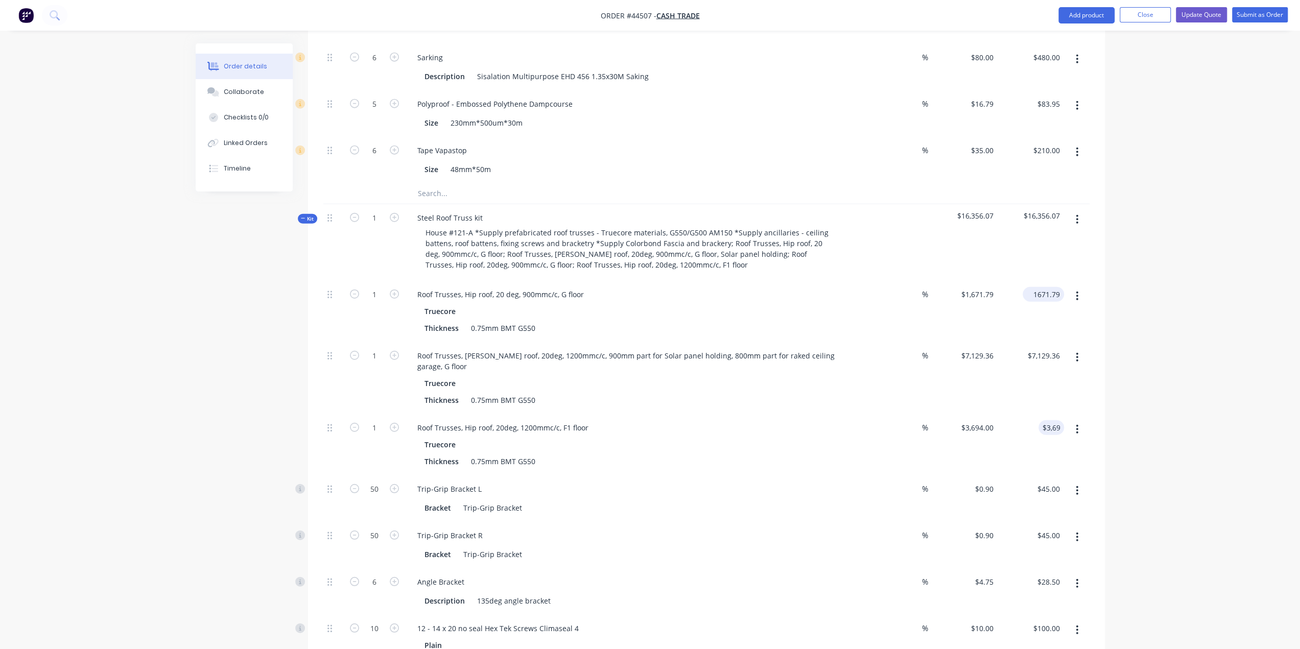
click at [1051, 287] on input "1671.79" at bounding box center [1045, 294] width 37 height 15
type input "3694"
type input "$3,694.00"
drag, startPoint x: 1141, startPoint y: 278, endPoint x: 1086, endPoint y: 317, distance: 67.4
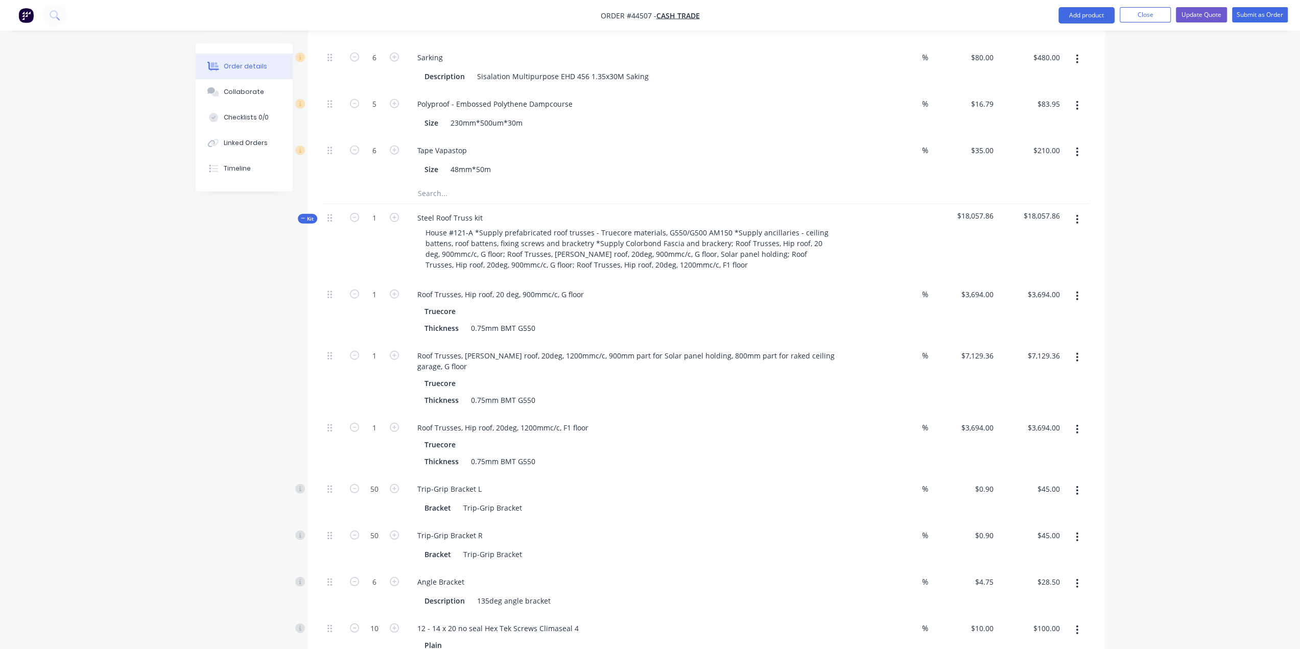
click at [1052, 420] on input "3694.00" at bounding box center [1048, 427] width 32 height 15
type input "4620.72"
type input "$4,620.72"
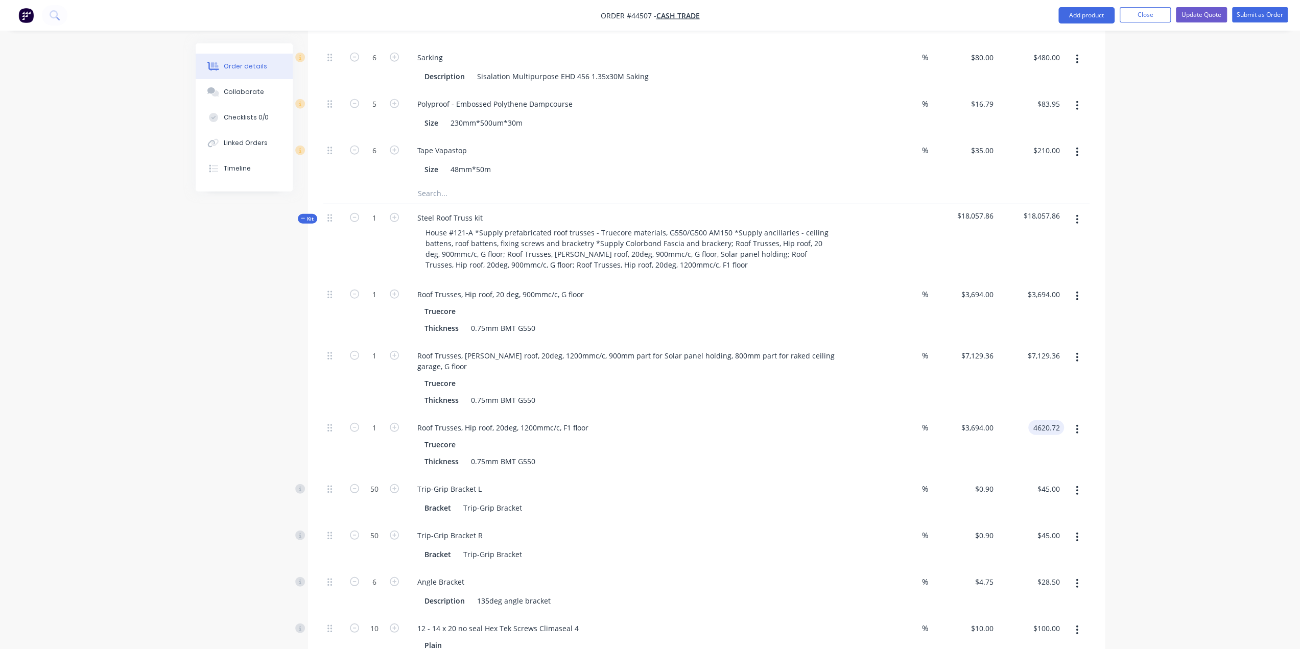
type input "$4,620.72"
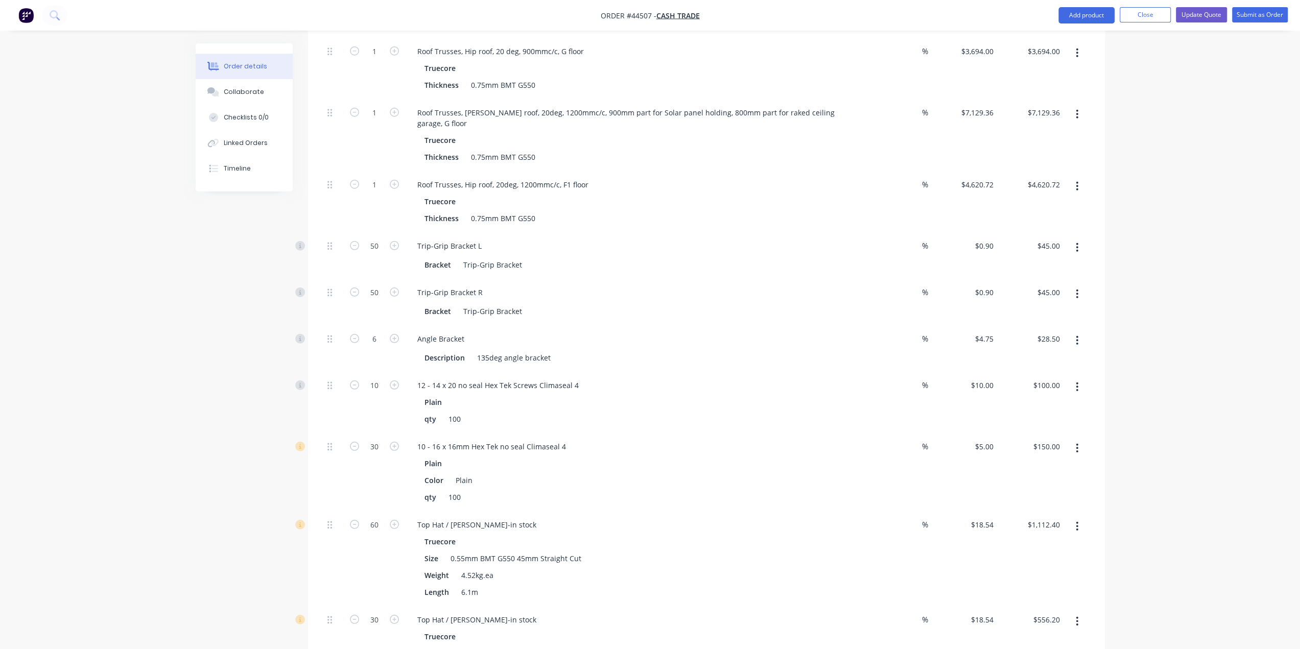
scroll to position [2771, 0]
click at [377, 243] on input "50" at bounding box center [374, 250] width 27 height 15
type input "120"
click at [376, 290] on input "50" at bounding box center [374, 297] width 27 height 15
type input "$108.00"
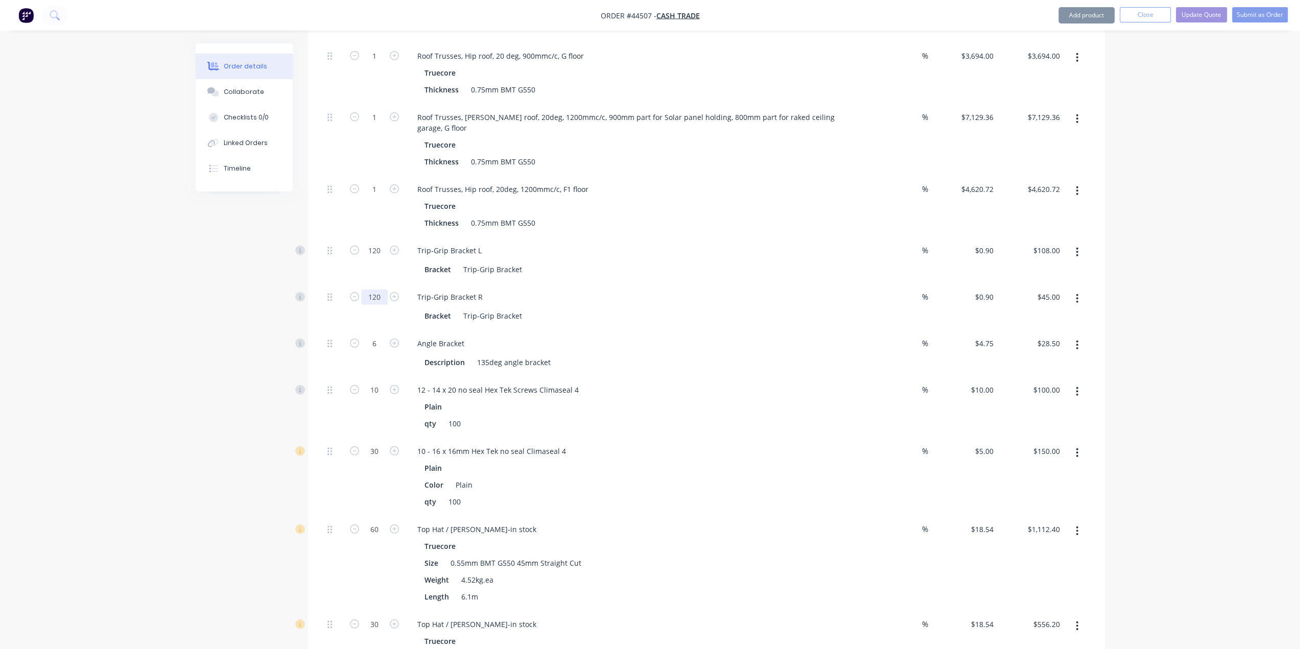
type input "120"
type input "$108.00"
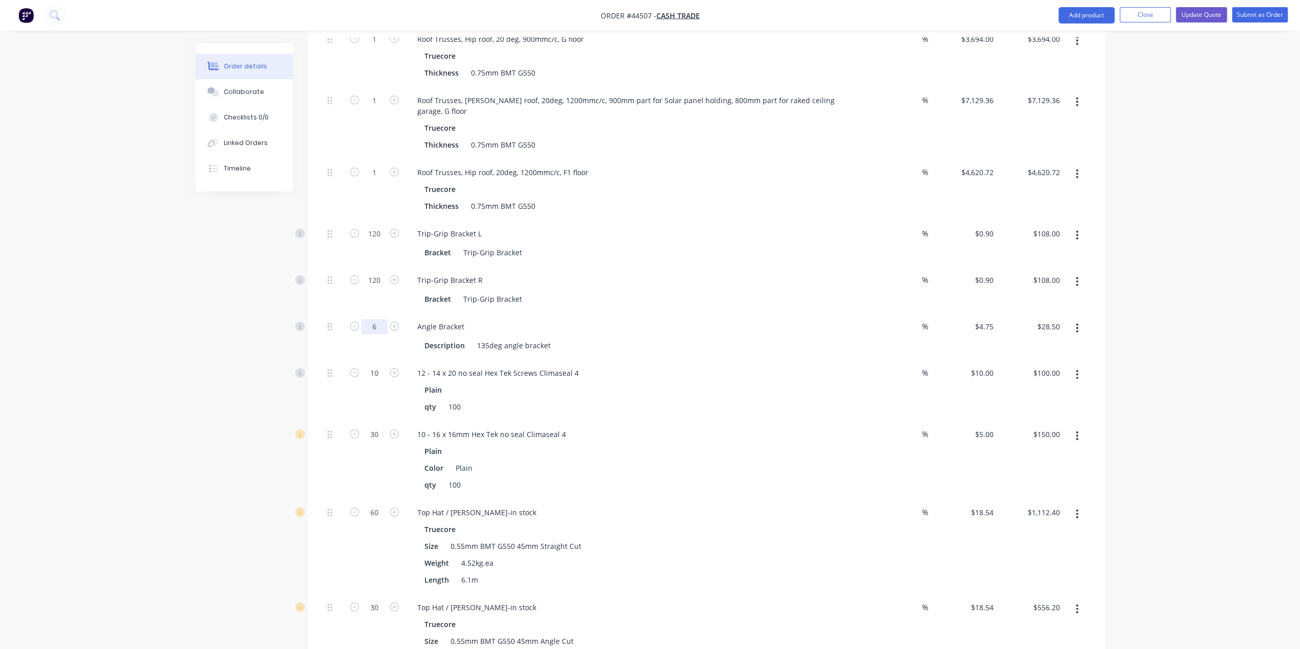
click at [371, 319] on input "6" at bounding box center [374, 326] width 27 height 15
type input "8"
type input "$38.00"
drag, startPoint x: 169, startPoint y: 288, endPoint x: 178, endPoint y: 296, distance: 12.3
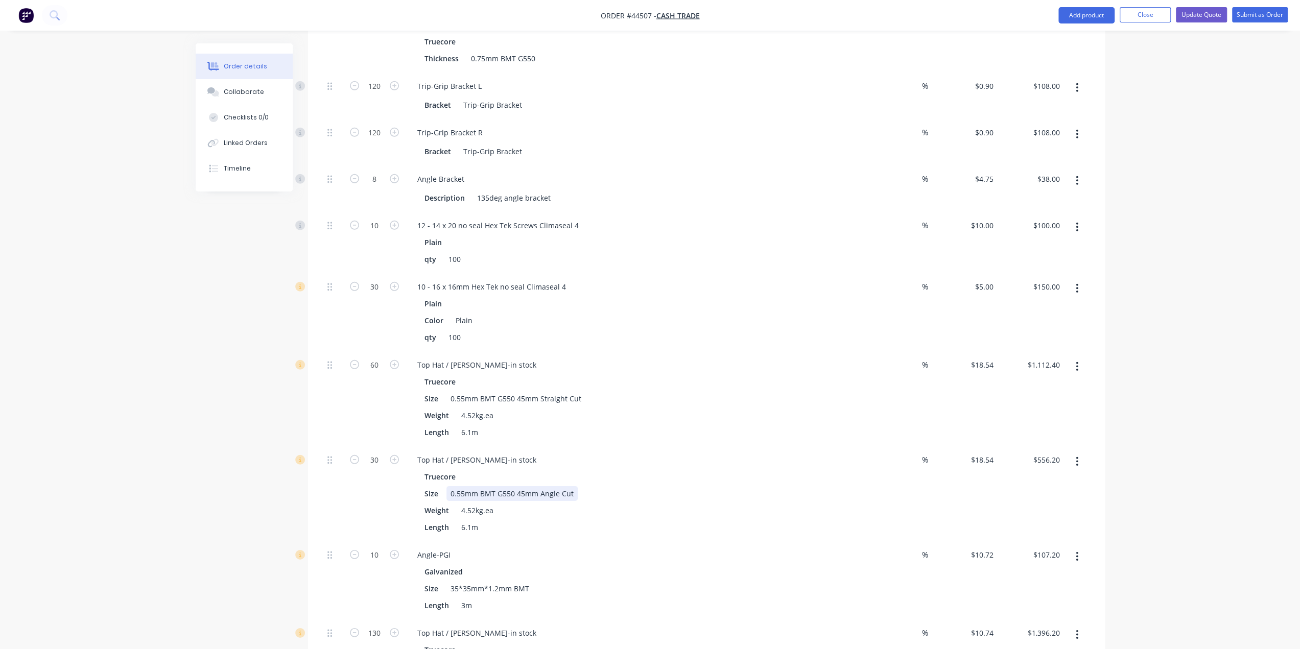
scroll to position [2941, 0]
click at [374, 352] on input "60" at bounding box center [374, 359] width 27 height 15
type input "104"
click at [503, 352] on div "Top Hat / [PERSON_NAME]-in stock" at bounding box center [476, 359] width 135 height 15
type input "$1,928.16"
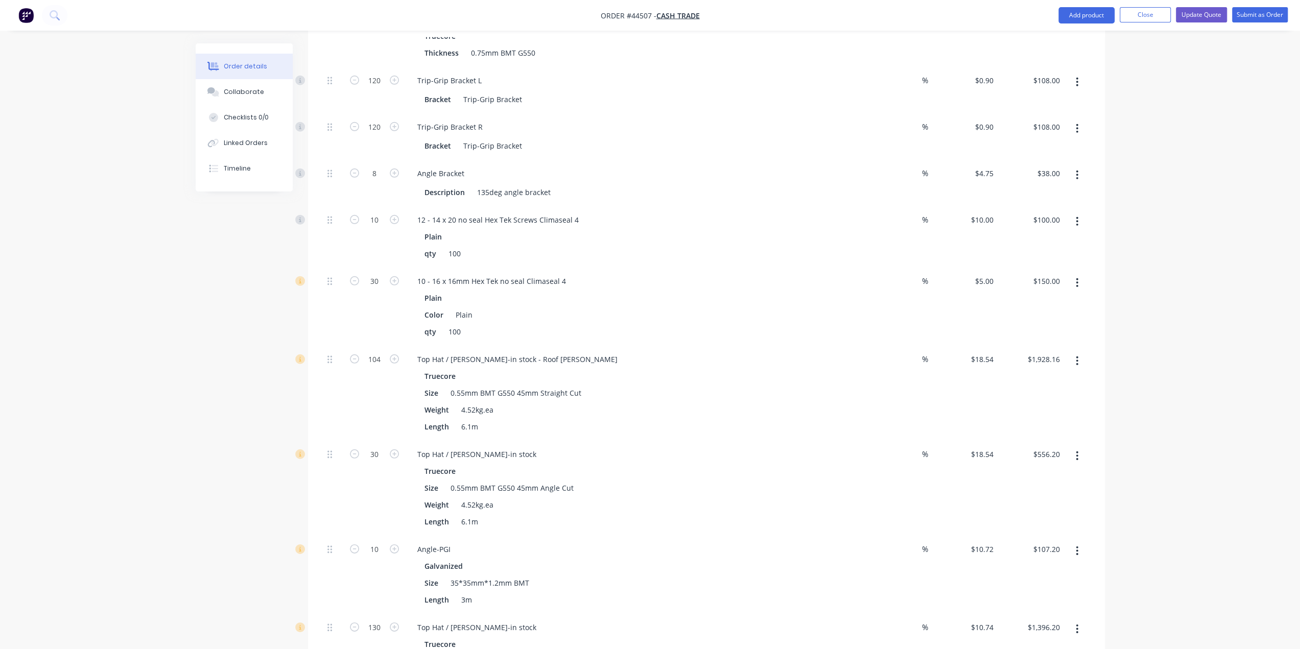
click at [660, 447] on div "Top Hat / [PERSON_NAME]-in stock" at bounding box center [634, 454] width 451 height 15
click at [378, 447] on input "30" at bounding box center [374, 454] width 27 height 15
drag, startPoint x: 380, startPoint y: 393, endPoint x: 333, endPoint y: 391, distance: 47.0
click at [333, 441] on div "200 Top Hat / [PERSON_NAME]-in stock Truecore Size 0.55mm BMT G550 45mm Angle C…" at bounding box center [706, 488] width 766 height 95
type input "160"
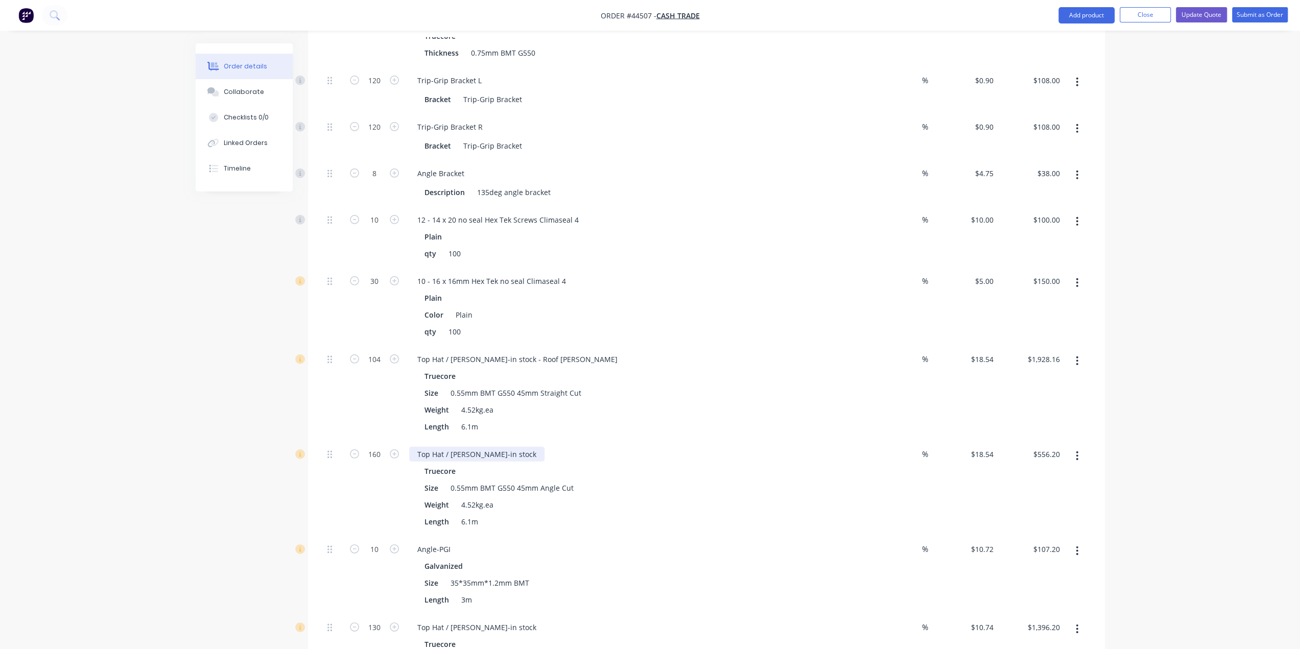
click at [502, 447] on div "Top Hat / [PERSON_NAME]-in stock" at bounding box center [476, 454] width 135 height 15
type input "$2,966.40"
click at [533, 447] on div "Top Hat / [PERSON_NAME]-in stock - Ceiling [PERSON_NAME]" at bounding box center [521, 454] width 225 height 15
drag, startPoint x: 813, startPoint y: 457, endPoint x: 685, endPoint y: 468, distance: 128.2
click at [812, 514] on div "Length 6.1m" at bounding box center [632, 521] width 425 height 15
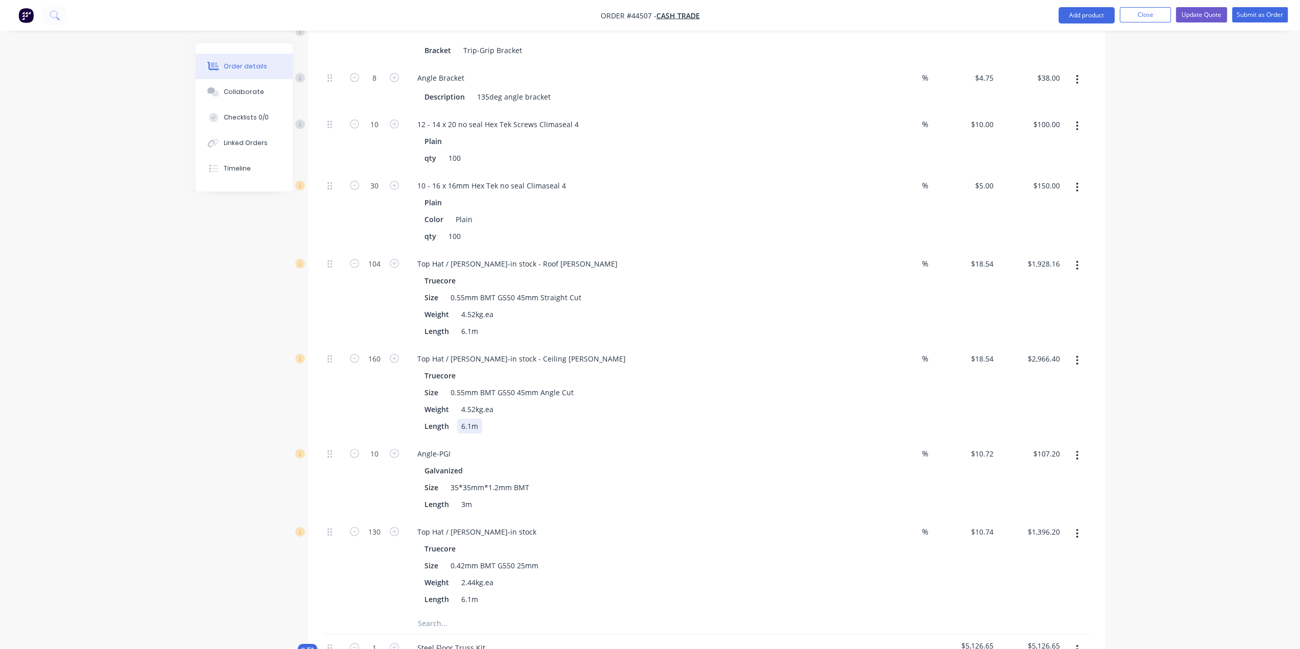
scroll to position [3044, 0]
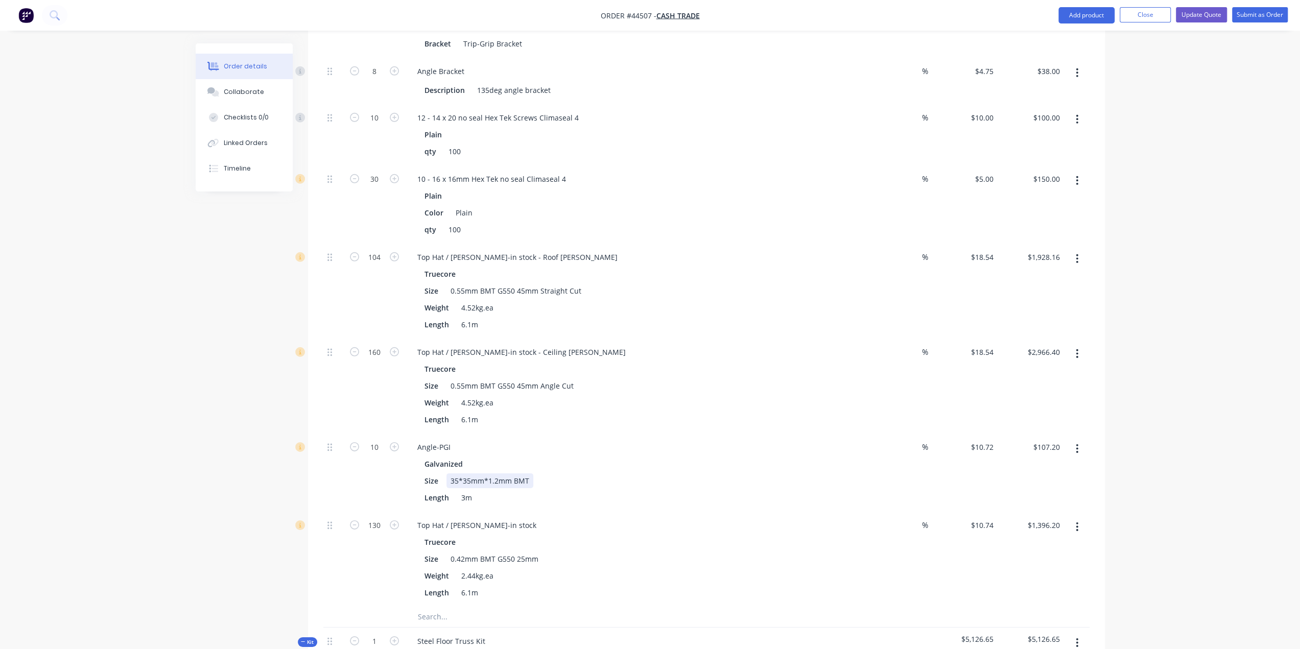
click at [699, 473] on div "Size 35*35mm*1.2mm BMT" at bounding box center [632, 480] width 425 height 15
click at [728, 457] on div "Galvanized" at bounding box center [634, 464] width 421 height 15
click at [372, 440] on input "10" at bounding box center [374, 447] width 27 height 15
type input "8"
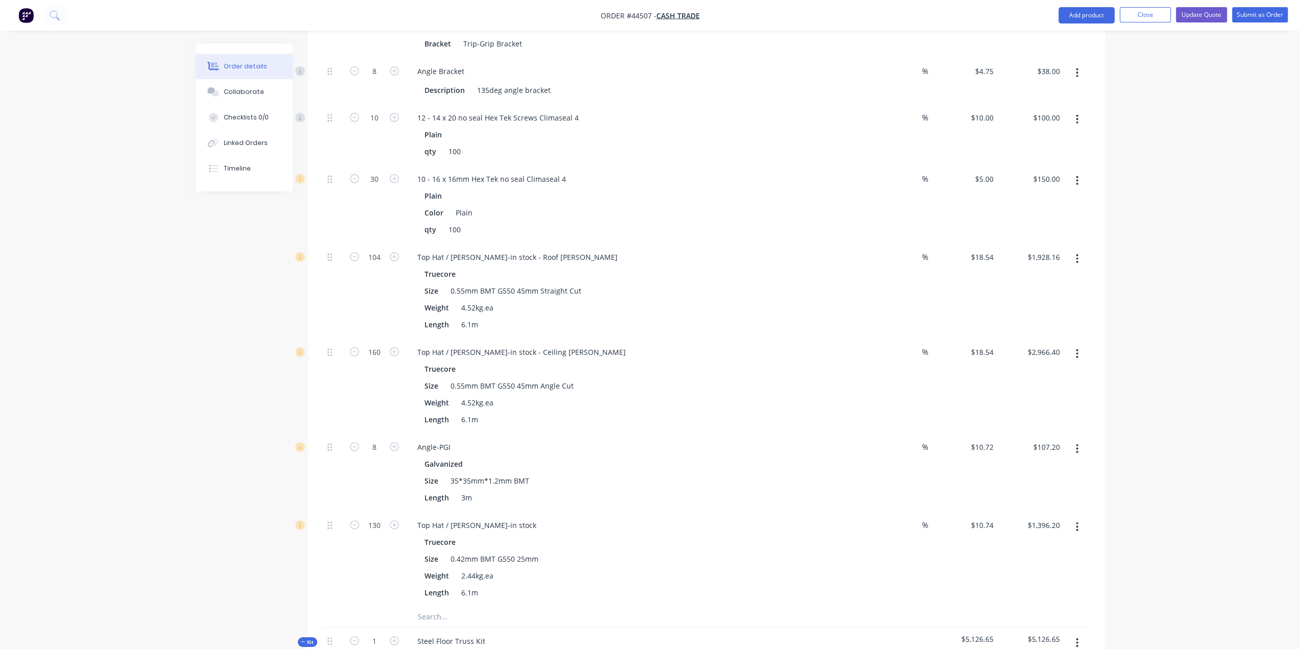
type input "$85.76"
click at [1078, 521] on icon "button" at bounding box center [1077, 526] width 3 height 11
click at [1044, 587] on div "Delete" at bounding box center [1041, 594] width 79 height 15
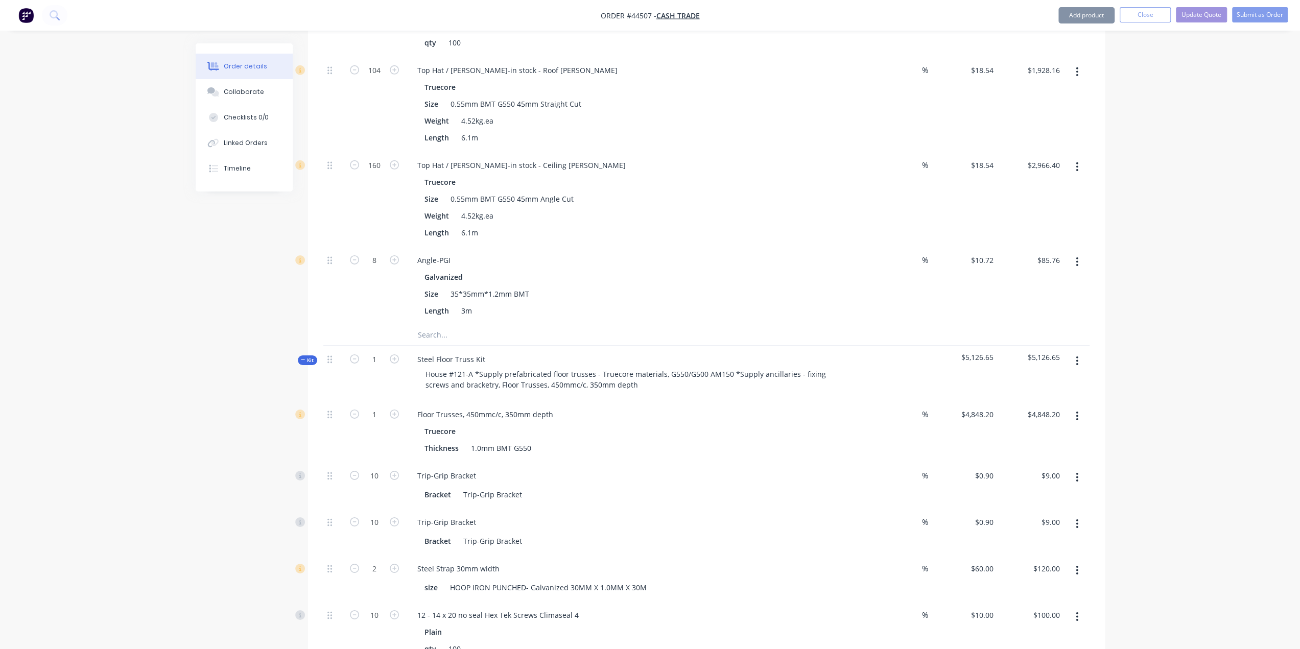
scroll to position [3350, 0]
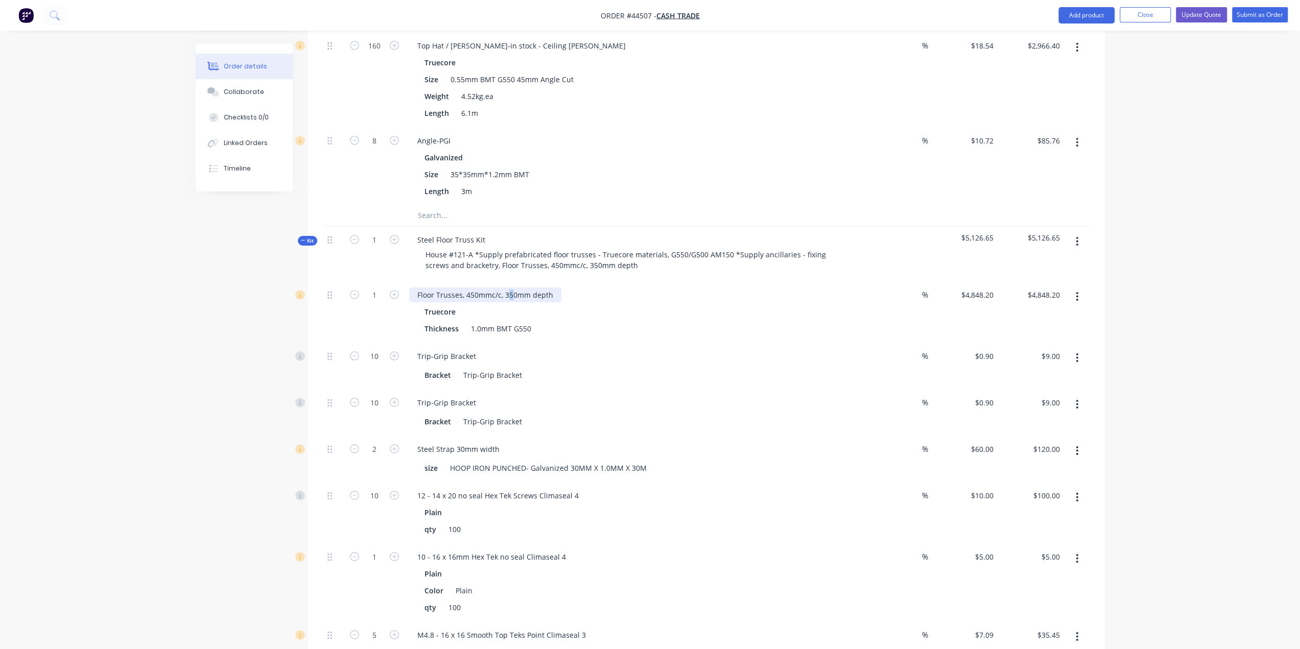
click at [511, 288] on div "Floor Trusses, 450mmc/c, 350mm depth" at bounding box center [485, 295] width 152 height 15
click at [635, 349] on div "Trip-Grip Bracket" at bounding box center [634, 356] width 451 height 15
click at [652, 281] on div "Floor Trusses, 450mmc/c, 300mm depth Truecore Thickness 1.0mm BMT G550" at bounding box center [635, 311] width 460 height 61
click at [708, 321] on div "Thickness 1.0mm BMT G550" at bounding box center [632, 328] width 425 height 15
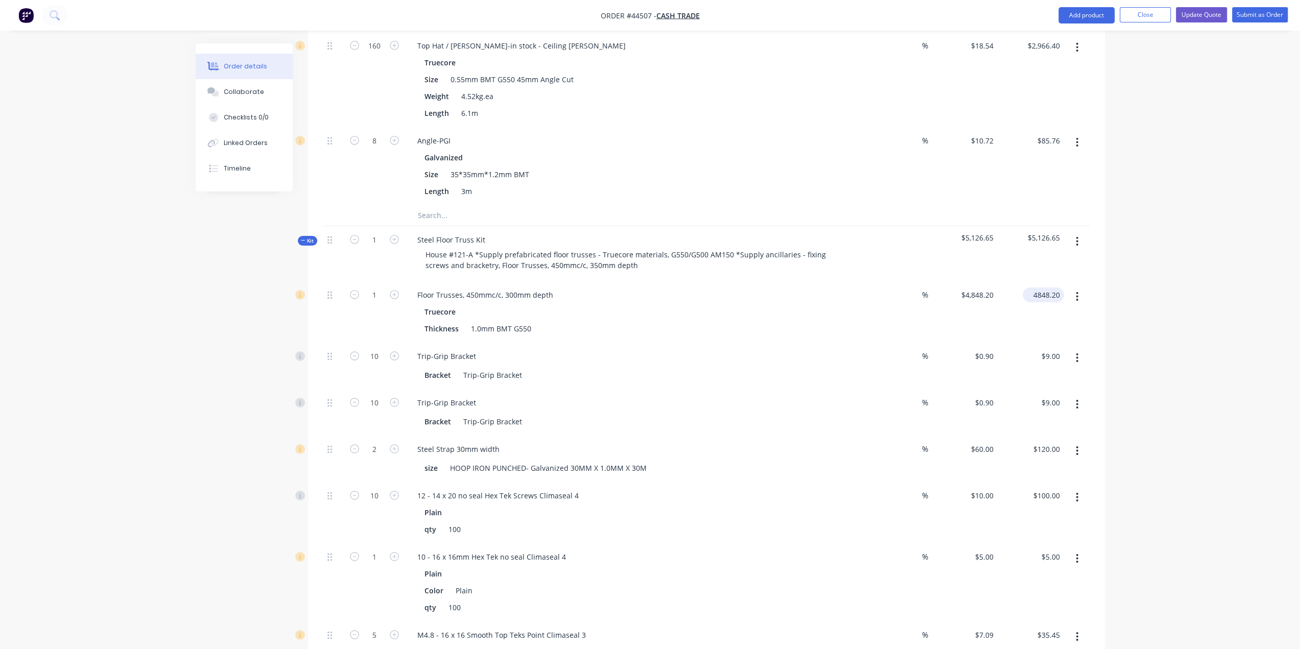
click at [1049, 288] on input "4848.20" at bounding box center [1045, 295] width 37 height 15
type input "5905.6"
drag, startPoint x: 1187, startPoint y: 254, endPoint x: 1183, endPoint y: 262, distance: 8.5
type input "$5,905.60"
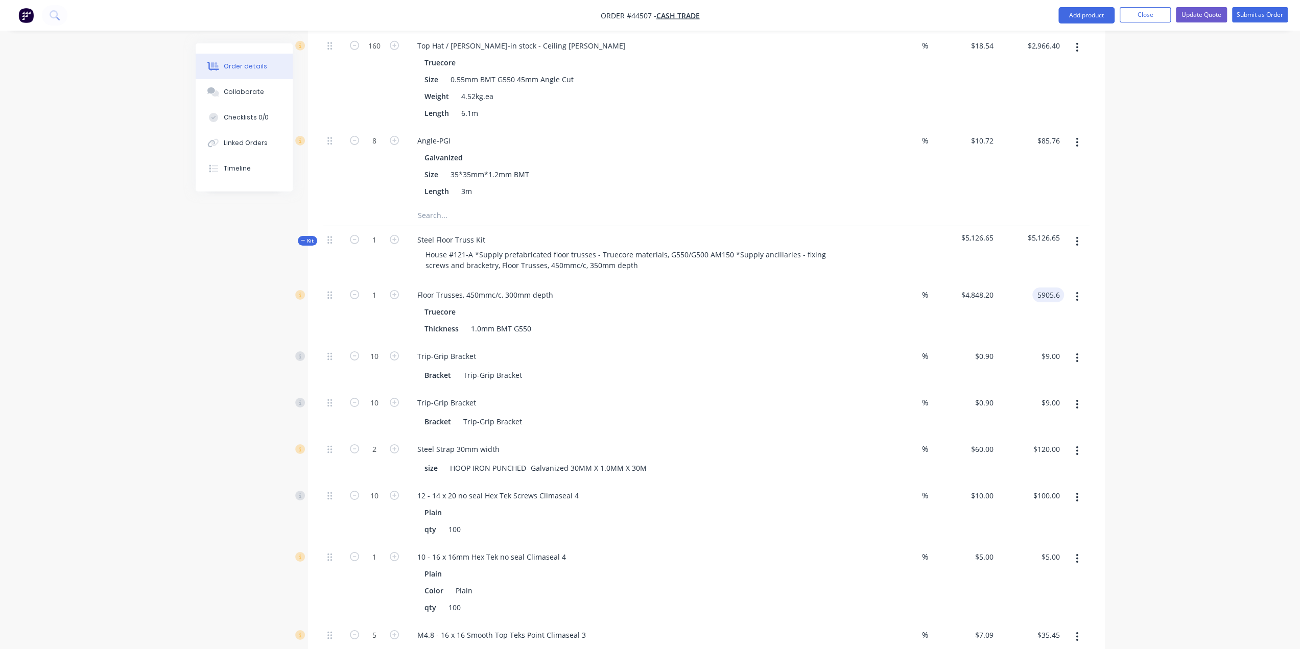
type input "$5,905.60"
click at [379, 349] on input "10" at bounding box center [374, 356] width 27 height 15
type input "80"
type input "$72.00"
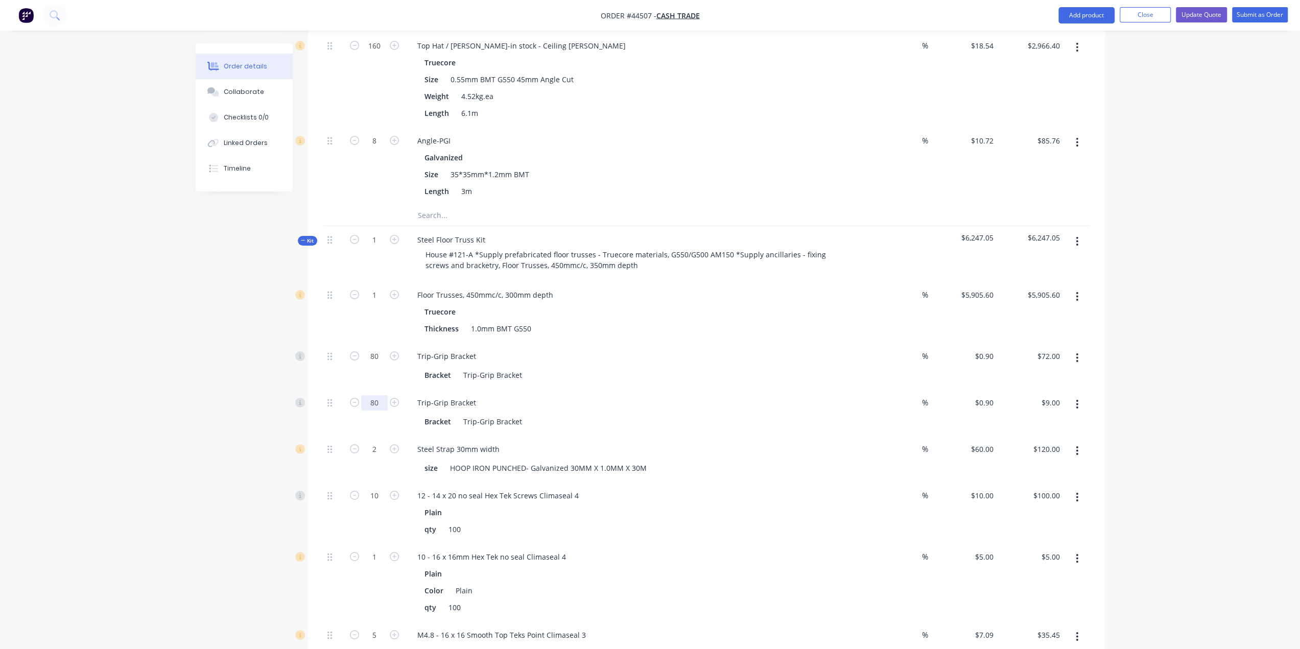
type input "80"
type input "$72.00"
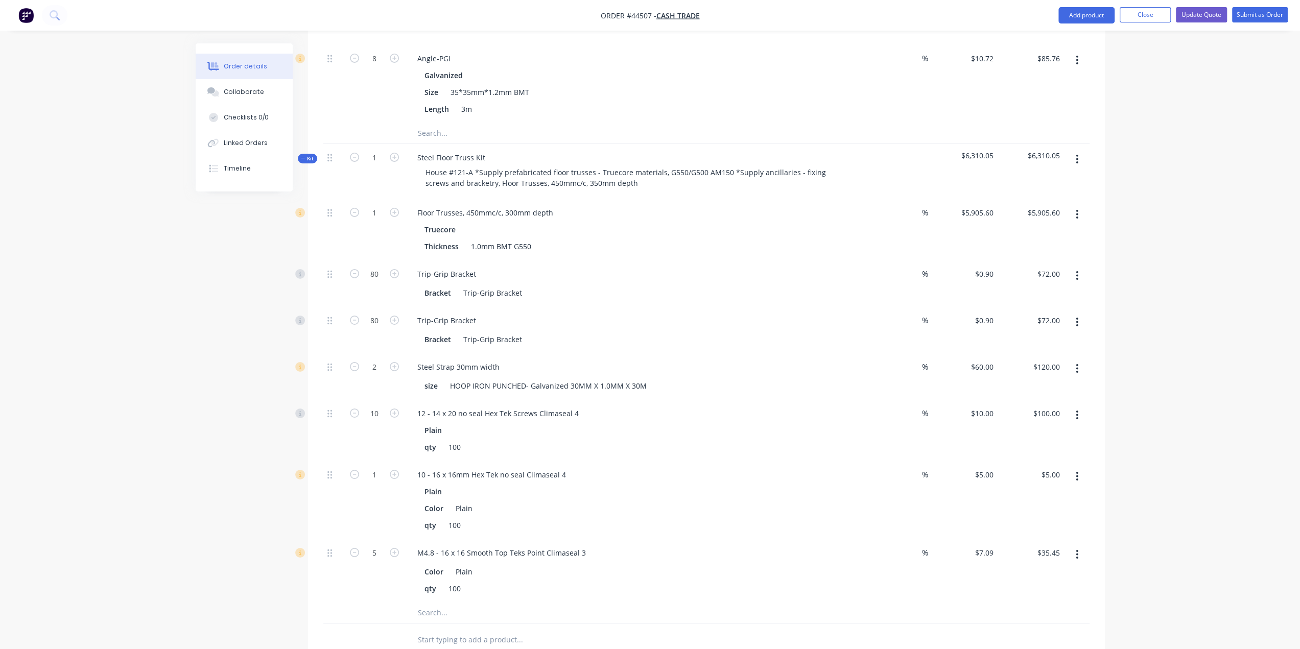
scroll to position [3435, 0]
click at [398, 458] on div "1" at bounding box center [374, 497] width 61 height 78
click at [1074, 464] on button "button" at bounding box center [1077, 473] width 24 height 18
click at [1029, 534] on div "Delete" at bounding box center [1041, 541] width 79 height 15
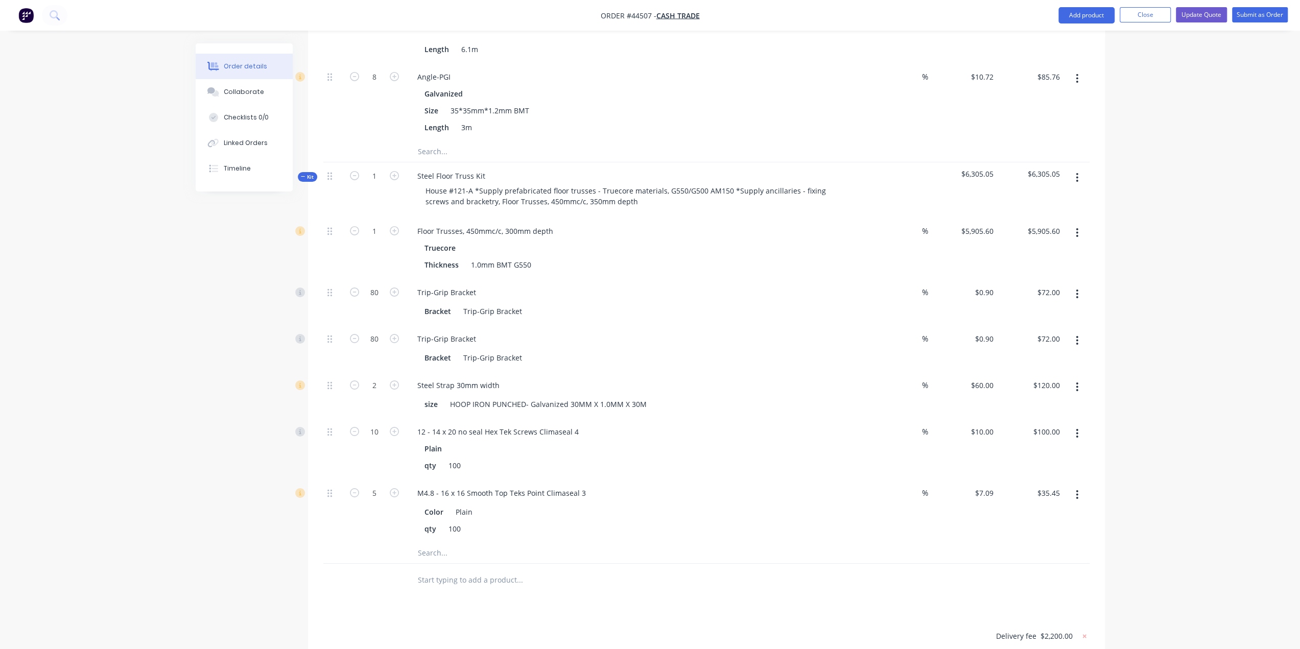
scroll to position [3495, 0]
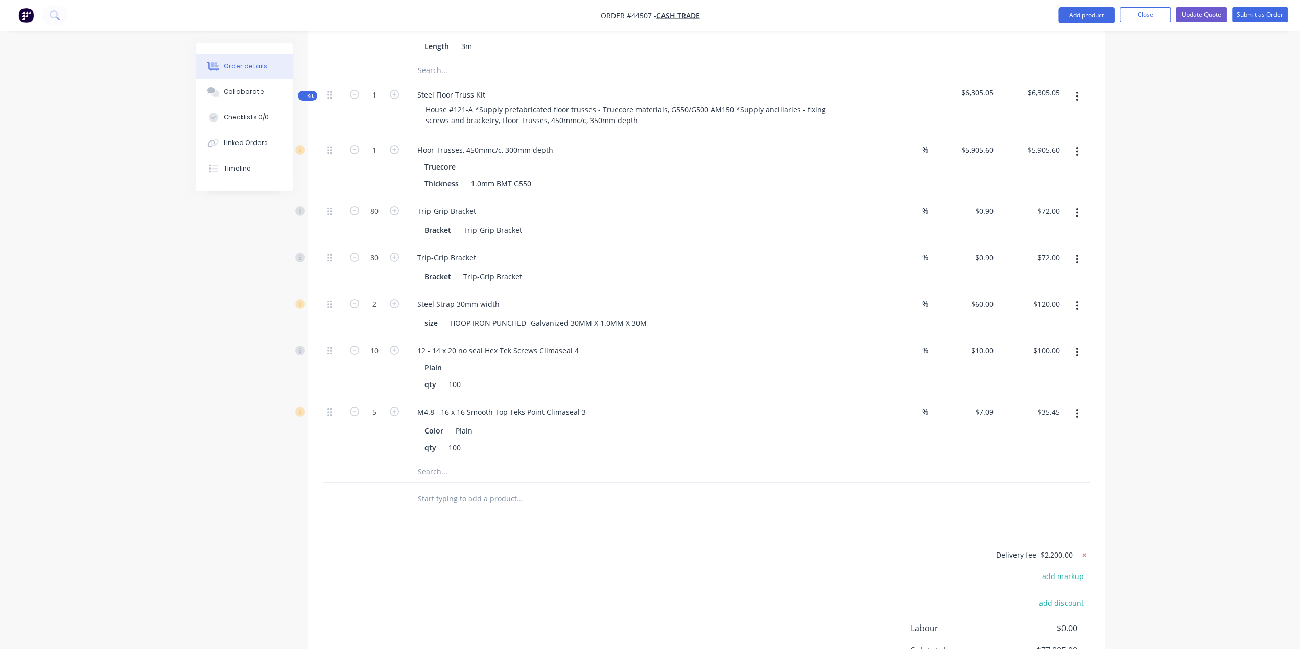
click at [1084, 553] on icon at bounding box center [1084, 555] width 4 height 4
click at [1063, 549] on button "add delivery fee" at bounding box center [1057, 556] width 66 height 14
type input "2400"
click input "submit" at bounding box center [0, 0] width 0 height 0
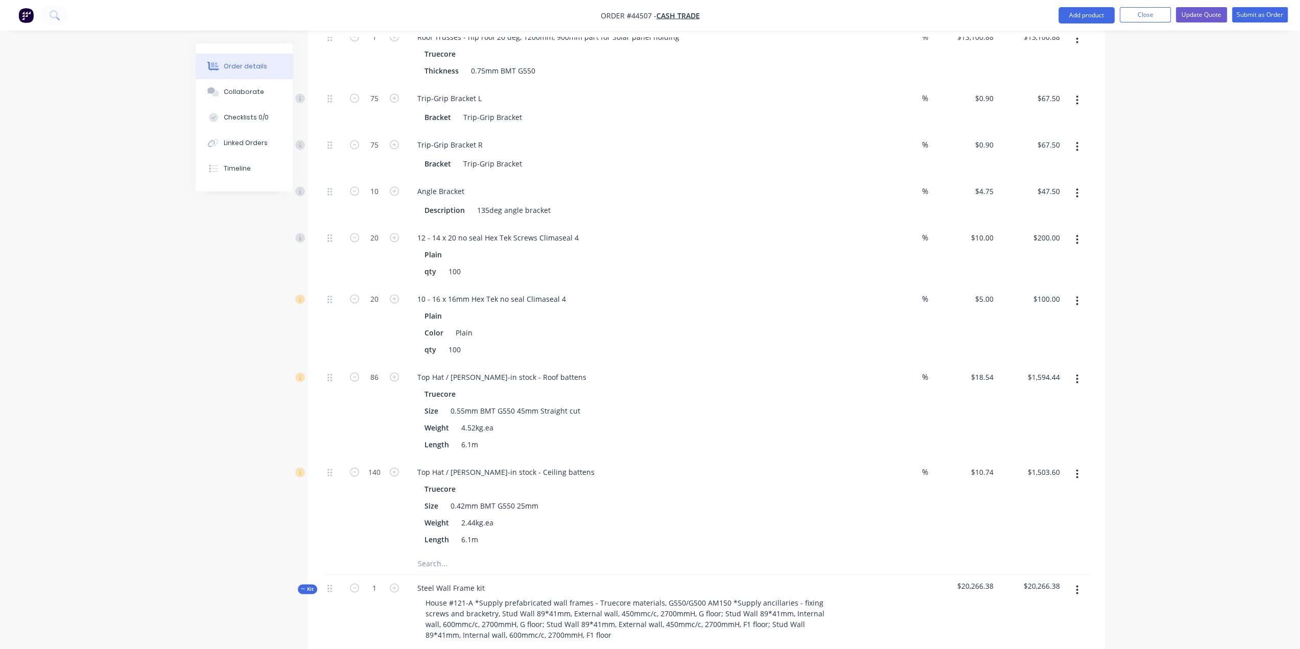
scroll to position [1214, 0]
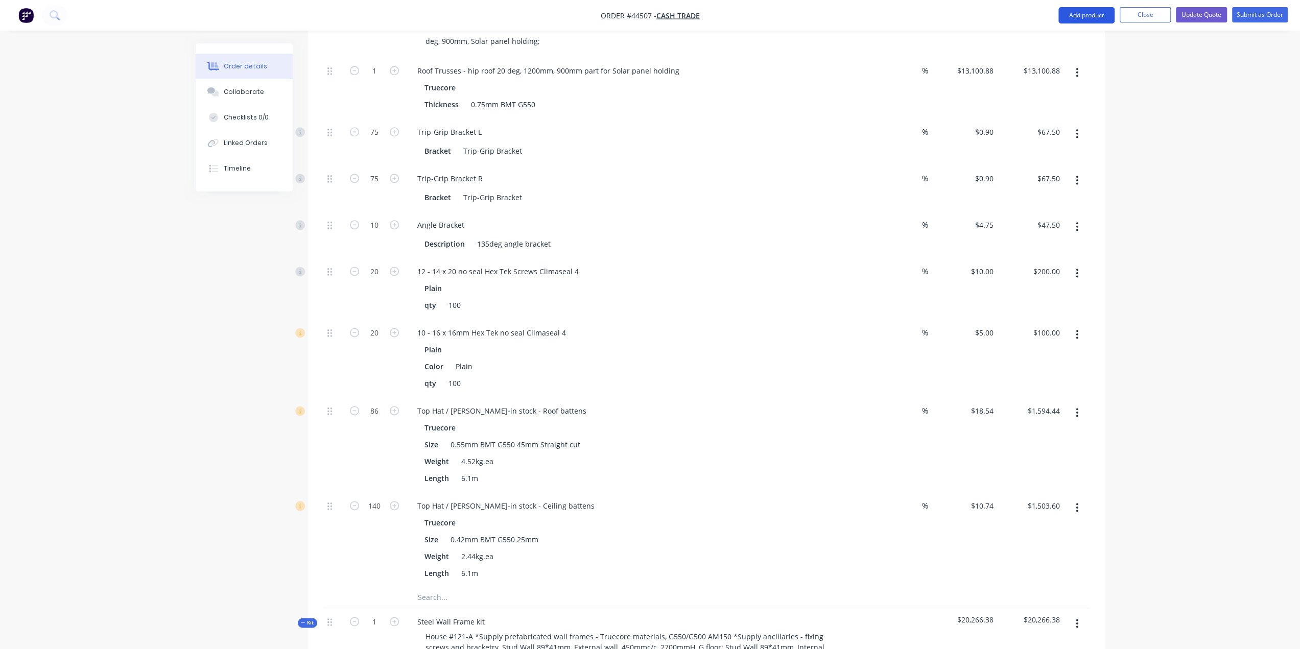
click at [1082, 11] on button "Add product" at bounding box center [1086, 15] width 56 height 16
click at [1036, 37] on div "Product catalogue" at bounding box center [1066, 41] width 79 height 15
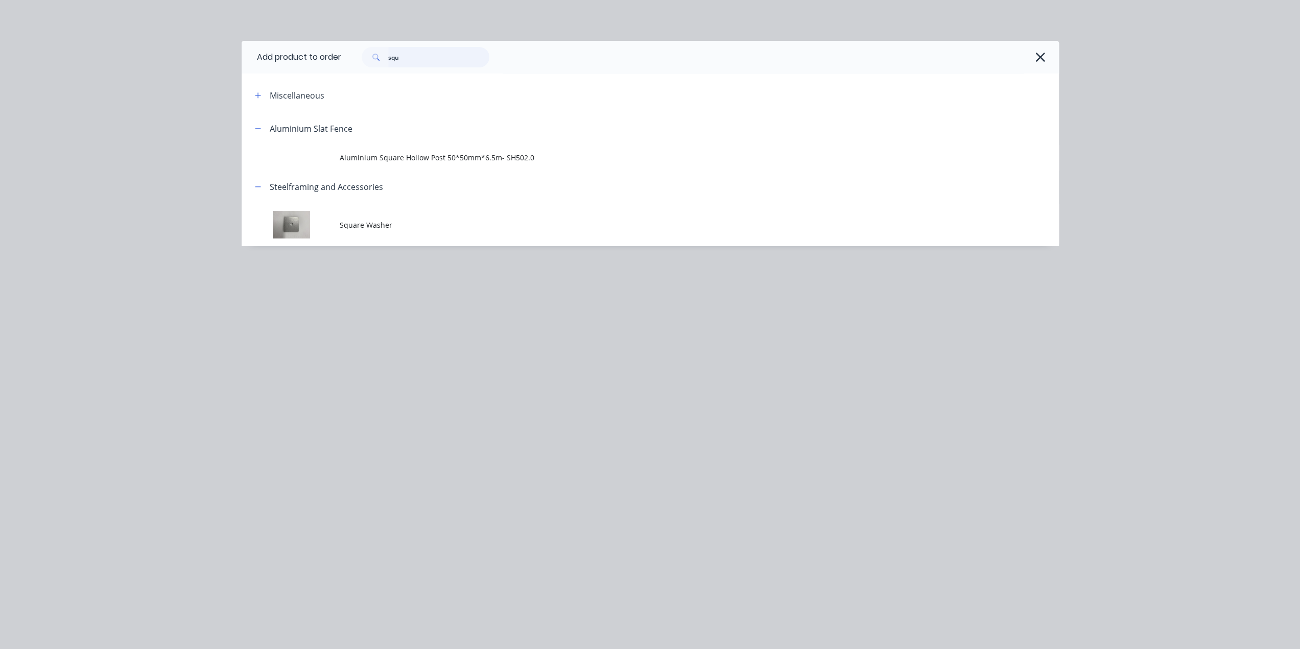
drag, startPoint x: 259, startPoint y: 33, endPoint x: 240, endPoint y: 31, distance: 19.1
click at [242, 31] on div "Add product to order squ Miscellaneous Aluminium Slat Fence Aluminium Square Ho…" at bounding box center [650, 324] width 1300 height 649
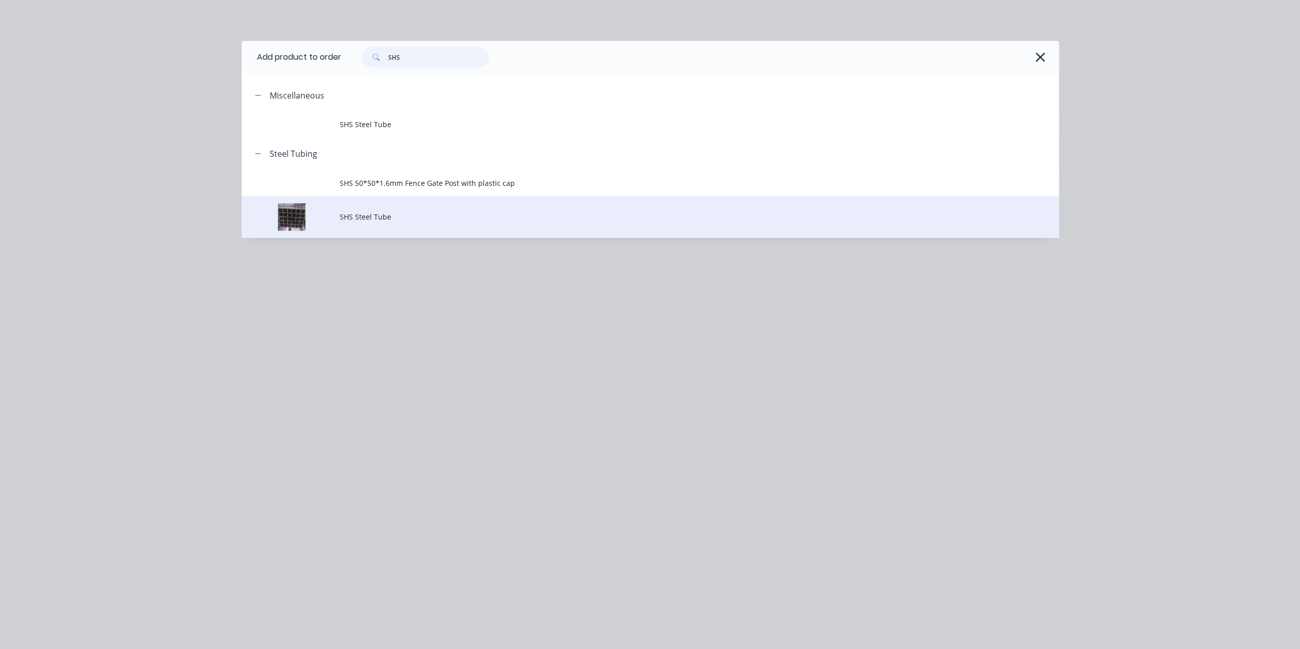
type input "SHS"
click at [399, 215] on span "SHS Steel Tube" at bounding box center [627, 216] width 575 height 11
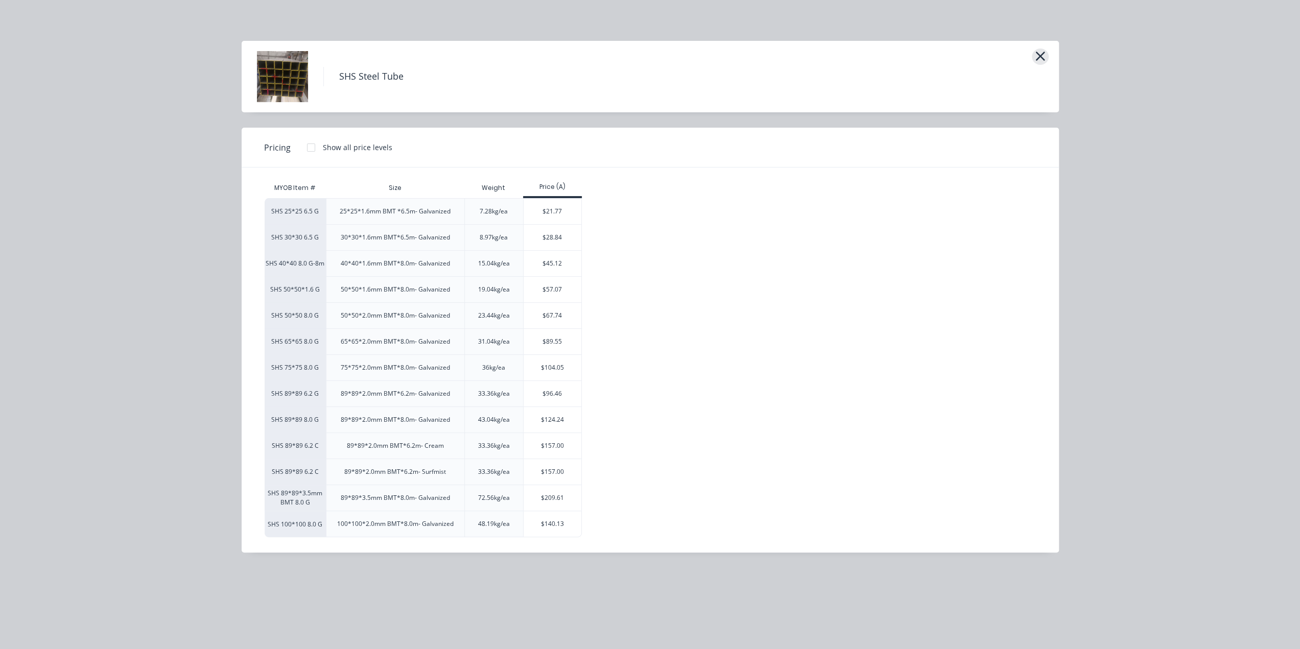
click at [1040, 56] on icon "button" at bounding box center [1039, 56] width 9 height 9
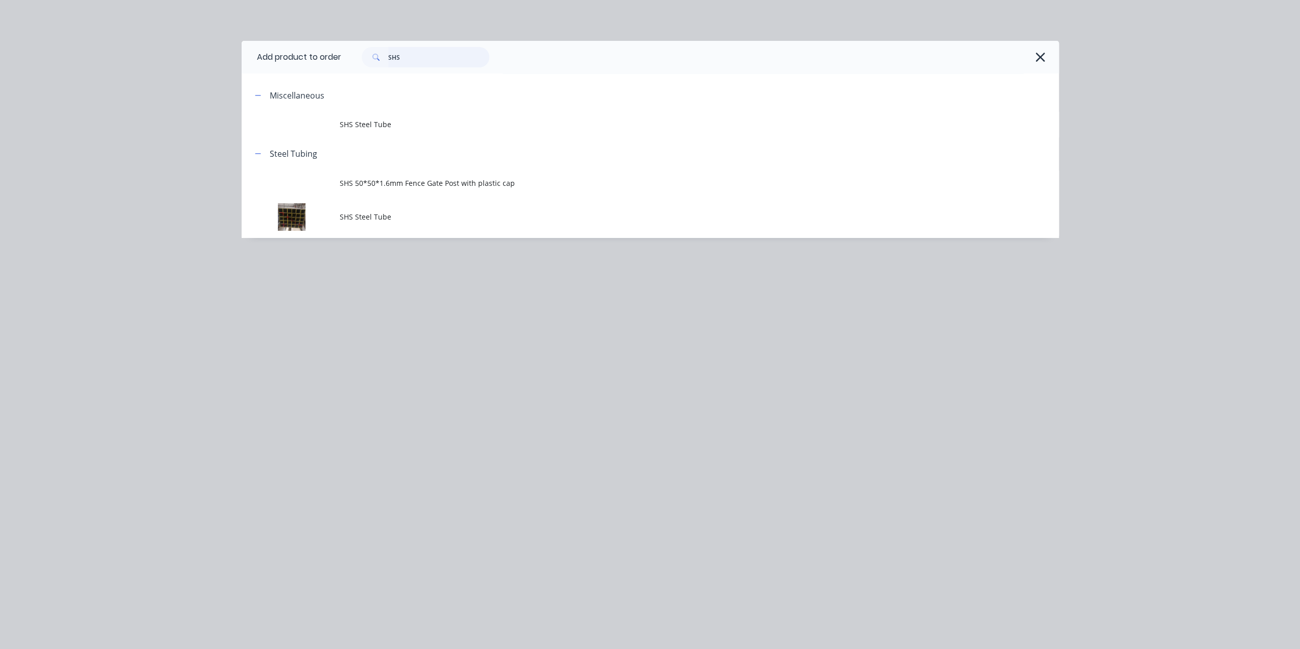
drag, startPoint x: 412, startPoint y: 56, endPoint x: 302, endPoint y: 62, distance: 110.0
click at [302, 62] on header "Add product to order SHS" at bounding box center [650, 57] width 817 height 33
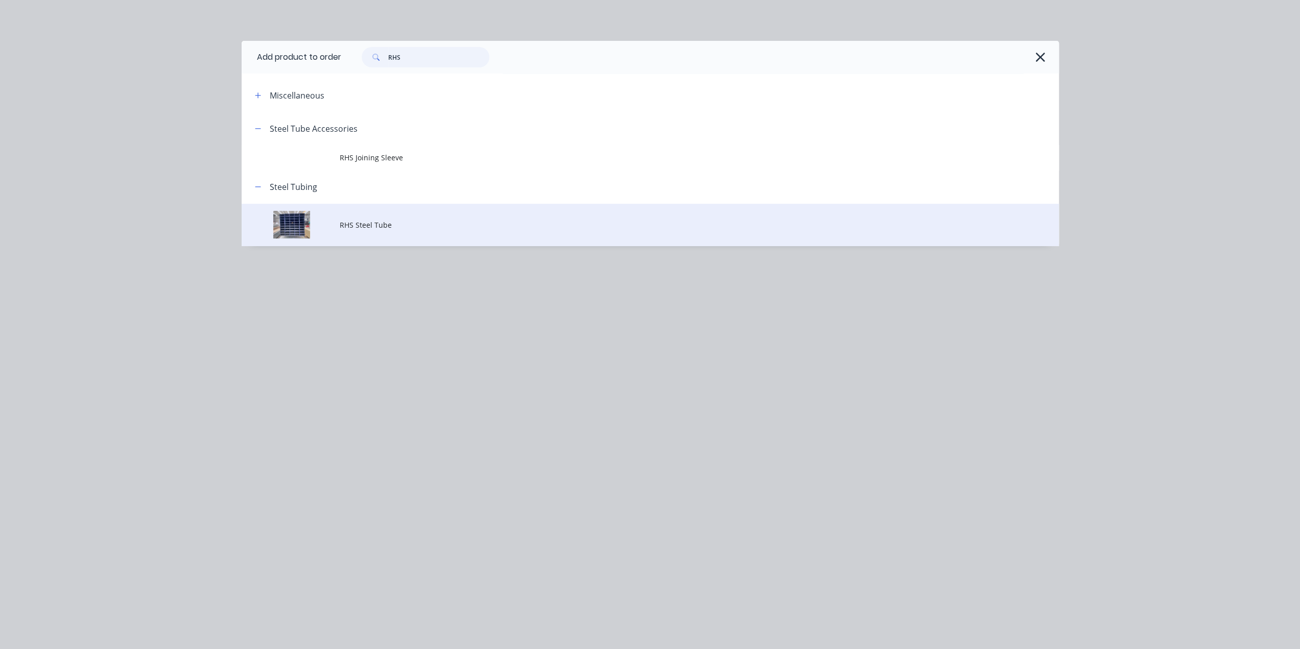
type input "RHS"
click at [400, 223] on span "RHS Steel Tube" at bounding box center [627, 225] width 575 height 11
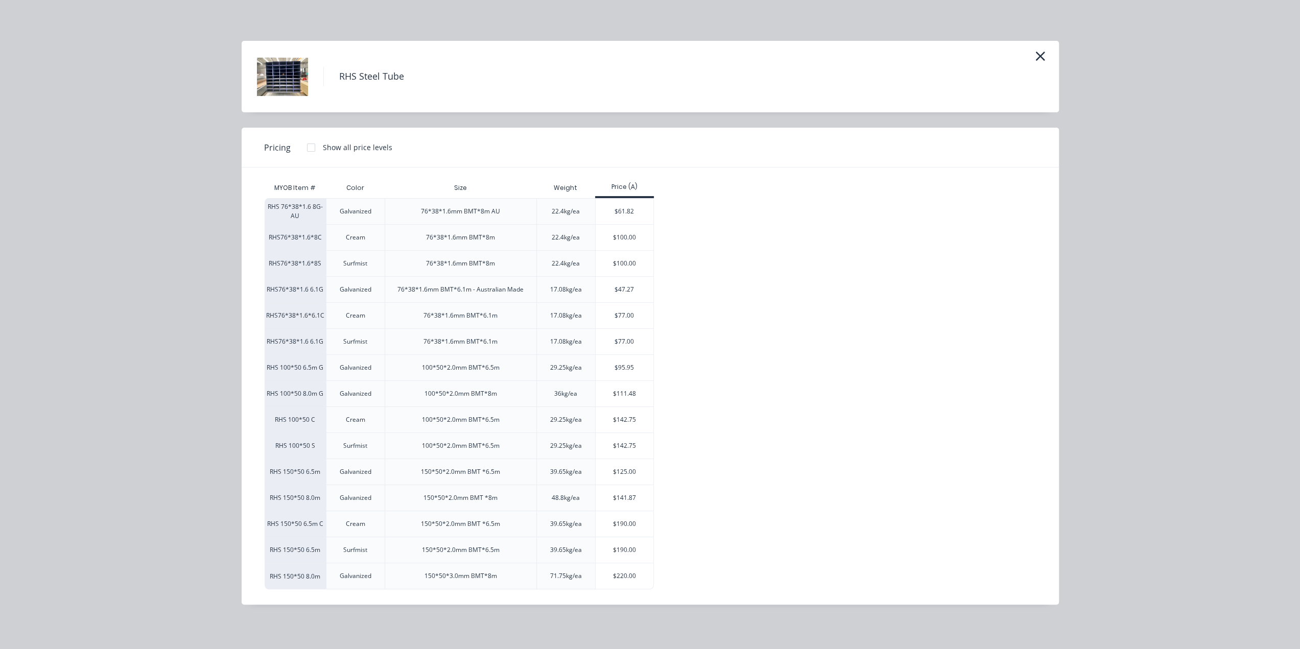
scroll to position [1418, 0]
click at [1037, 51] on icon "button" at bounding box center [1040, 56] width 11 height 14
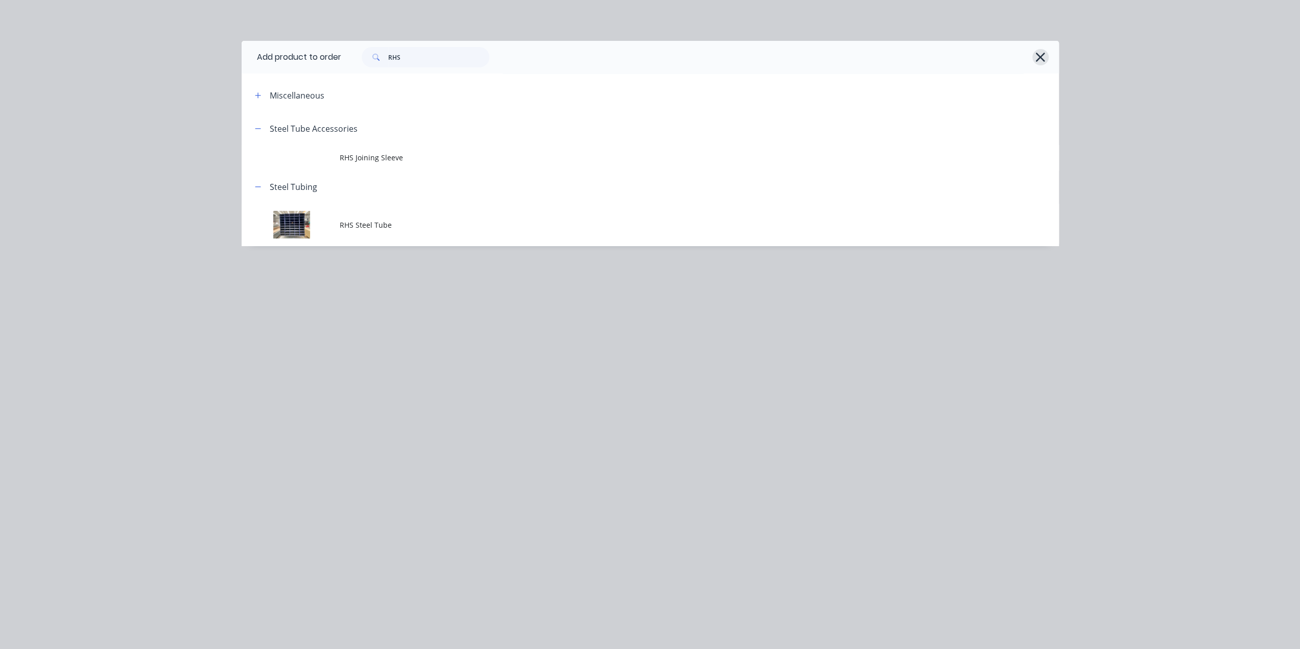
click at [1038, 55] on icon "button" at bounding box center [1040, 57] width 9 height 9
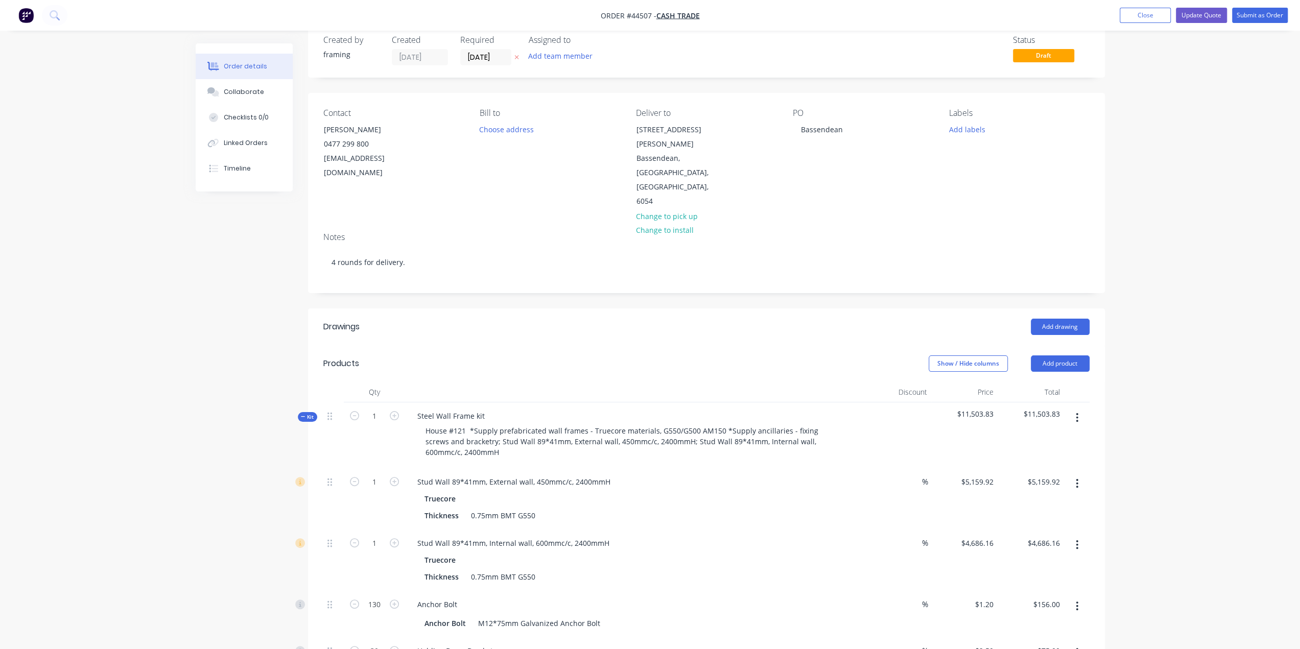
scroll to position [0, 0]
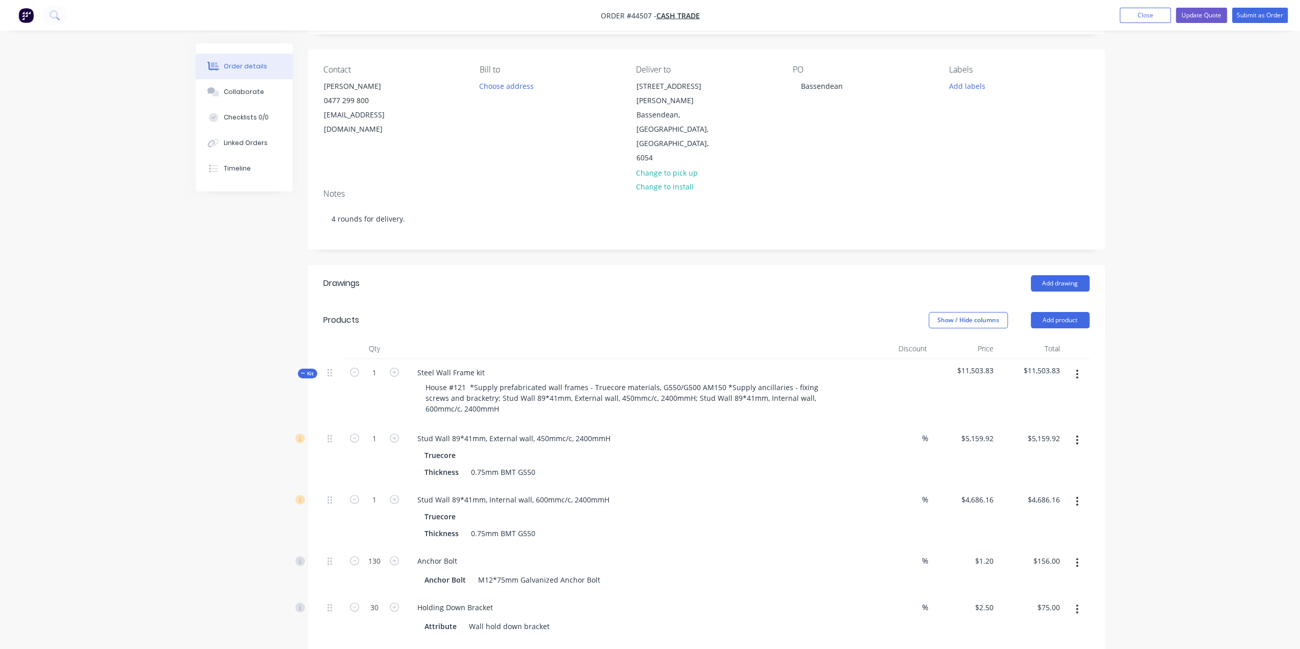
scroll to position [153, 0]
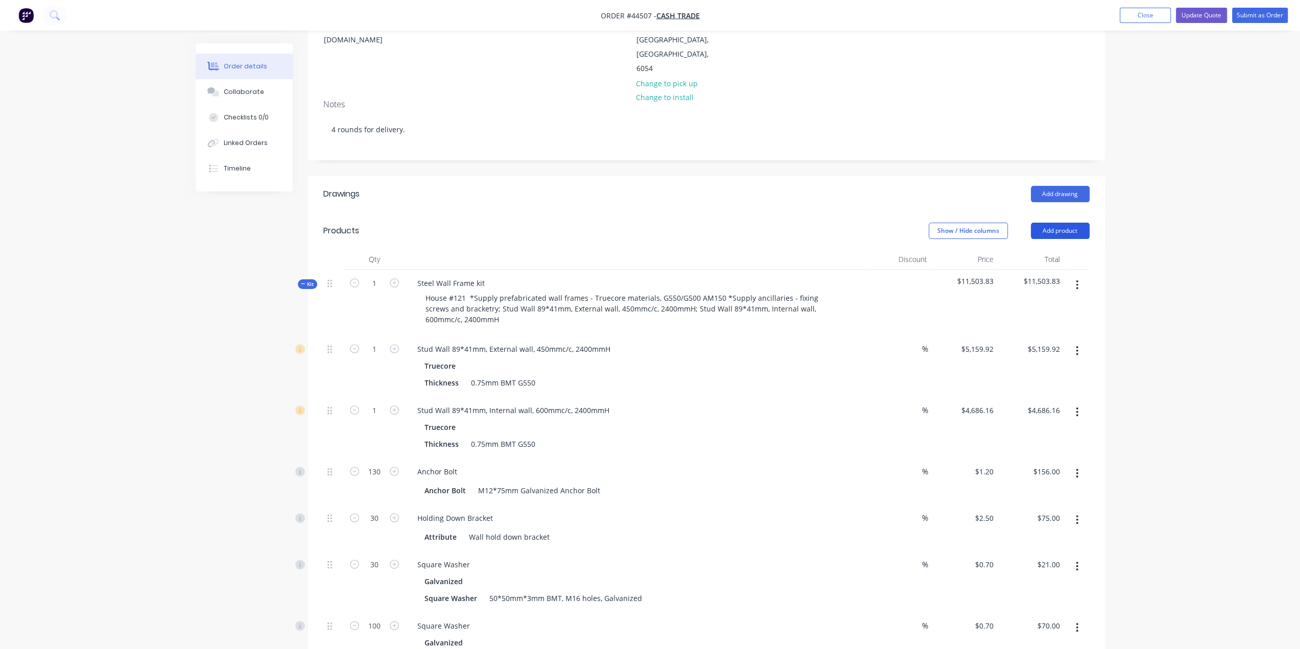
click at [1060, 223] on button "Add product" at bounding box center [1060, 231] width 59 height 16
click at [1016, 249] on div "Product catalogue" at bounding box center [1041, 256] width 79 height 15
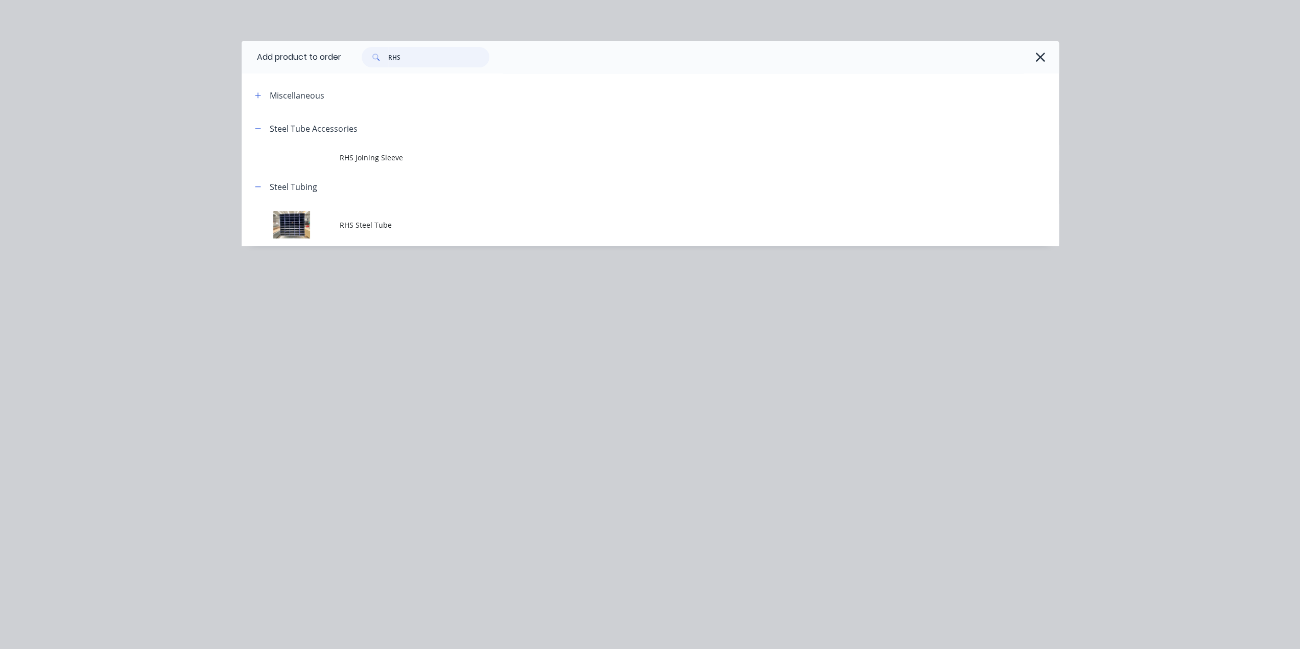
drag, startPoint x: 431, startPoint y: 60, endPoint x: 149, endPoint y: 54, distance: 282.0
click at [149, 54] on div "Add product to order RHS Miscellaneous Steel Tube Accessories RHS Joining Sleev…" at bounding box center [650, 324] width 1300 height 649
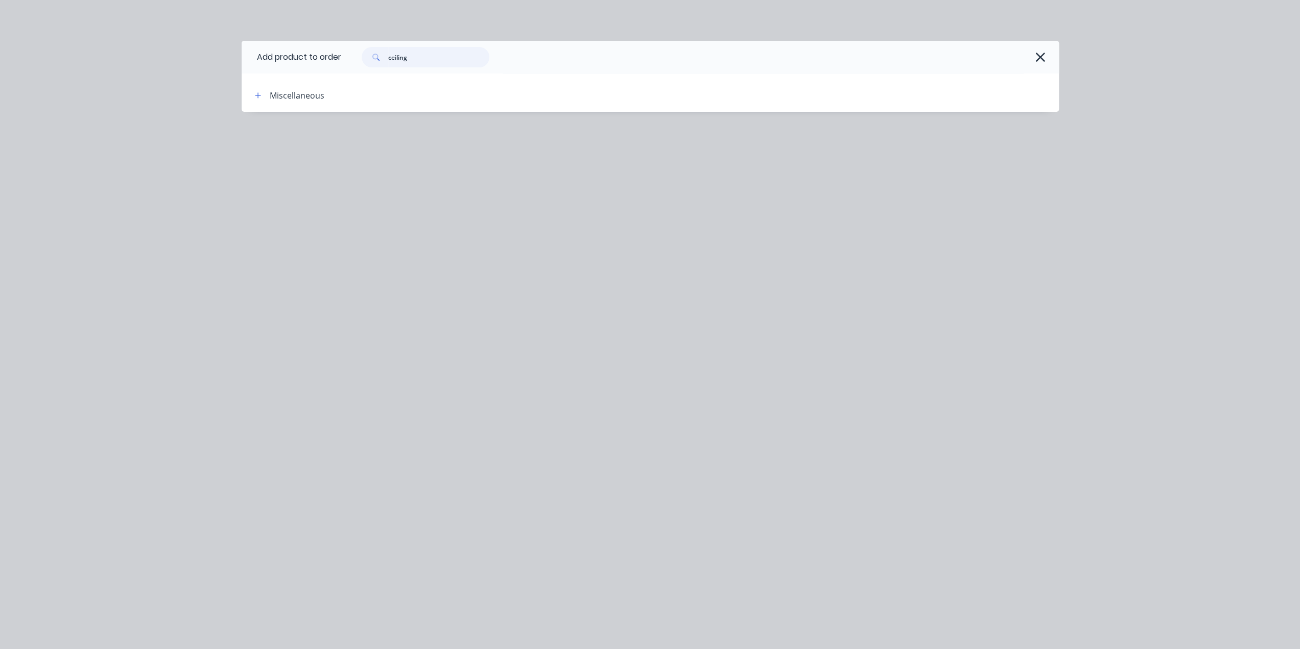
drag, startPoint x: 411, startPoint y: 55, endPoint x: 270, endPoint y: 52, distance: 140.5
click at [270, 52] on header "Add product to order ceiling" at bounding box center [650, 57] width 817 height 33
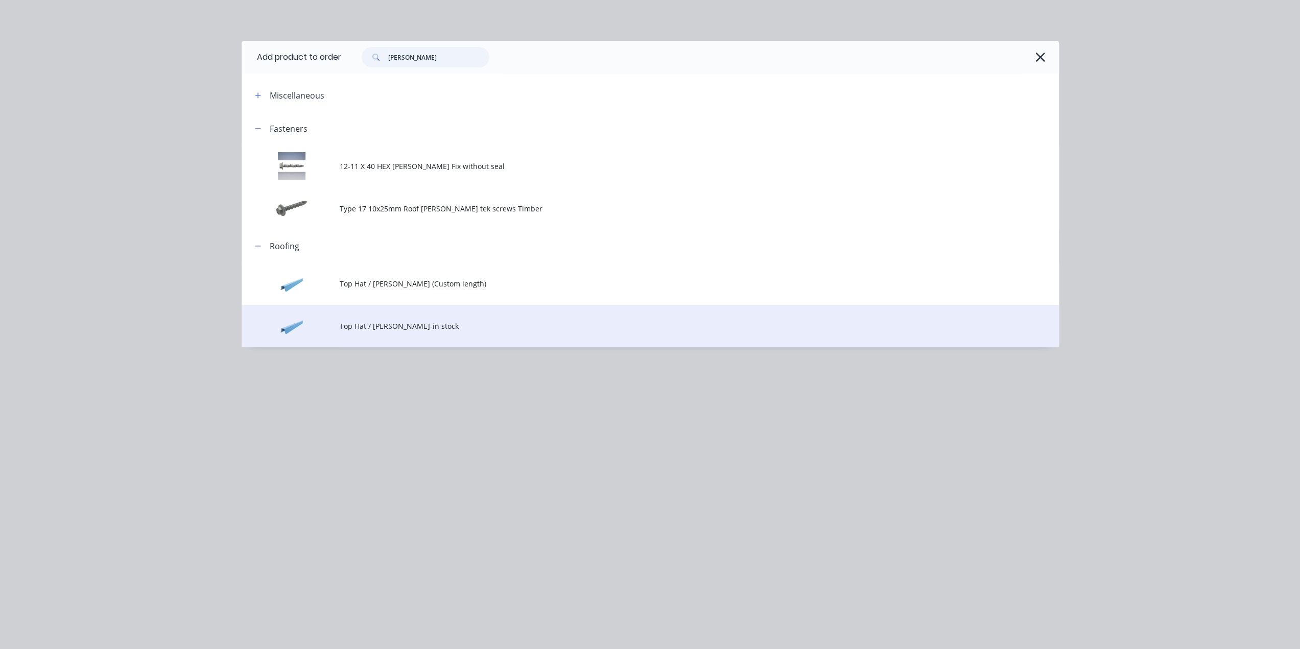
type input "[PERSON_NAME]"
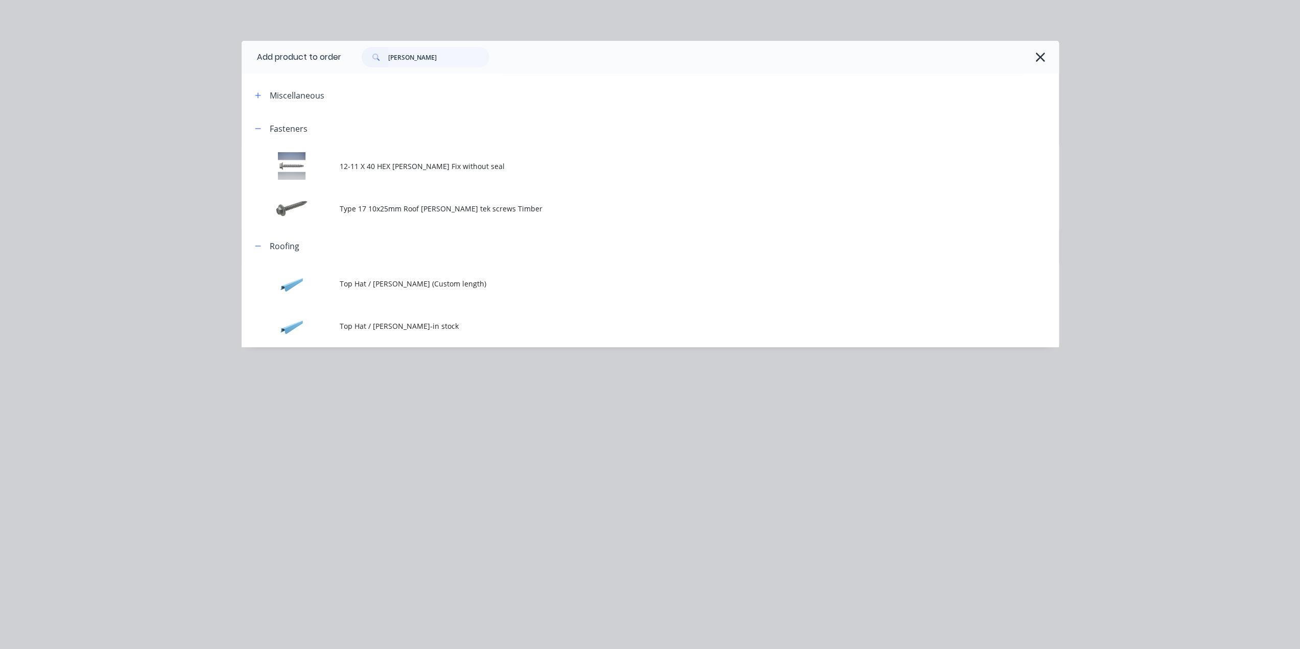
click at [455, 318] on td "Top Hat / [PERSON_NAME]-in stock" at bounding box center [699, 326] width 719 height 42
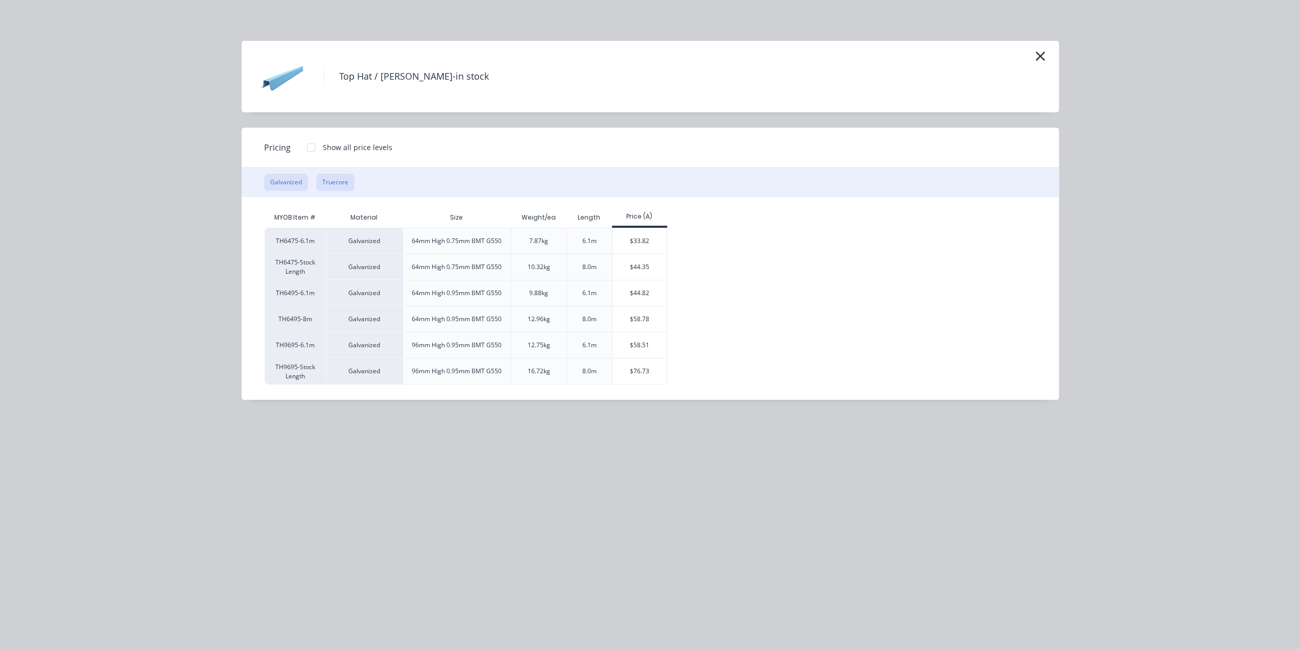
click at [329, 184] on button "Truecore" at bounding box center [335, 182] width 38 height 17
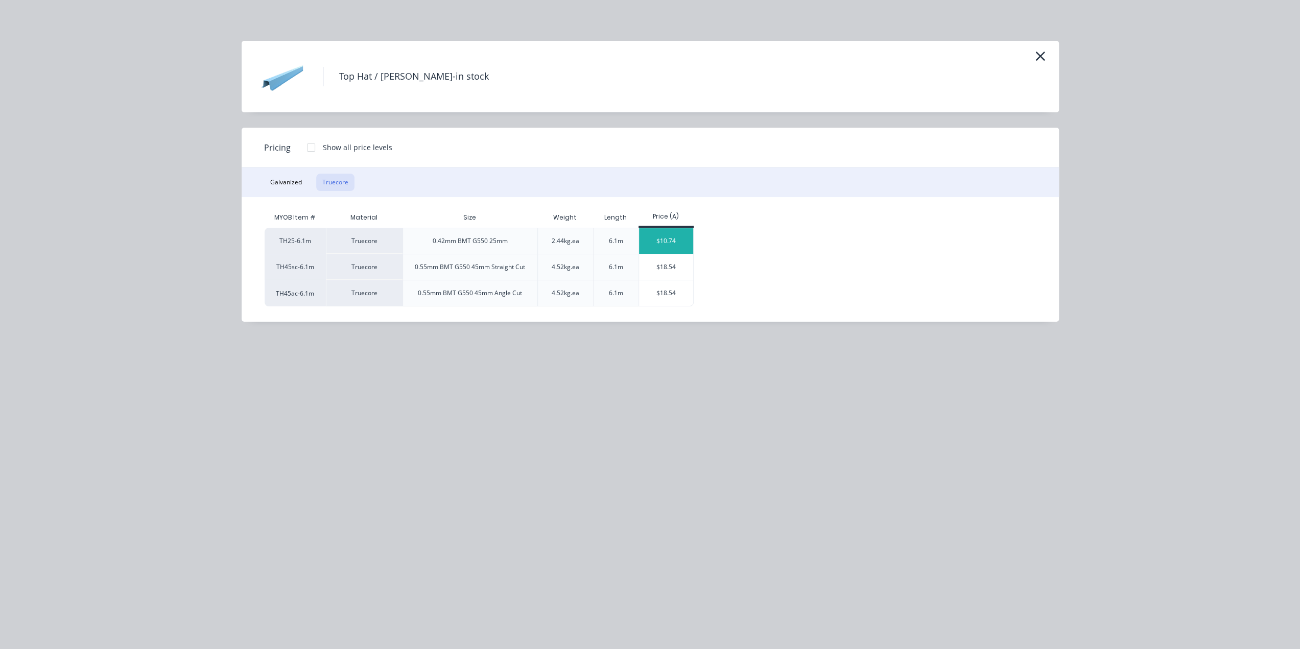
click at [655, 241] on div "$10.74" at bounding box center [666, 241] width 55 height 26
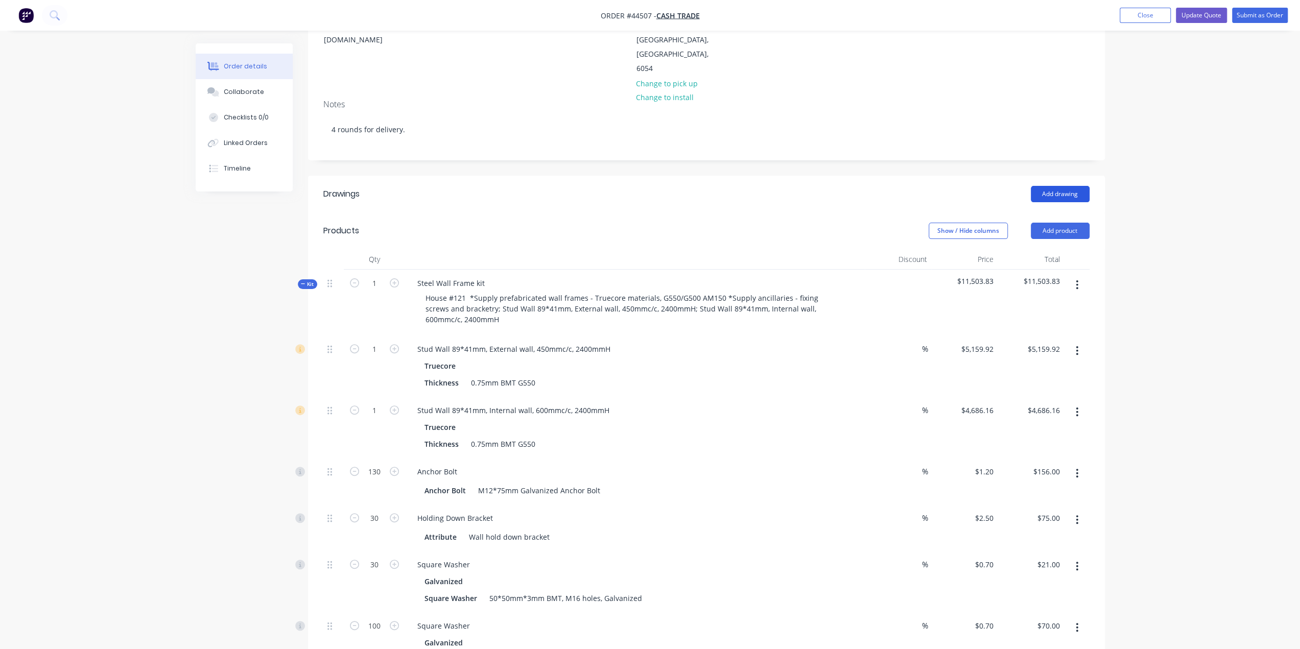
click at [1043, 186] on button "Add drawing" at bounding box center [1060, 194] width 59 height 16
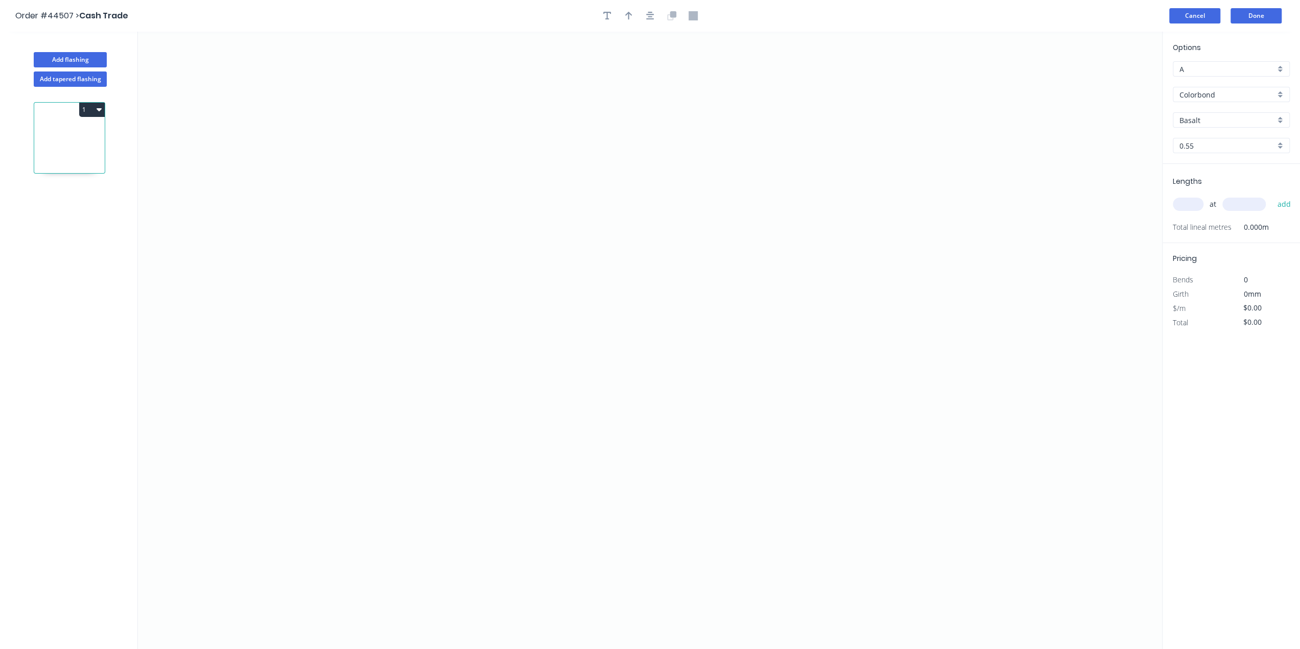
click at [1201, 16] on button "Cancel" at bounding box center [1194, 15] width 51 height 15
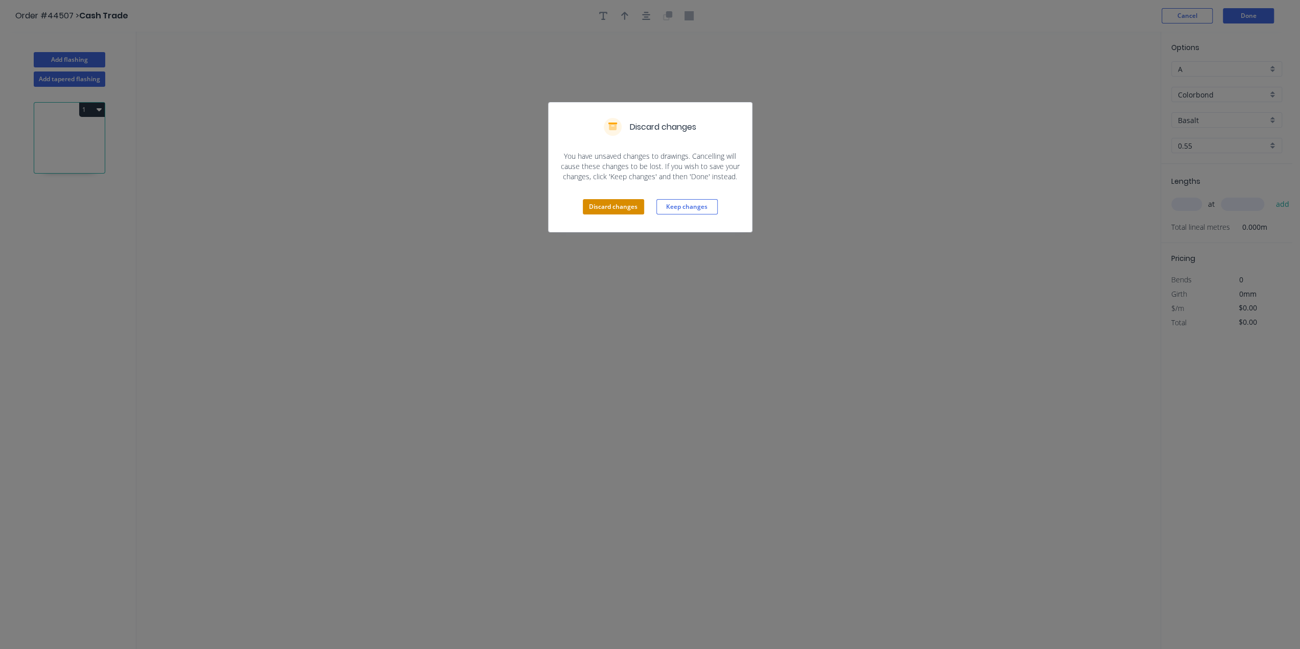
click at [610, 210] on button "Discard changes" at bounding box center [613, 206] width 61 height 15
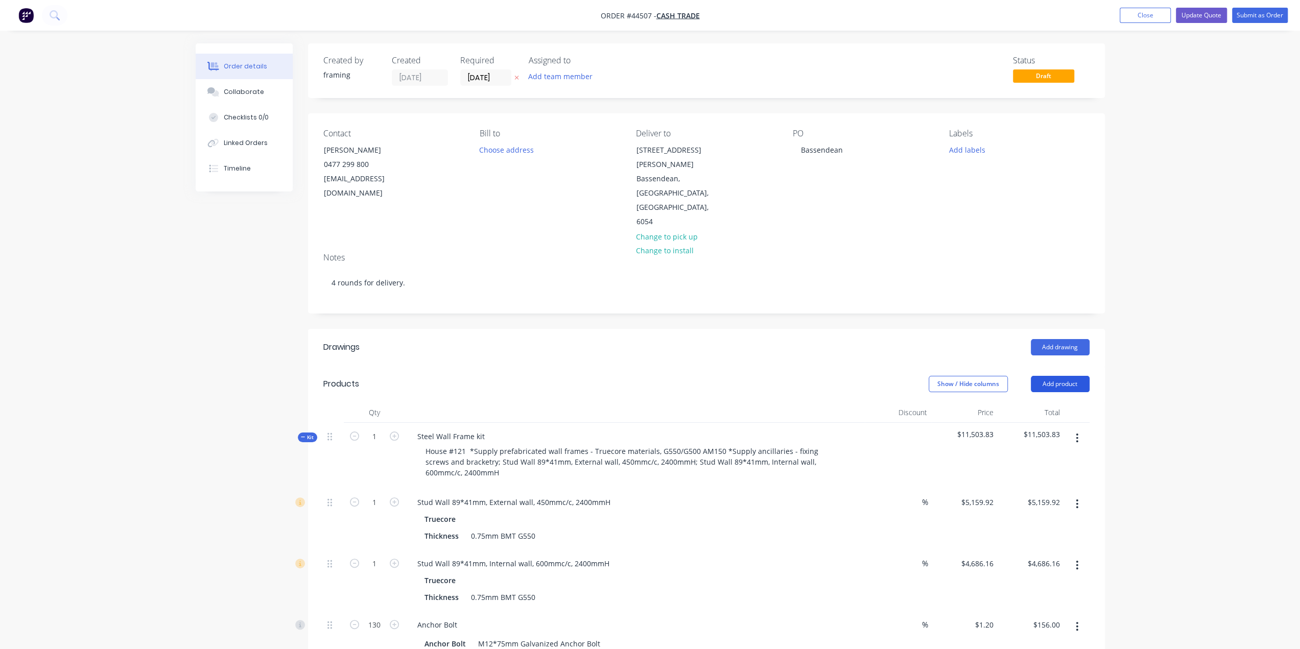
click at [1052, 376] on button "Add product" at bounding box center [1060, 384] width 59 height 16
click at [1053, 402] on div "Product catalogue" at bounding box center [1041, 409] width 79 height 15
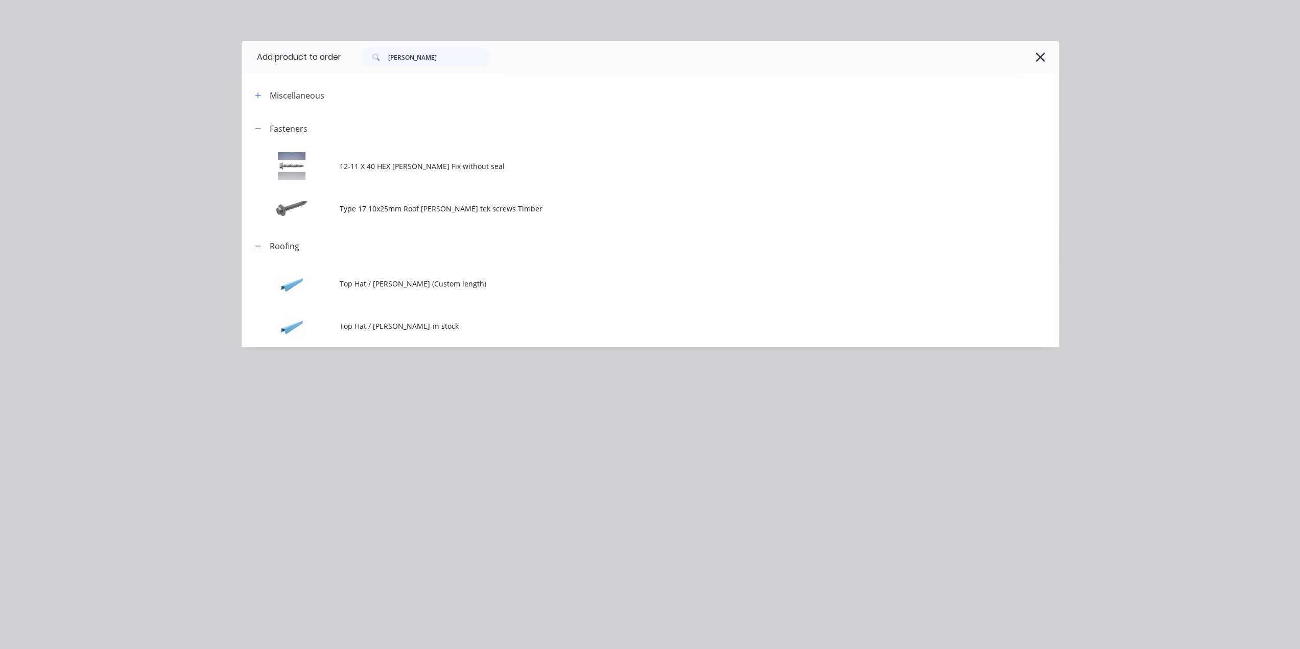
click at [452, 328] on span "Top Hat / [PERSON_NAME]-in stock" at bounding box center [627, 326] width 575 height 11
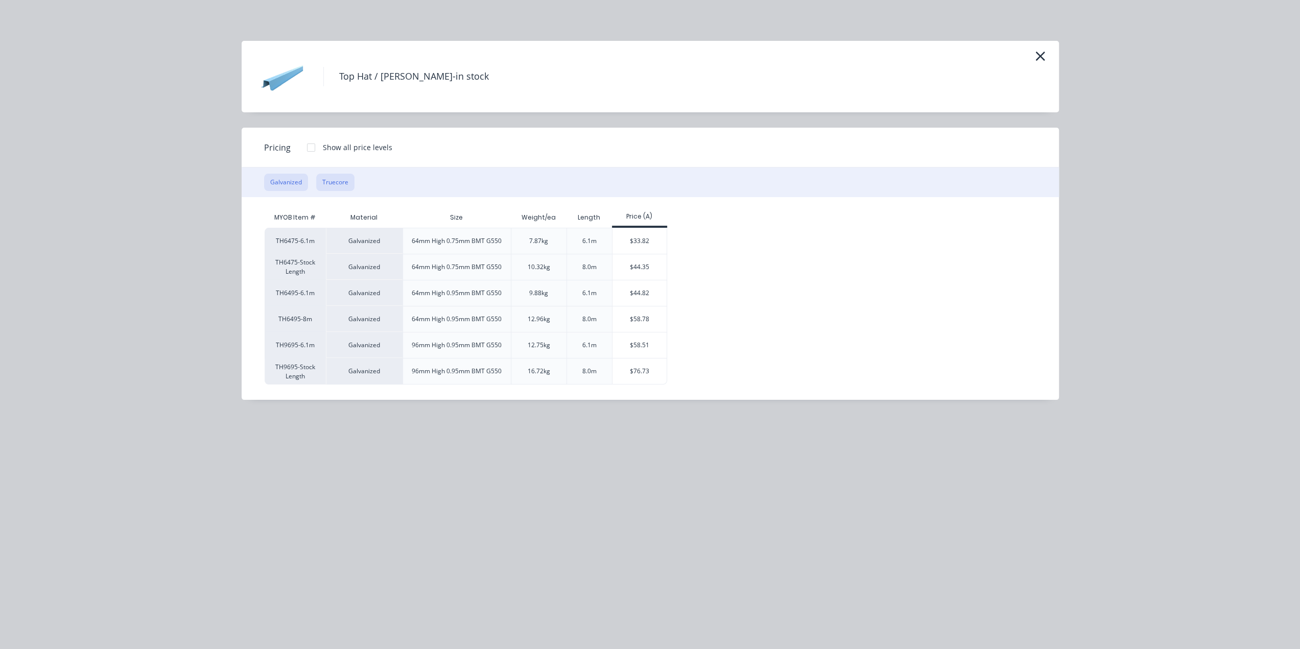
click at [338, 183] on button "Truecore" at bounding box center [335, 182] width 38 height 17
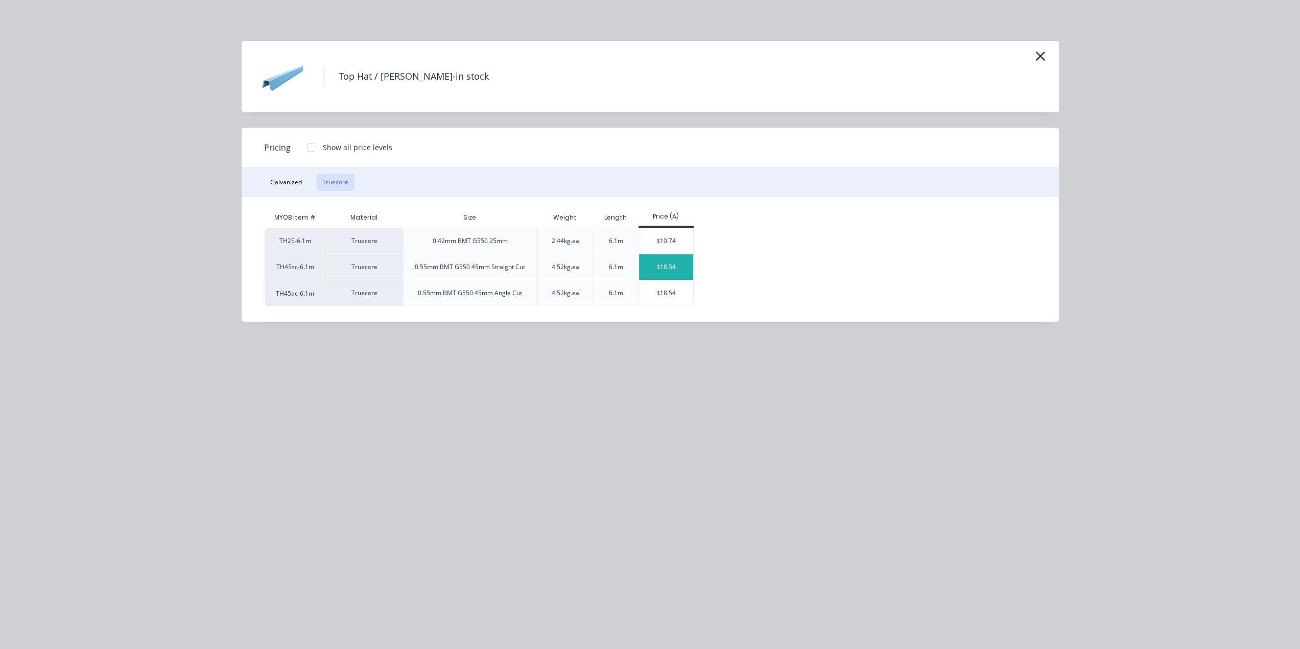
click at [655, 272] on div "$18.54" at bounding box center [666, 267] width 55 height 26
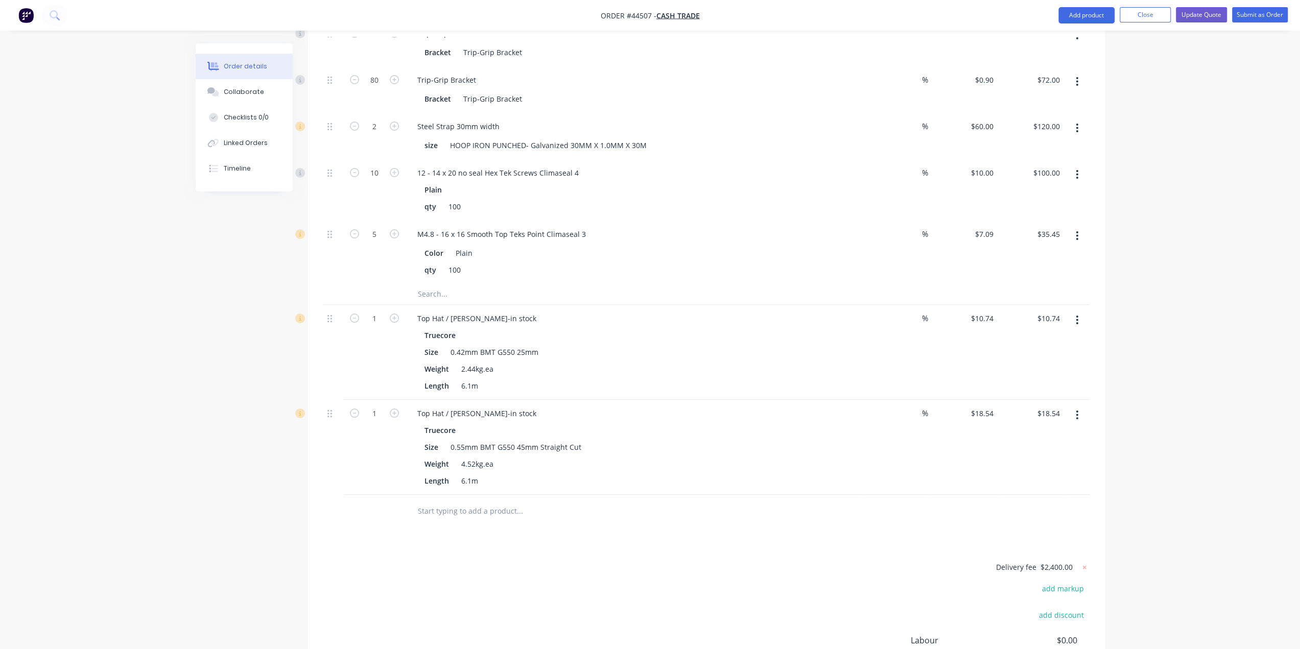
scroll to position [3719, 0]
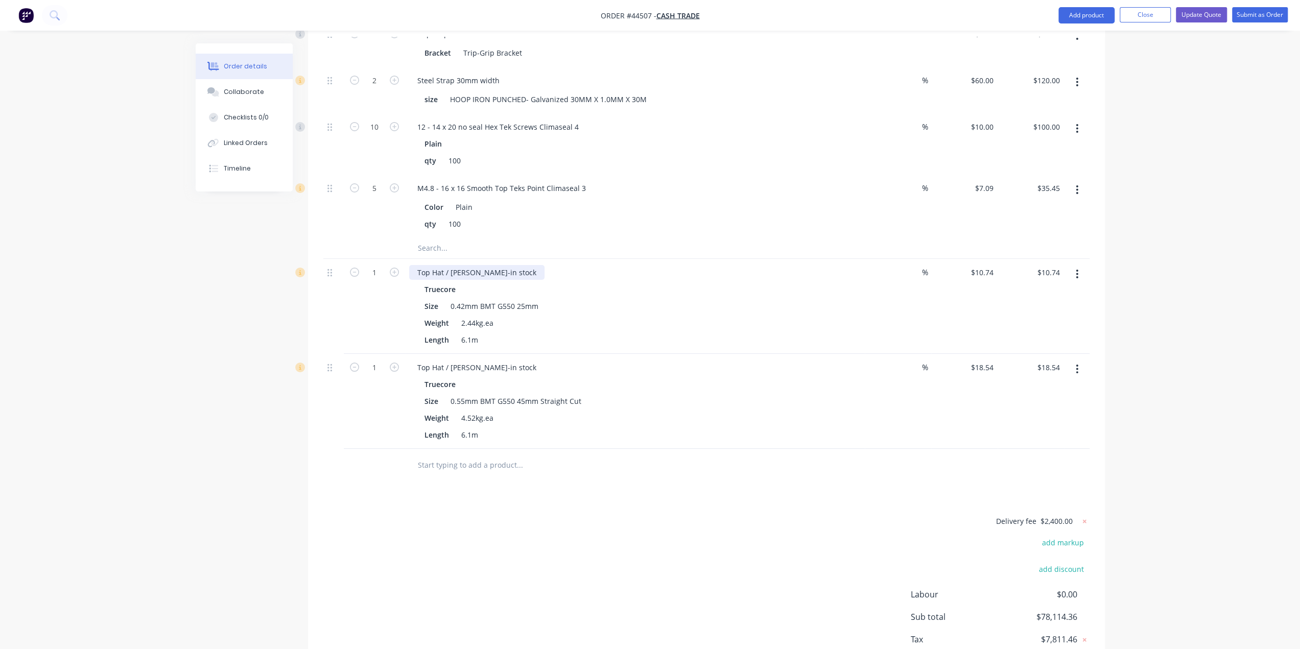
click at [503, 265] on div "Top Hat / [PERSON_NAME]-in stock" at bounding box center [476, 272] width 135 height 15
click at [633, 316] on div "Weight 2.44kg.ea" at bounding box center [632, 323] width 425 height 15
click at [785, 299] on div "Size 0.42mm BMT G550 25mm" at bounding box center [632, 306] width 425 height 15
click at [504, 360] on div "Top Hat / [PERSON_NAME]-in stock" at bounding box center [476, 367] width 135 height 15
drag, startPoint x: 503, startPoint y: 207, endPoint x: 517, endPoint y: 208, distance: 13.8
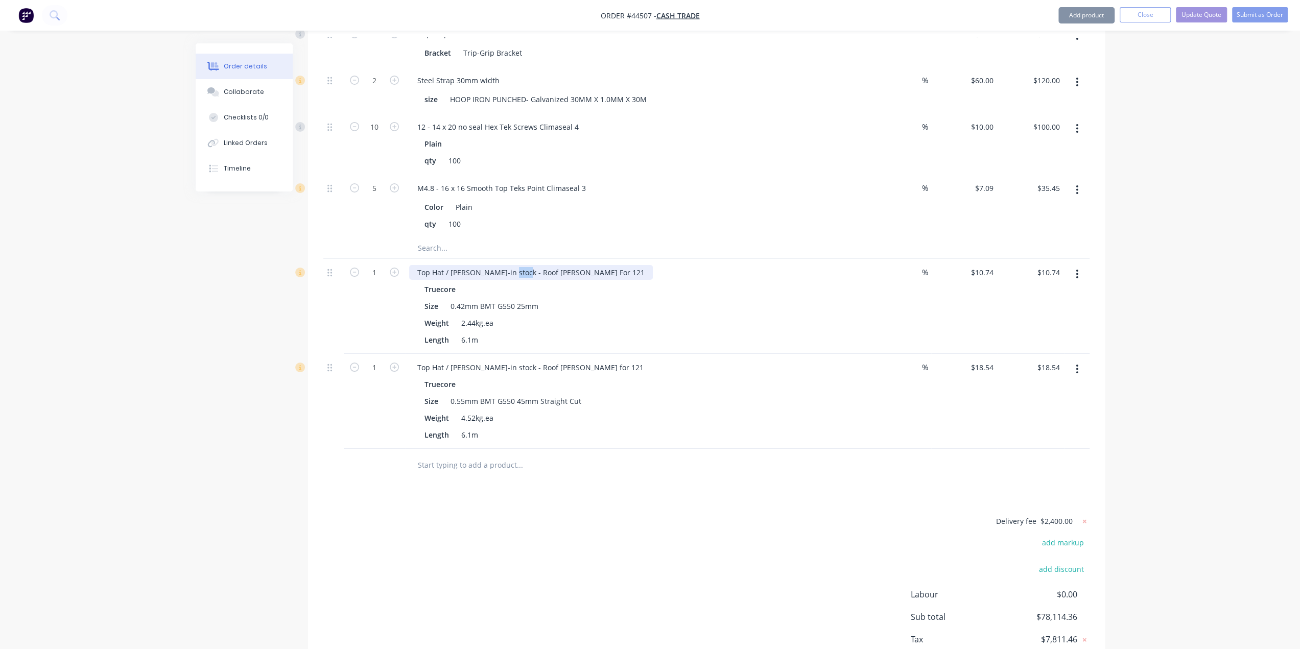
click at [518, 265] on div "Top Hat / [PERSON_NAME]-in stock - Roof [PERSON_NAME] For 121" at bounding box center [531, 272] width 244 height 15
click at [521, 259] on div "Top Hat / [PERSON_NAME]-in stock - Roof [PERSON_NAME] For 121 Truecore Size 0.4…" at bounding box center [635, 306] width 460 height 95
drag, startPoint x: 519, startPoint y: 206, endPoint x: 505, endPoint y: 205, distance: 14.8
click at [505, 265] on div "Top Hat / [PERSON_NAME]-in stock - Roof [PERSON_NAME] For 121" at bounding box center [531, 272] width 244 height 15
drag, startPoint x: 505, startPoint y: 204, endPoint x: 520, endPoint y: 204, distance: 15.3
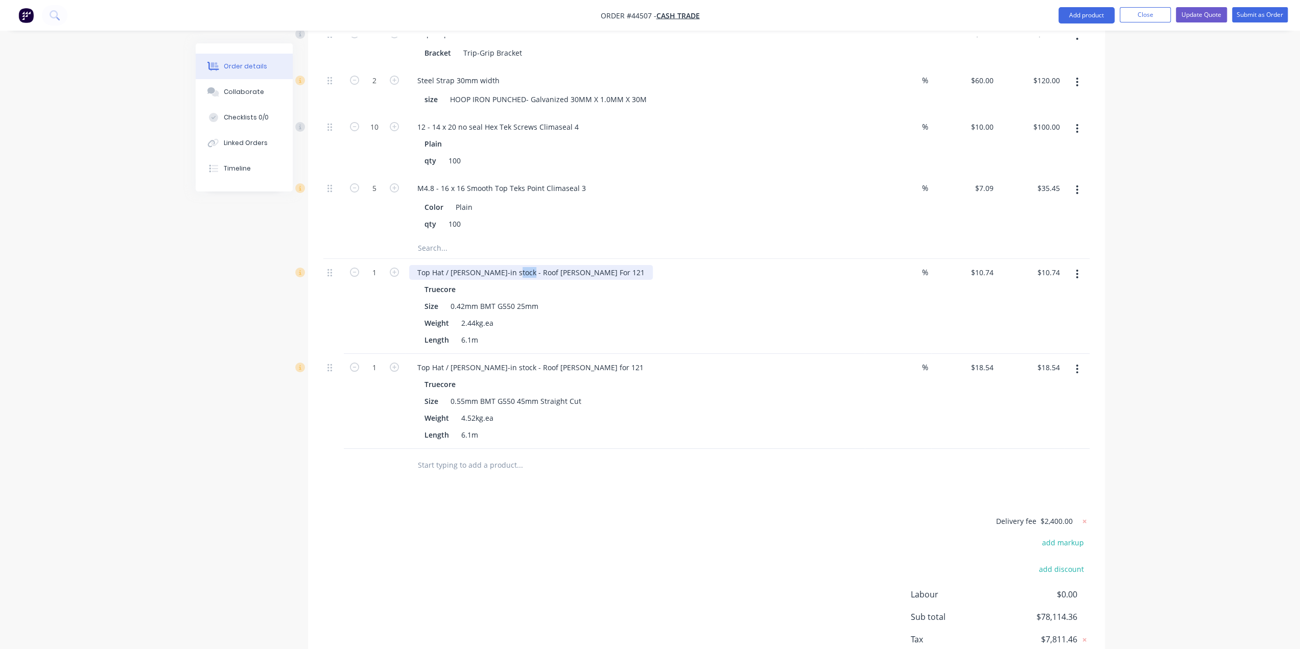
click at [520, 265] on div "Top Hat / [PERSON_NAME]-in stock - Roof [PERSON_NAME] For 121" at bounding box center [531, 272] width 244 height 15
click at [553, 265] on div "Top Hat / [PERSON_NAME]-in stock - Ceiling [PERSON_NAME] For 121" at bounding box center [535, 272] width 252 height 15
click at [663, 316] on div "Weight 2.44kg.ea" at bounding box center [632, 323] width 425 height 15
click at [1080, 265] on button "button" at bounding box center [1077, 274] width 24 height 18
click at [1031, 314] on div "Duplicate" at bounding box center [1041, 321] width 79 height 15
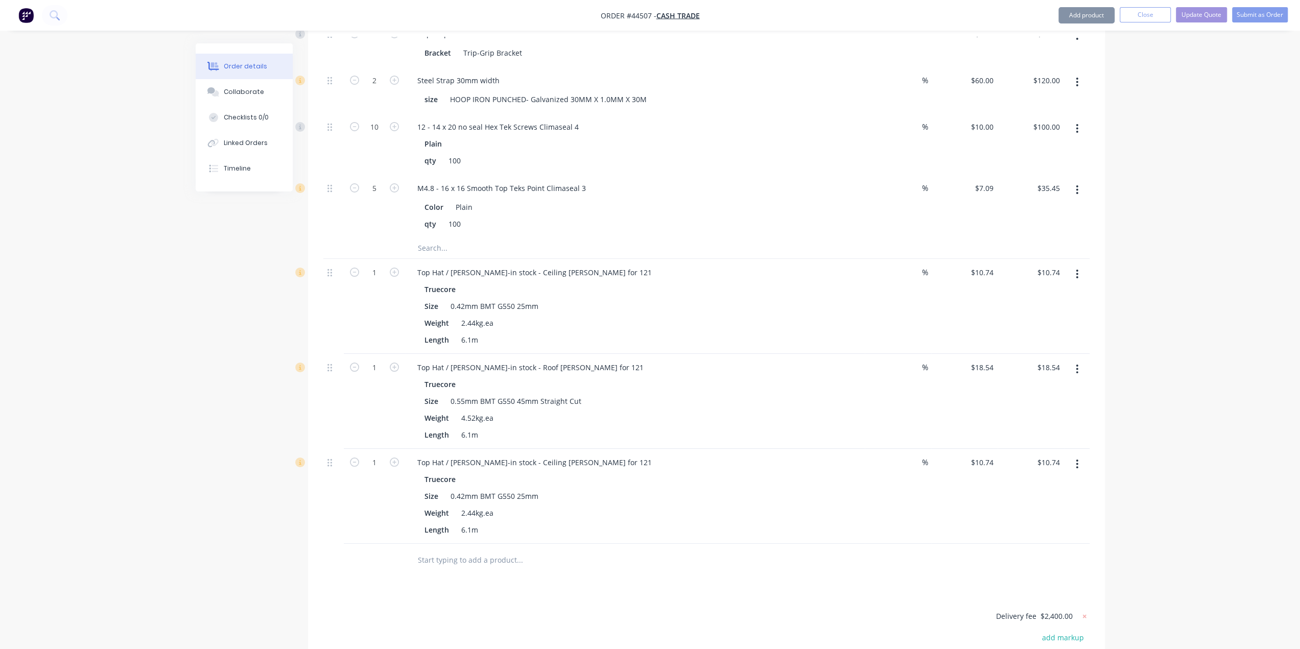
click at [1074, 360] on button "button" at bounding box center [1077, 369] width 24 height 18
click at [1051, 409] on div "Duplicate" at bounding box center [1041, 416] width 79 height 15
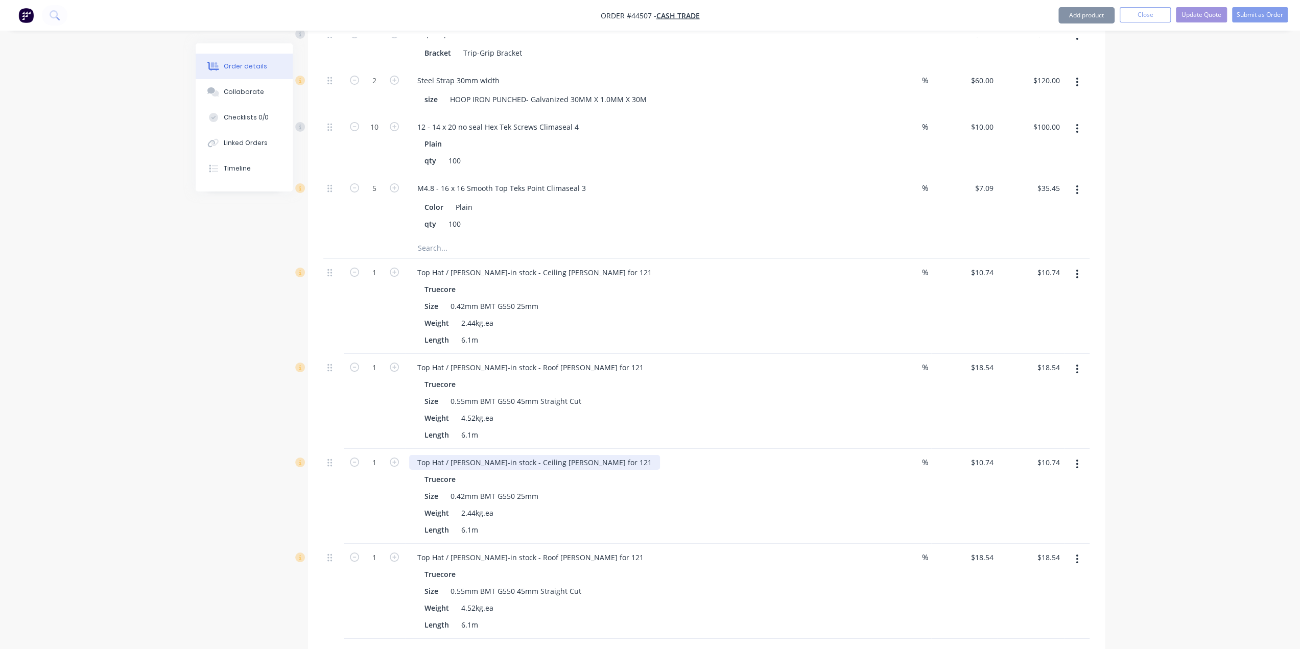
drag, startPoint x: 531, startPoint y: 400, endPoint x: 540, endPoint y: 399, distance: 9.2
click at [531, 455] on div "Top Hat / [PERSON_NAME]-in stock - Ceiling [PERSON_NAME] for 121" at bounding box center [534, 462] width 251 height 15
click at [578, 455] on div "Top Hat / [PERSON_NAME]-in stock - Ceiling [PERSON_NAME] for 121" at bounding box center [534, 462] width 251 height 15
click at [574, 550] on div "Top Hat / [PERSON_NAME]-in stock - Roof [PERSON_NAME] for 121" at bounding box center [530, 557] width 243 height 15
click at [572, 550] on div "Top Hat / [PERSON_NAME]-in stock - Roof [PERSON_NAME] for 121" at bounding box center [530, 557] width 243 height 15
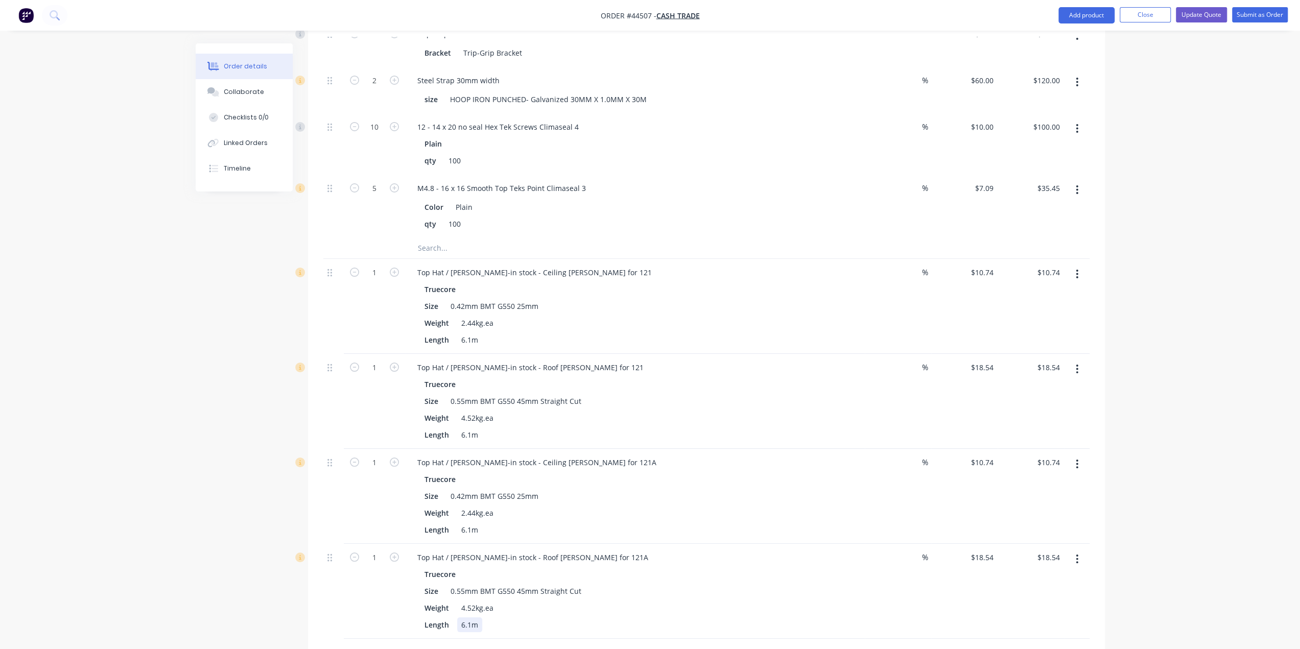
click at [851, 567] on div "Truecore Size 0.55mm BMT G550 45mm Straight Cut Weight 4.52kg.ea Length 6.1m" at bounding box center [634, 599] width 451 height 65
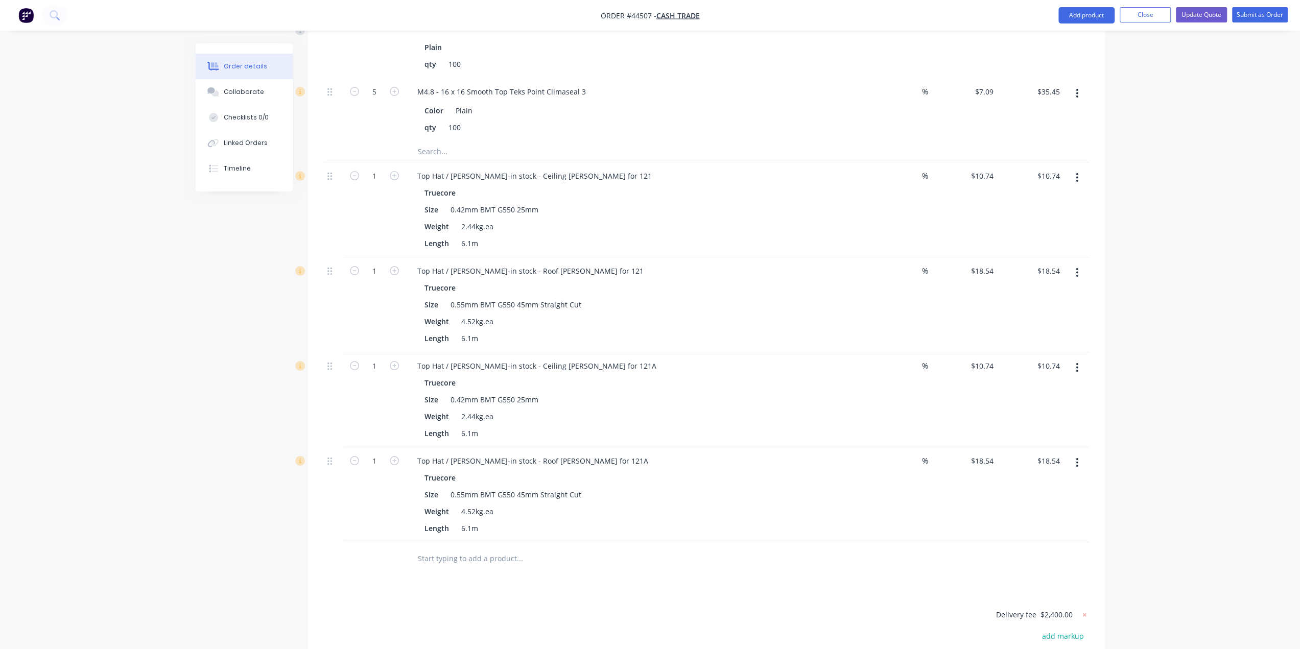
scroll to position [3855, 0]
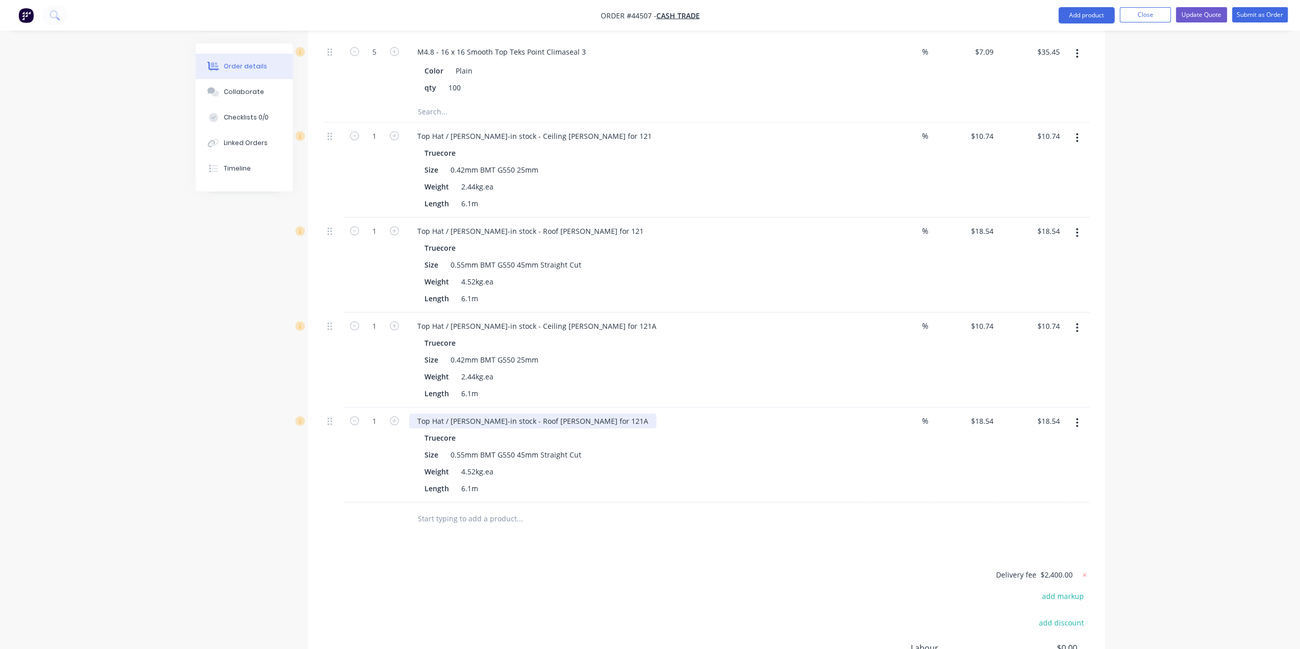
click at [568, 414] on div "Top Hat / [PERSON_NAME]-in stock - Roof [PERSON_NAME] for 121A" at bounding box center [532, 421] width 247 height 15
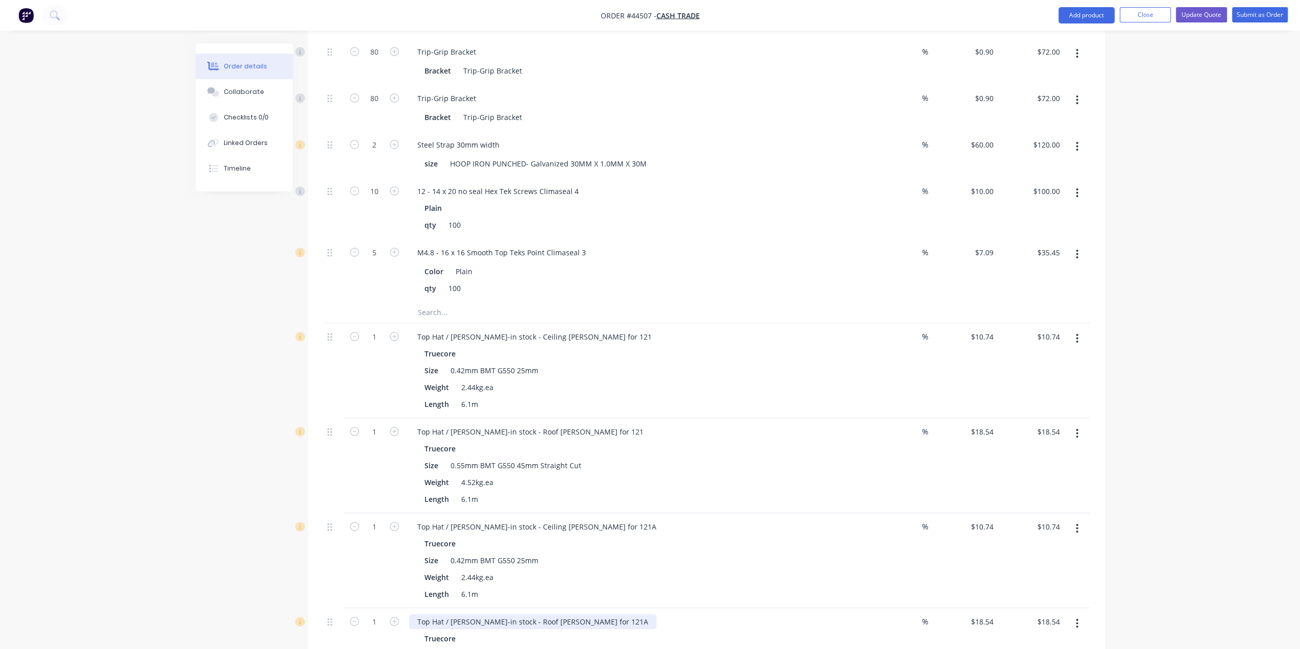
scroll to position [3787, 0]
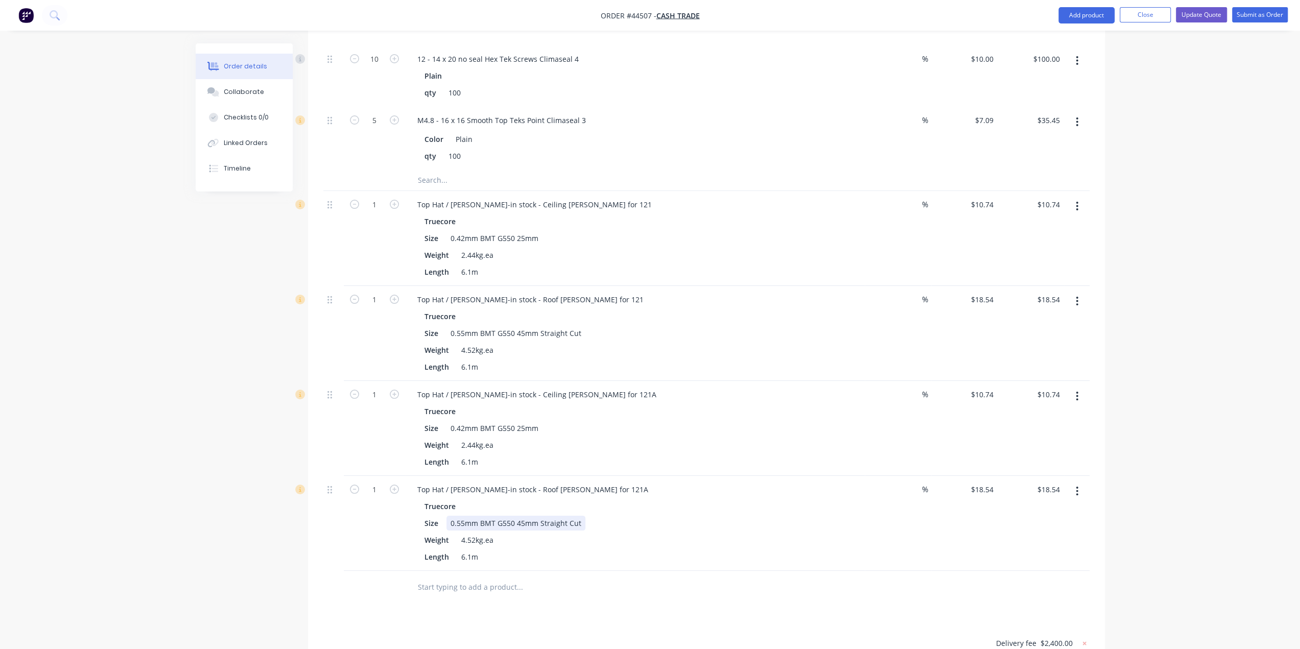
click at [648, 516] on div "Size 0.55mm BMT G550 45mm Straight Cut" at bounding box center [632, 523] width 425 height 15
click at [378, 482] on input "1" at bounding box center [374, 489] width 27 height 15
type input "104"
type input "$1,928.16"
click at [377, 387] on input "1" at bounding box center [374, 394] width 27 height 15
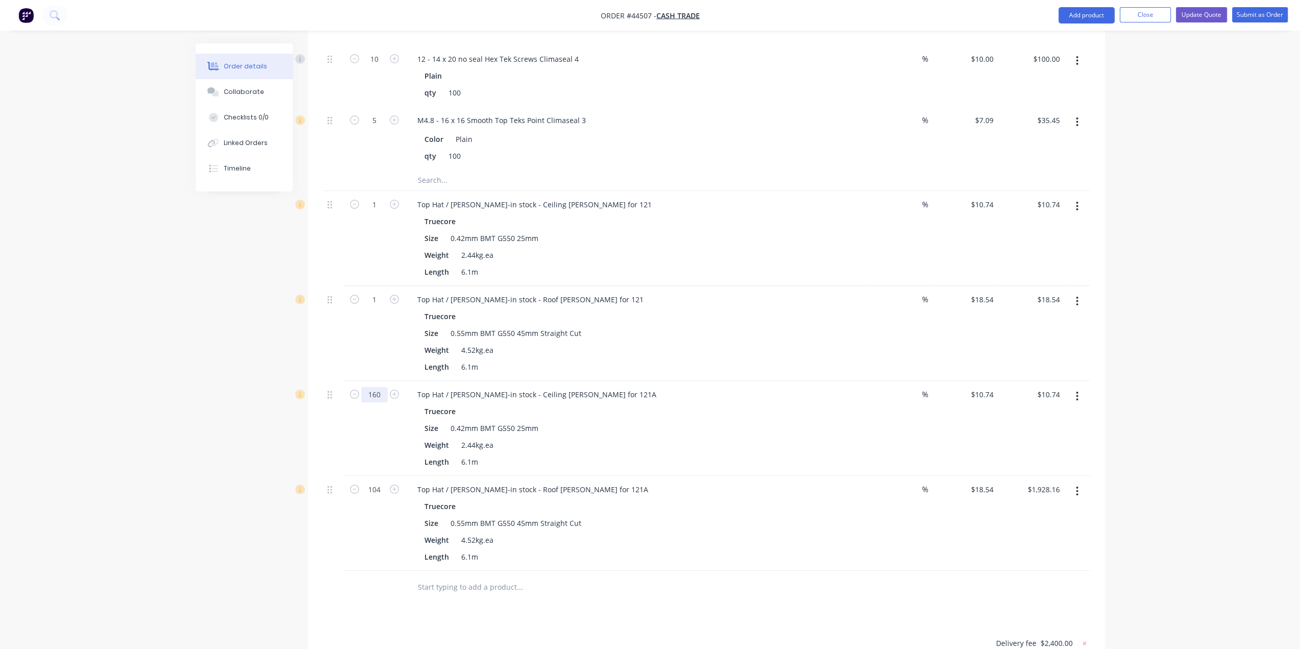
type input "160"
type input "$1,718.40"
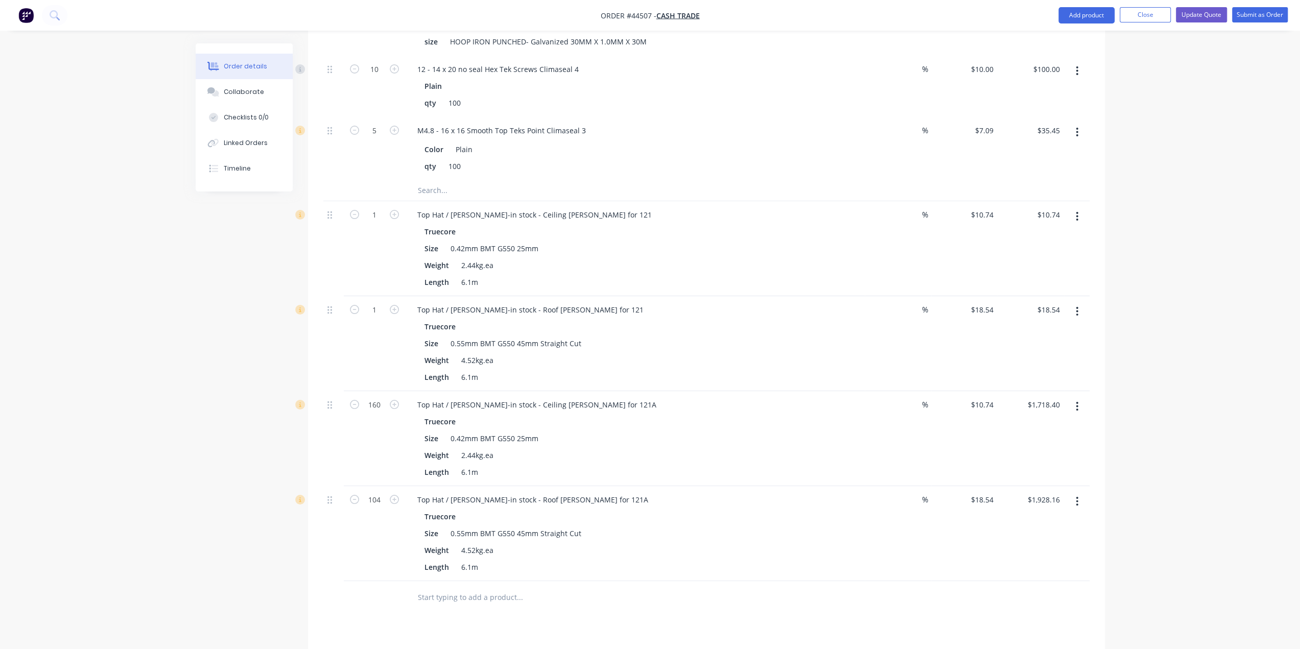
scroll to position [3772, 0]
click at [374, 306] on input "1" at bounding box center [374, 313] width 27 height 15
type input "86"
type input "$1,594.44"
click at [377, 211] on input "1" at bounding box center [374, 218] width 27 height 15
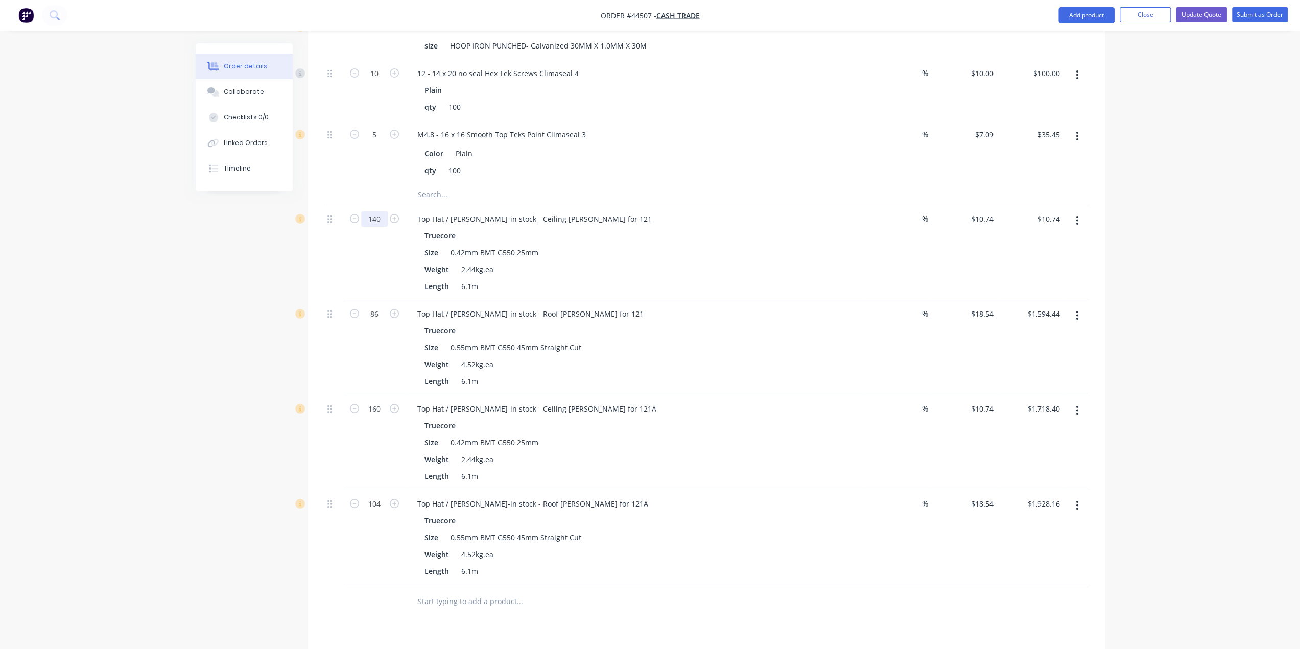
type input "140"
type input "$1,503.60"
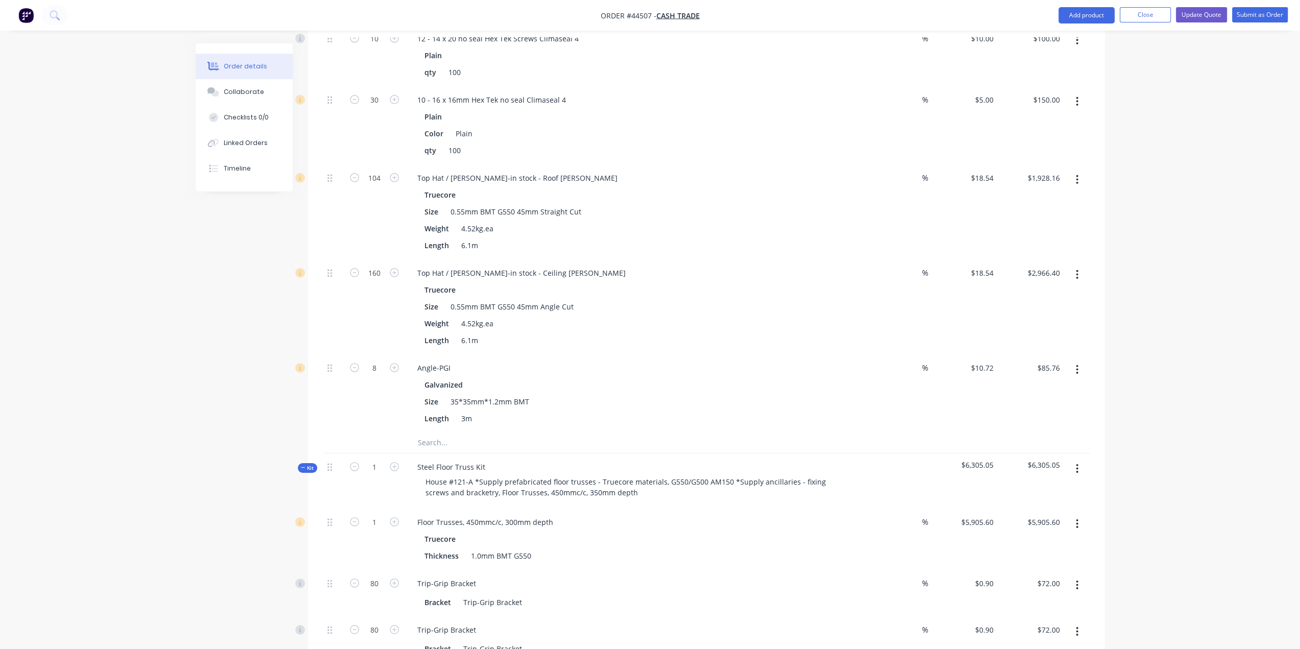
scroll to position [3040, 0]
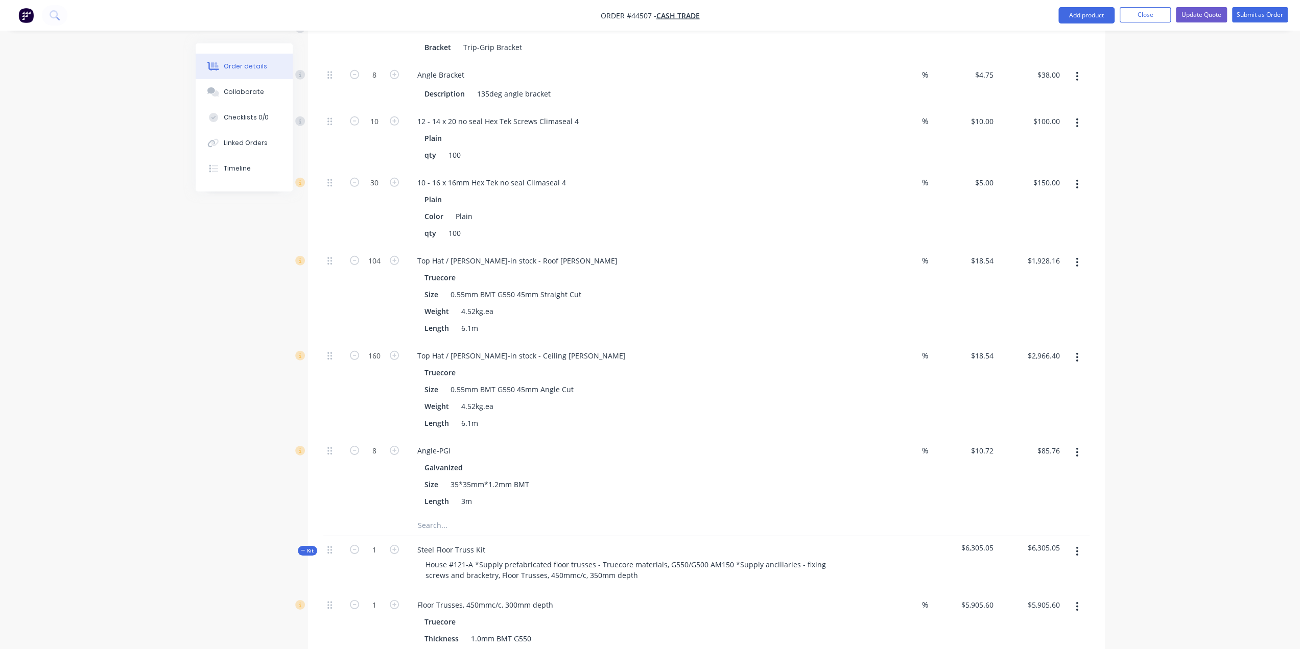
click at [1080, 348] on button "button" at bounding box center [1077, 357] width 24 height 18
click at [1026, 418] on div "Delete" at bounding box center [1041, 425] width 79 height 15
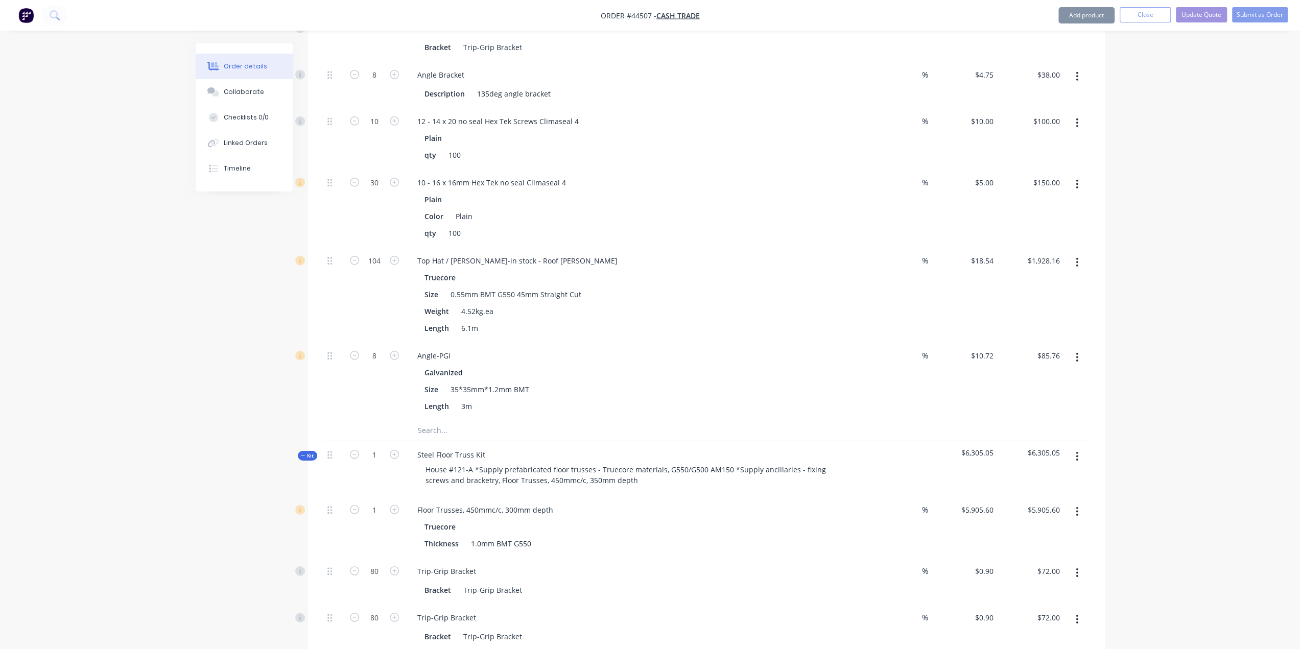
click at [1076, 257] on icon "button" at bounding box center [1077, 262] width 3 height 11
click at [1028, 323] on div "Delete" at bounding box center [1041, 330] width 79 height 15
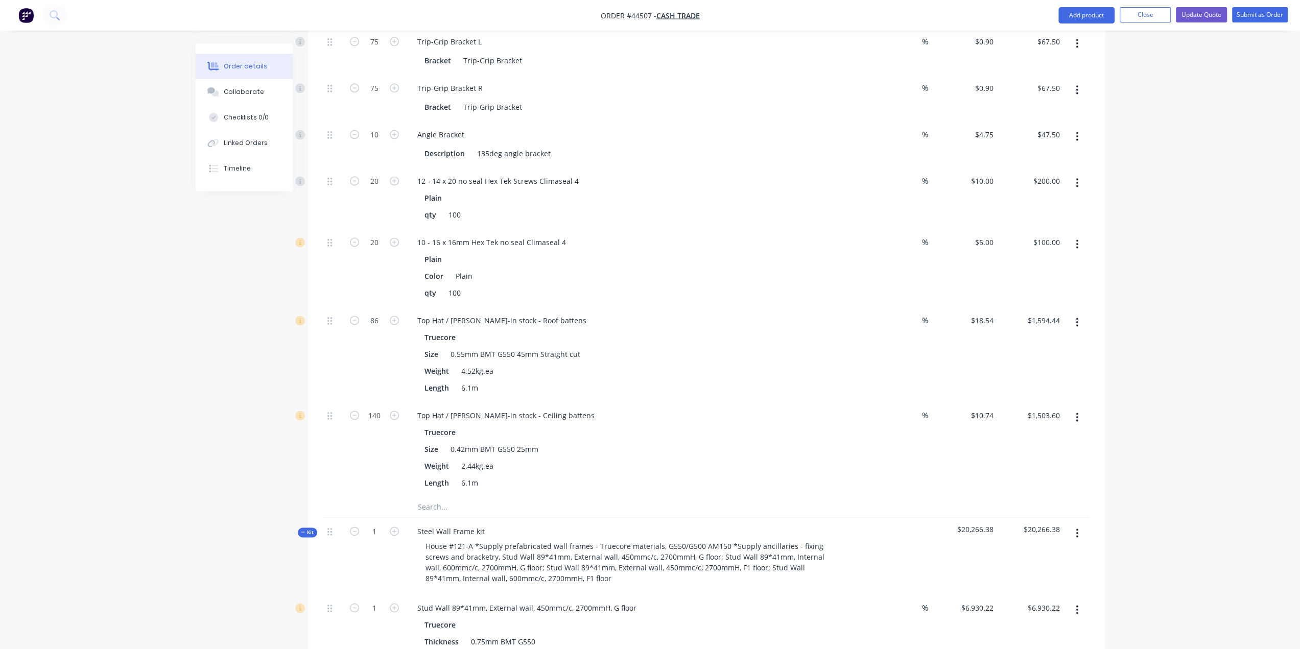
scroll to position [1303, 0]
click at [1081, 409] on button "button" at bounding box center [1077, 418] width 24 height 18
click at [1039, 478] on div "Delete" at bounding box center [1041, 485] width 79 height 15
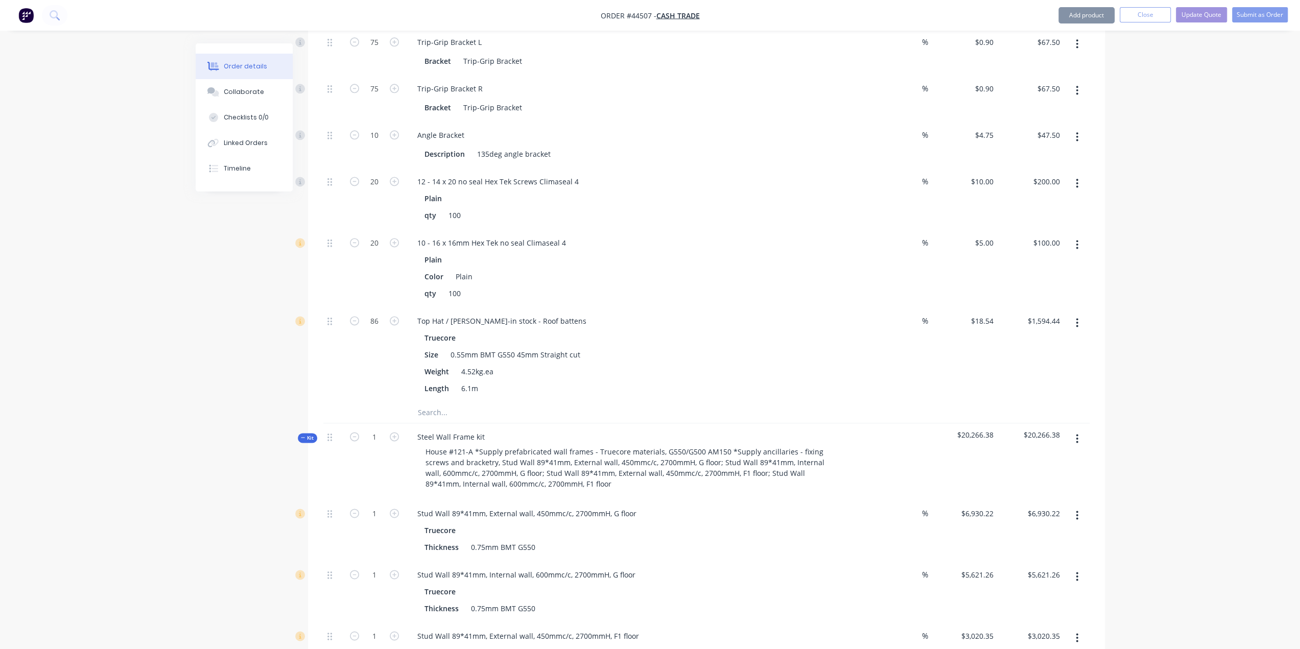
click at [1081, 314] on button "button" at bounding box center [1077, 323] width 24 height 18
click at [1028, 383] on div "Delete" at bounding box center [1041, 390] width 79 height 15
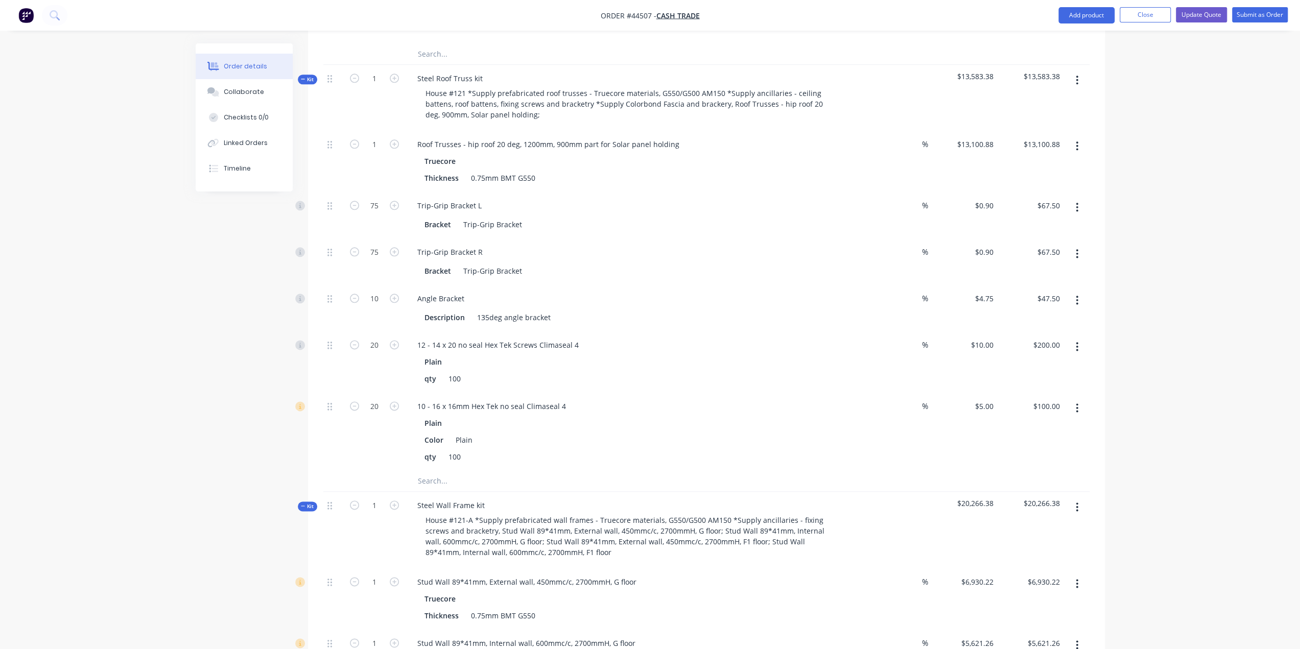
scroll to position [1133, 0]
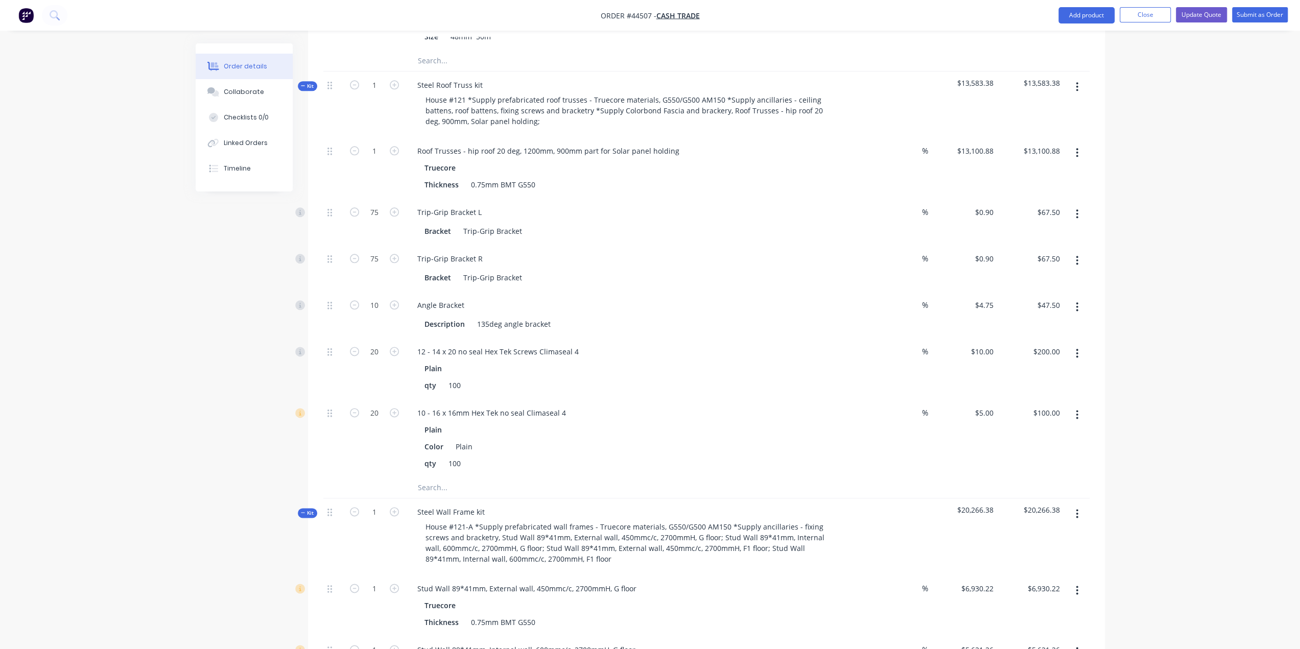
drag, startPoint x: 373, startPoint y: 398, endPoint x: 376, endPoint y: 352, distance: 45.6
click at [373, 399] on div "20" at bounding box center [374, 438] width 61 height 78
click at [377, 406] on input "20" at bounding box center [374, 413] width 27 height 15
type input "30"
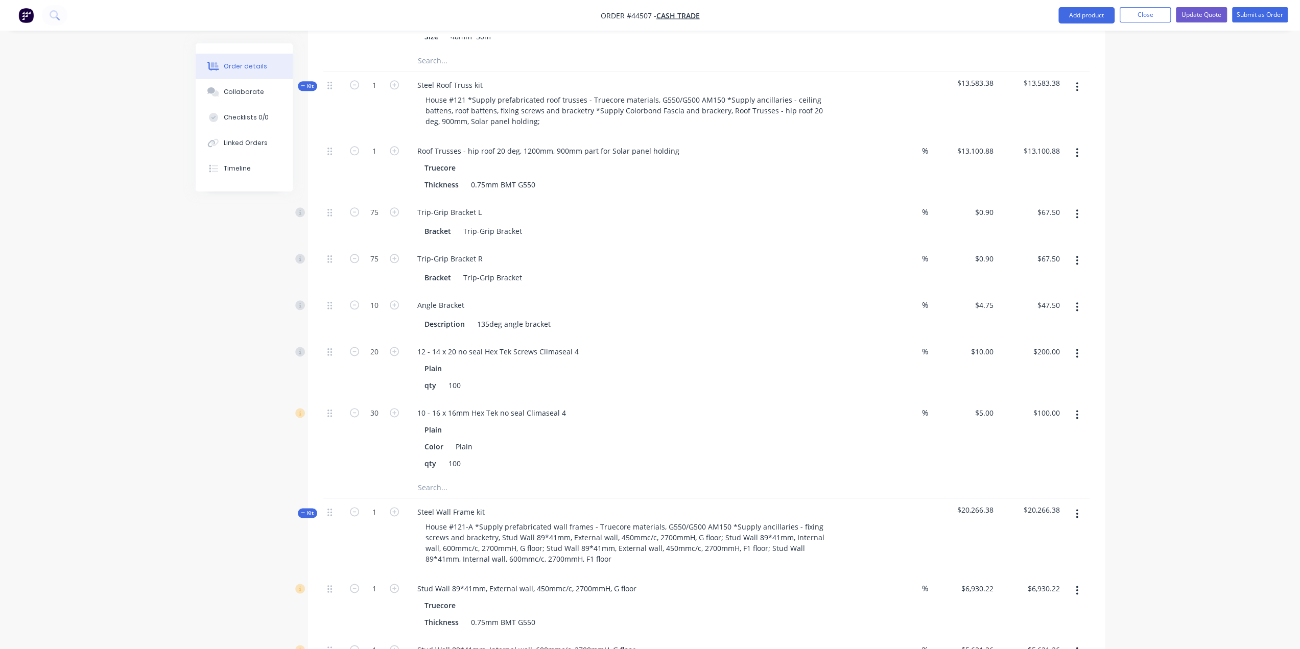
type input "$150.00"
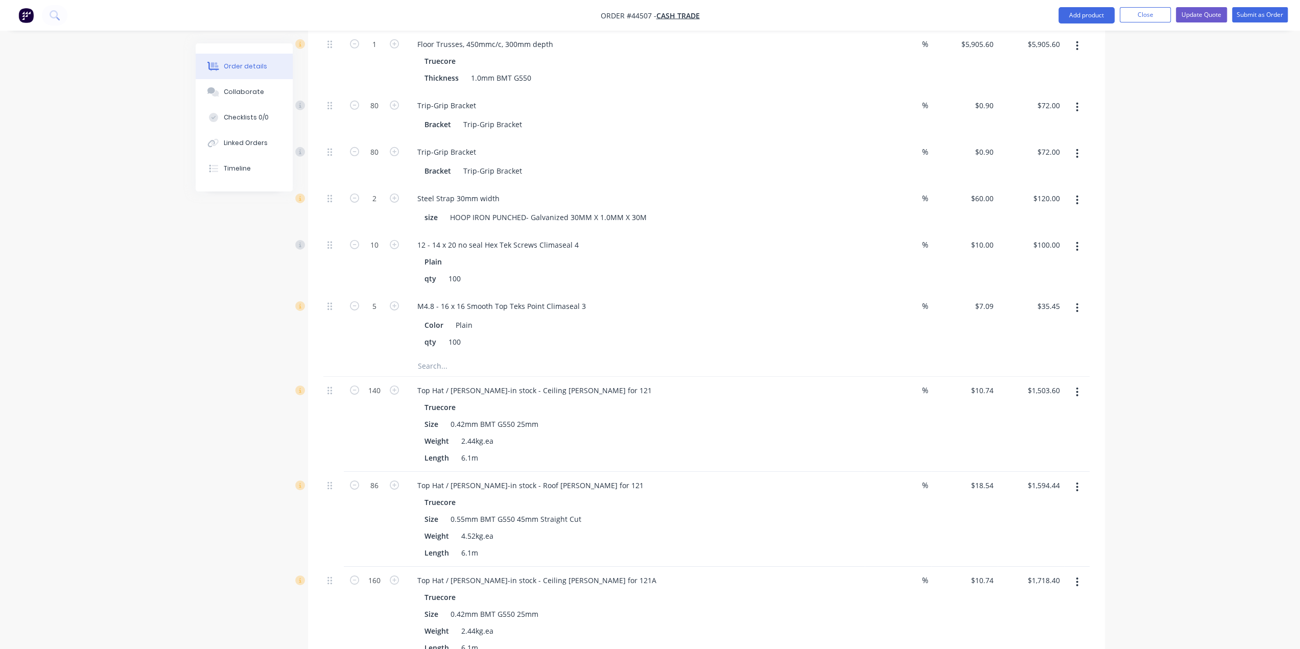
scroll to position [3330, 0]
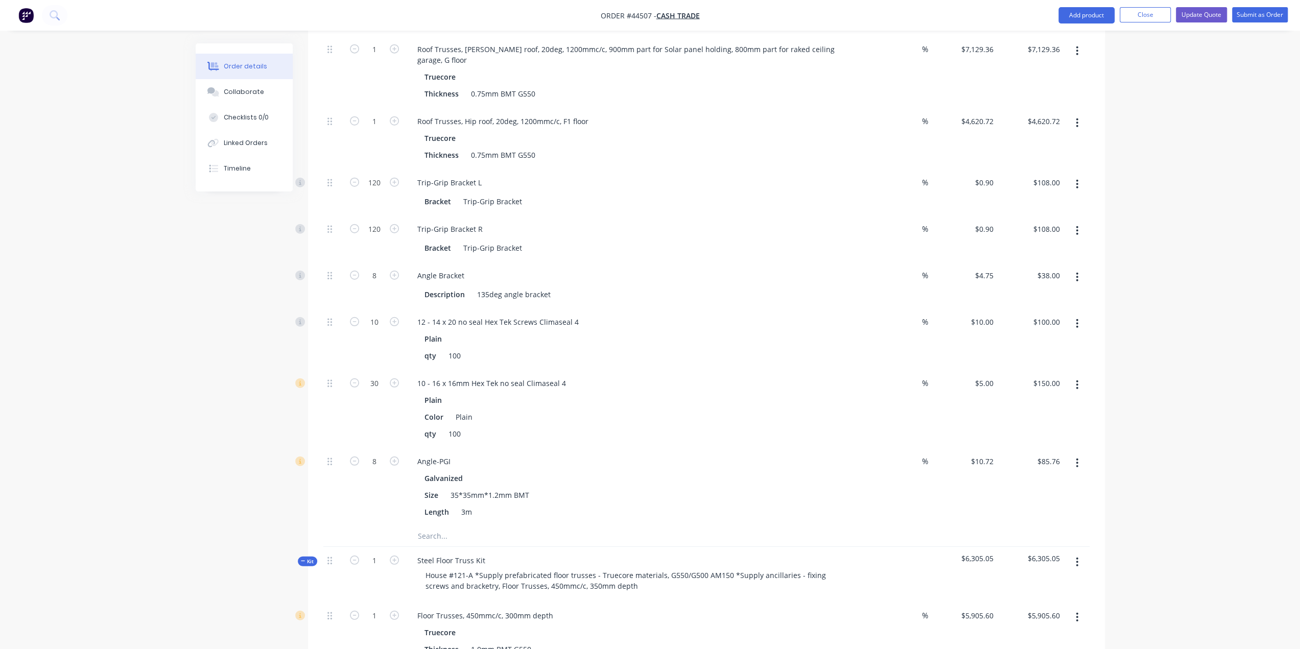
scroll to position [2649, 0]
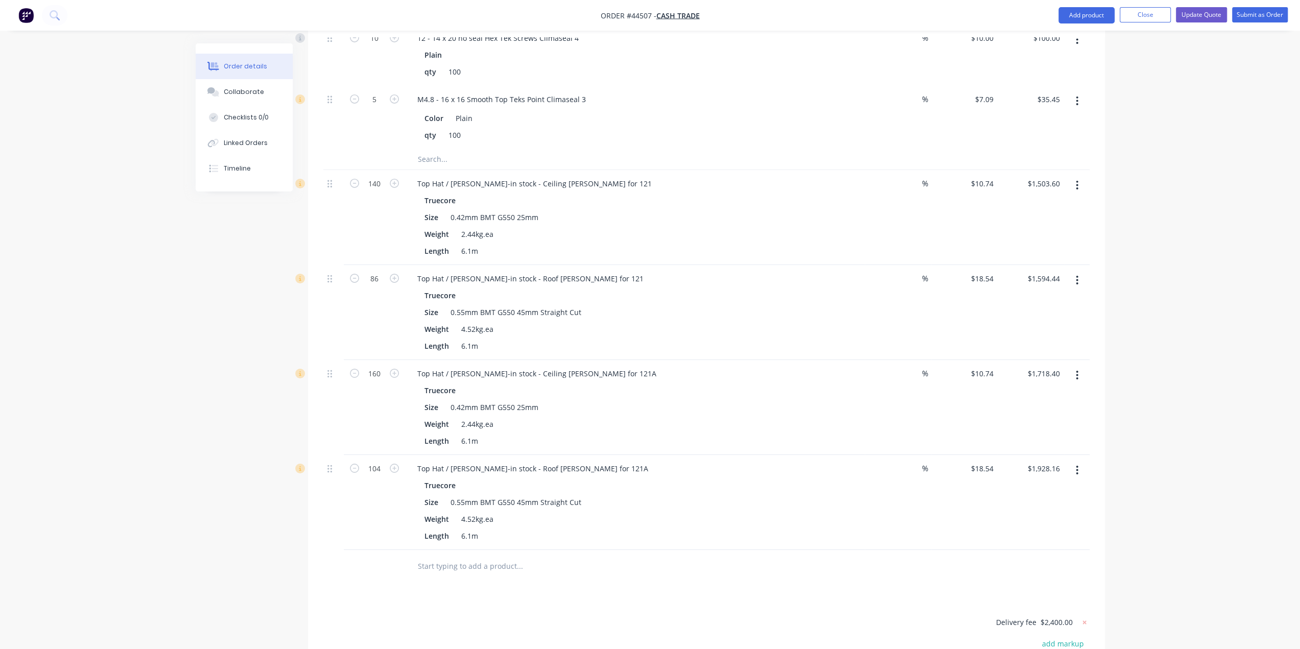
scroll to position [3427, 0]
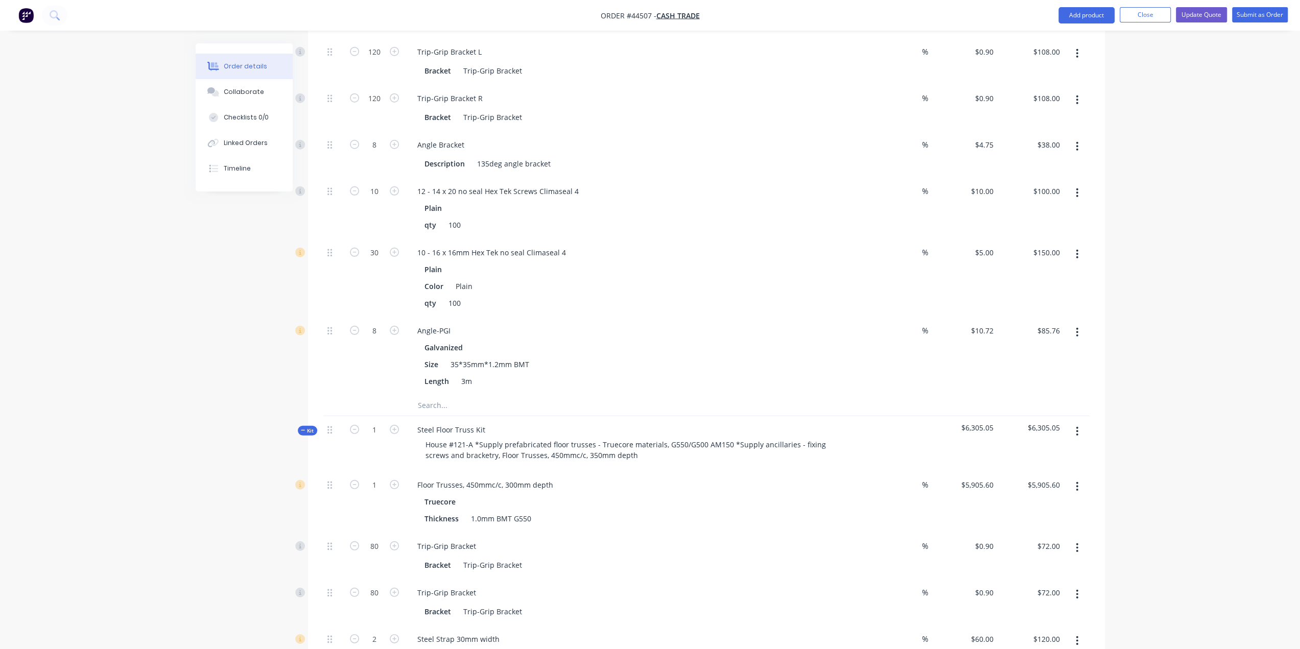
scroll to position [2695, 0]
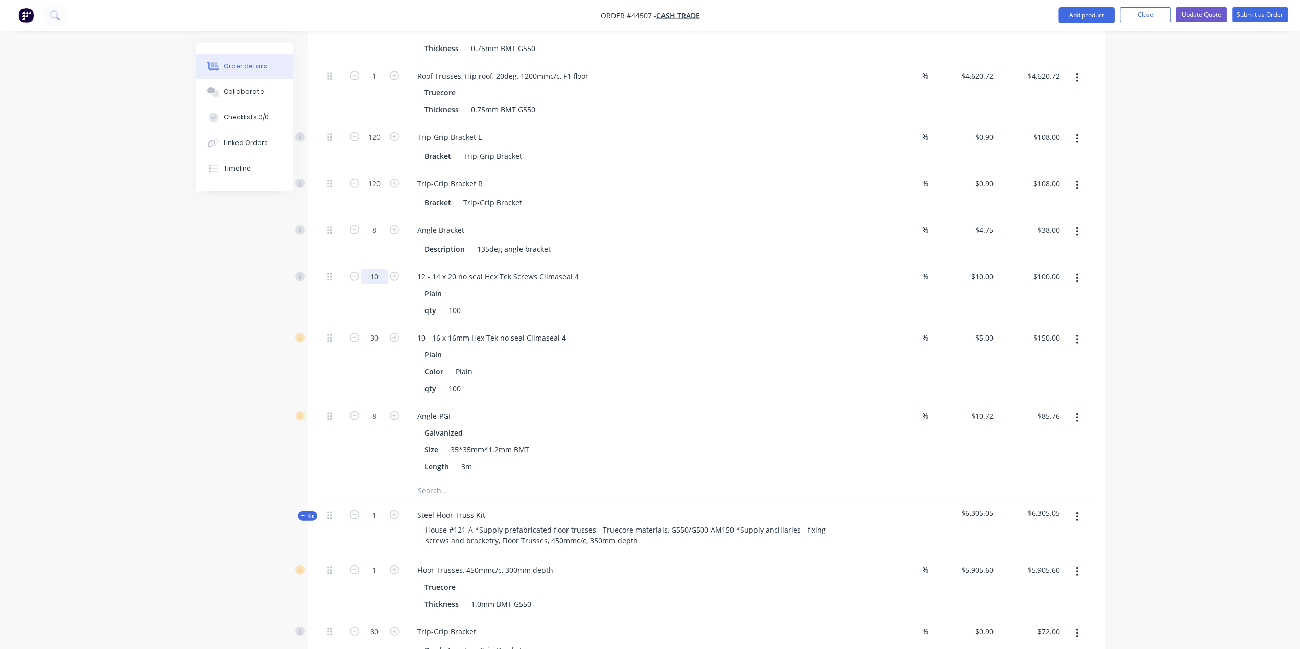
click at [381, 269] on input "10" at bounding box center [374, 276] width 27 height 15
type input "20"
type input "$200.00"
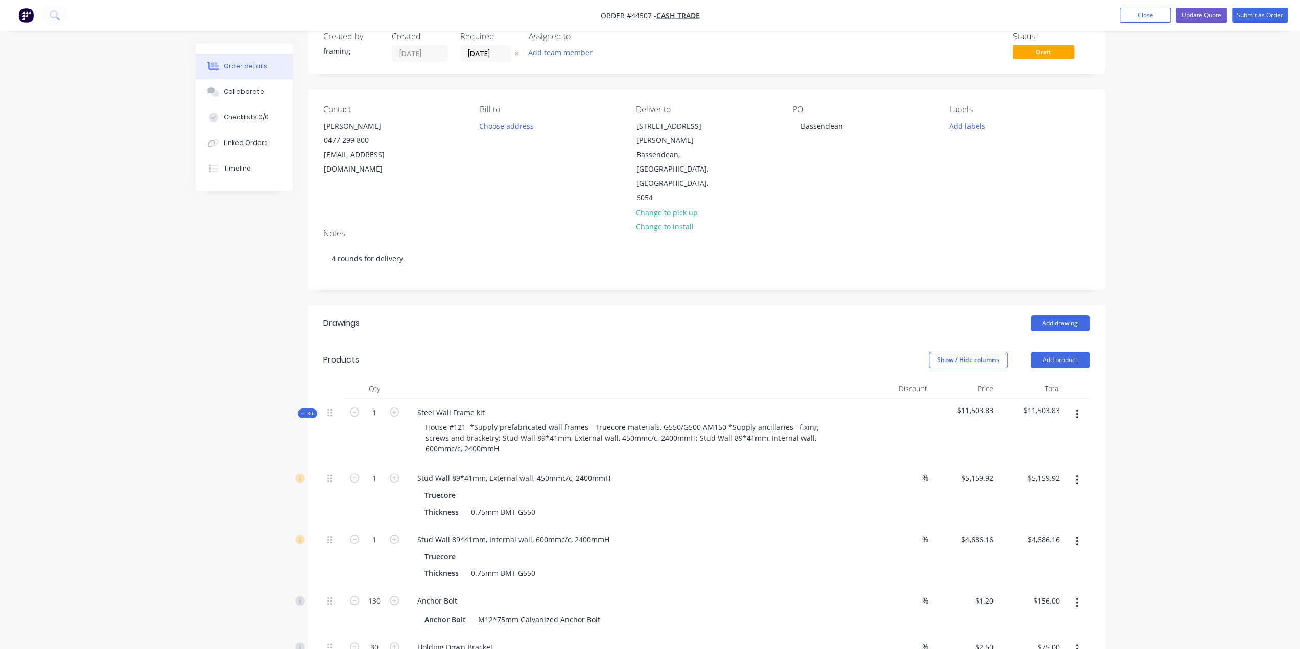
scroll to position [0, 0]
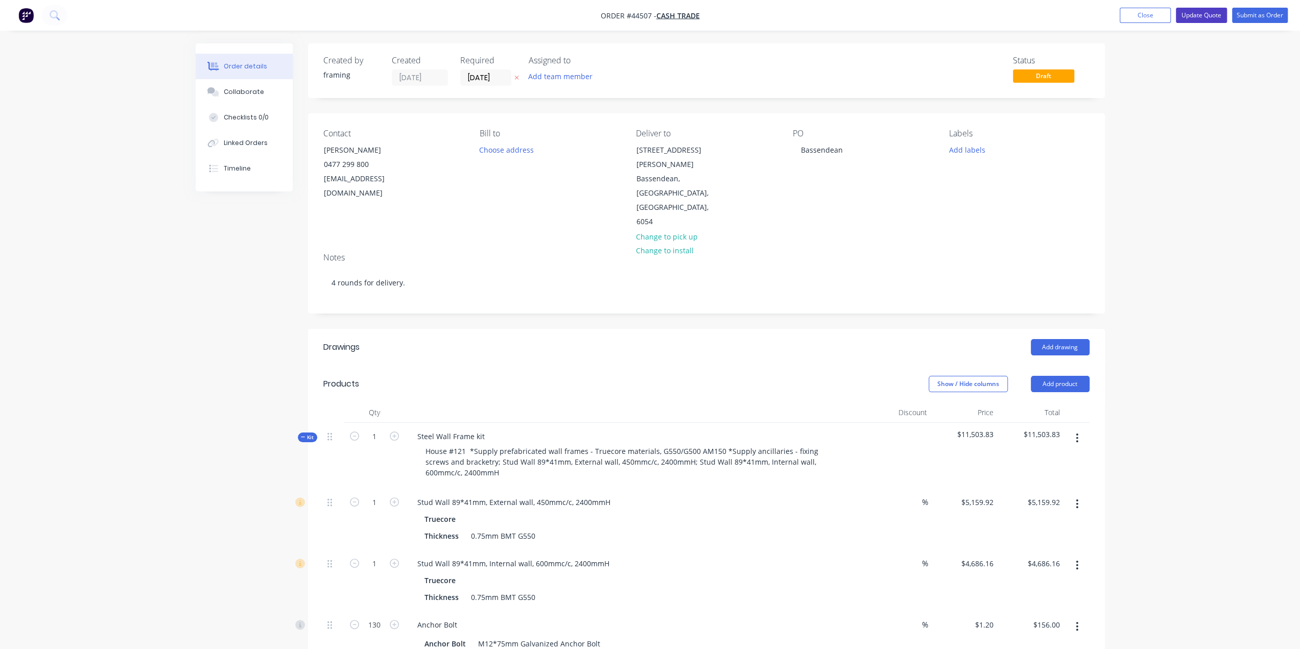
click at [1208, 16] on button "Update Quote" at bounding box center [1201, 15] width 51 height 15
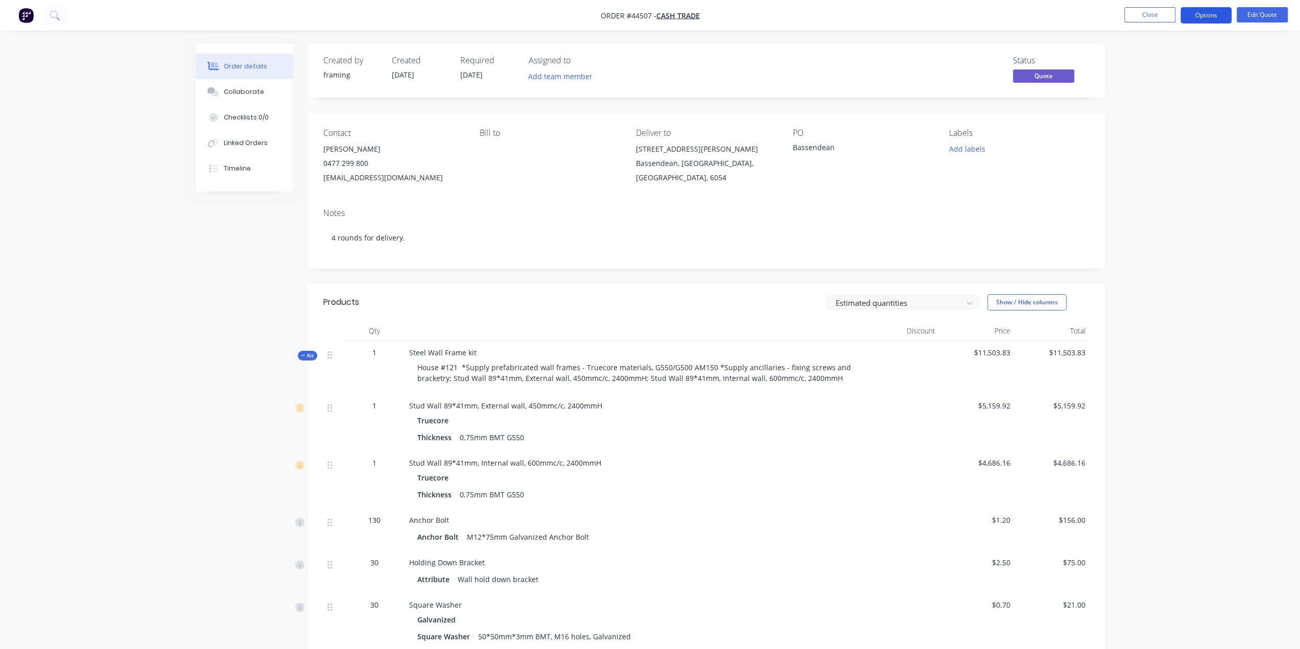
click at [1199, 17] on button "Options" at bounding box center [1205, 15] width 51 height 16
click at [1167, 58] on div "Quote" at bounding box center [1175, 62] width 94 height 15
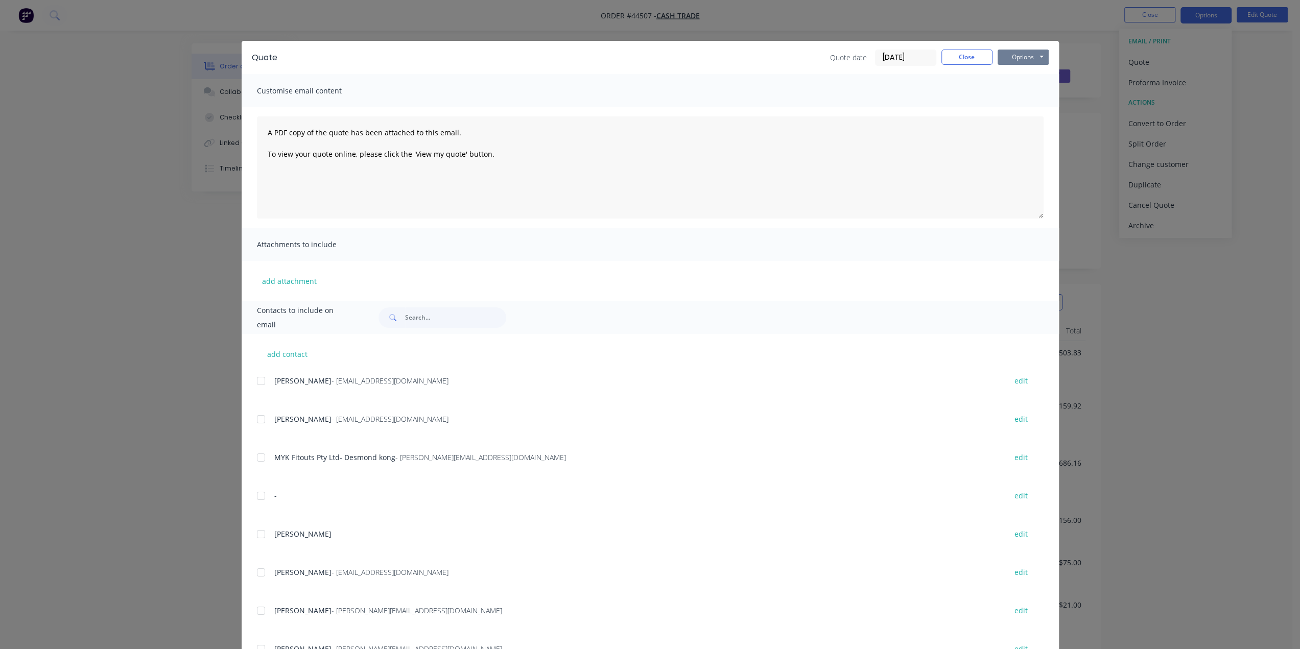
click at [1025, 58] on button "Options" at bounding box center [1022, 57] width 51 height 15
click at [1009, 90] on button "Print" at bounding box center [1029, 92] width 65 height 17
click at [1167, 138] on div "Quote Quote date [DATE] Close Options Preview Print Email Customise email conte…" at bounding box center [650, 324] width 1300 height 649
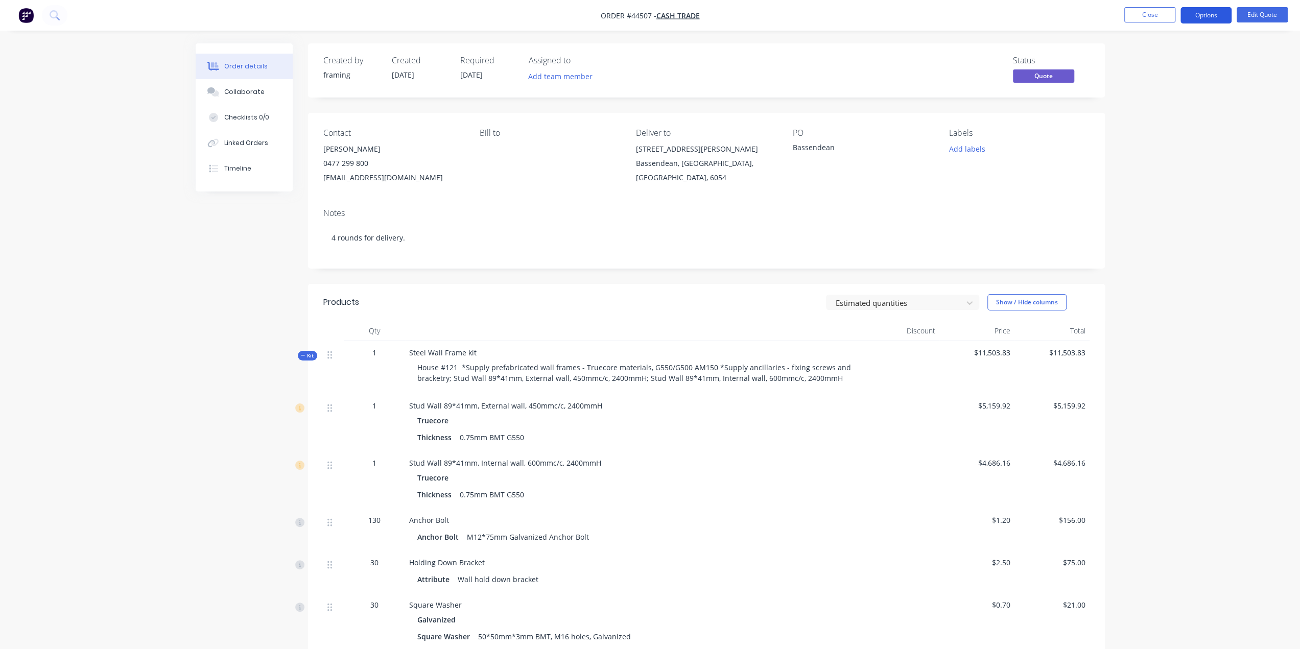
click at [1206, 18] on button "Options" at bounding box center [1205, 15] width 51 height 16
click at [1179, 120] on div "Convert to Order" at bounding box center [1175, 123] width 94 height 15
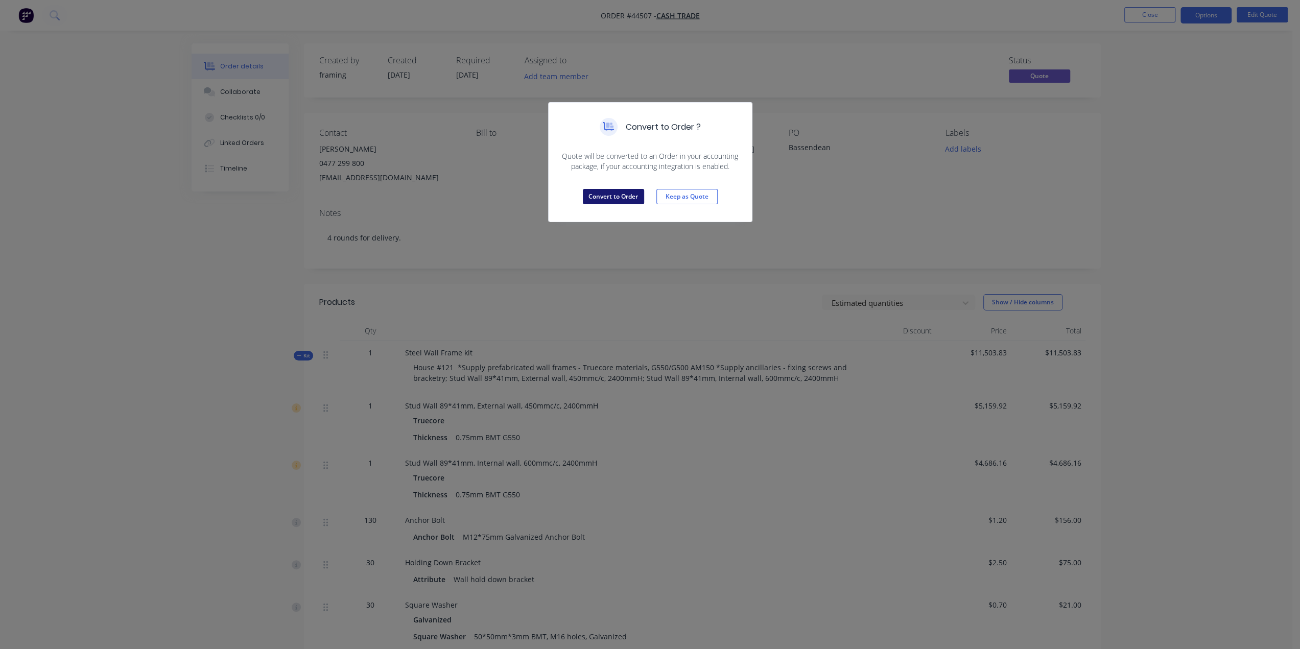
click at [607, 200] on button "Convert to Order" at bounding box center [613, 196] width 61 height 15
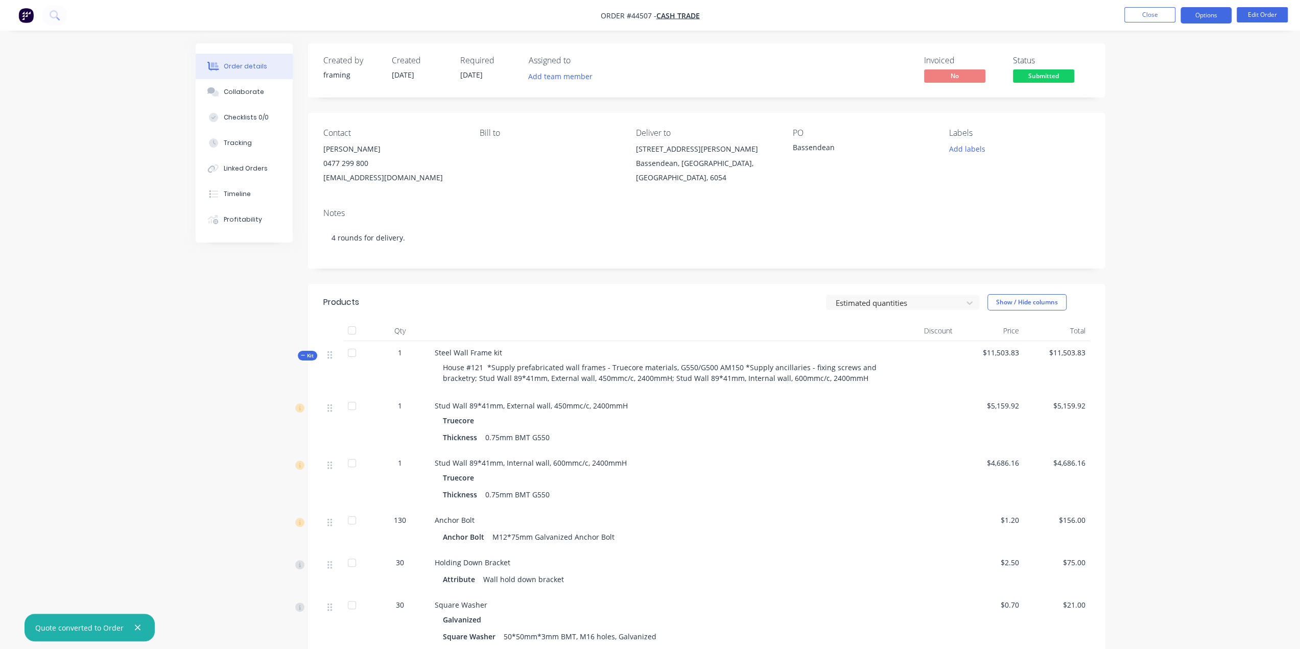
click at [1208, 15] on button "Options" at bounding box center [1205, 15] width 51 height 16
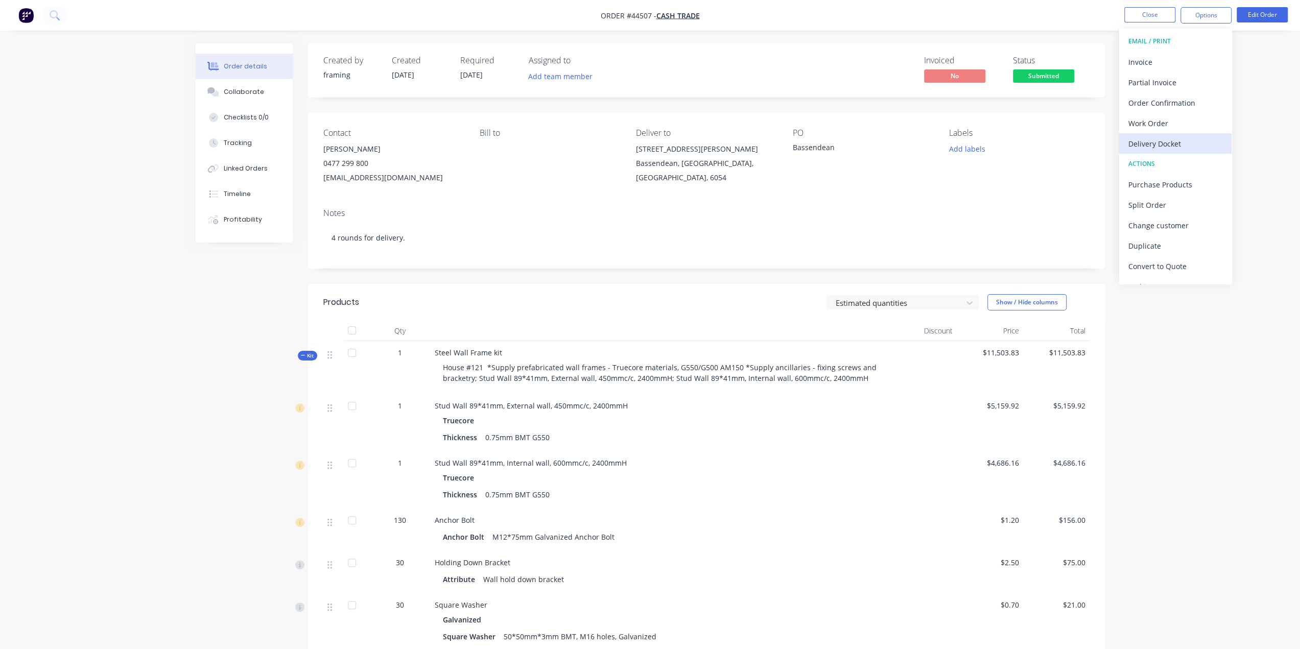
click at [1149, 137] on div "Delivery Docket" at bounding box center [1175, 143] width 94 height 15
click at [1157, 105] on div "Without pricing" at bounding box center [1175, 103] width 94 height 15
click at [1159, 264] on div "Convert to Quote" at bounding box center [1175, 266] width 94 height 15
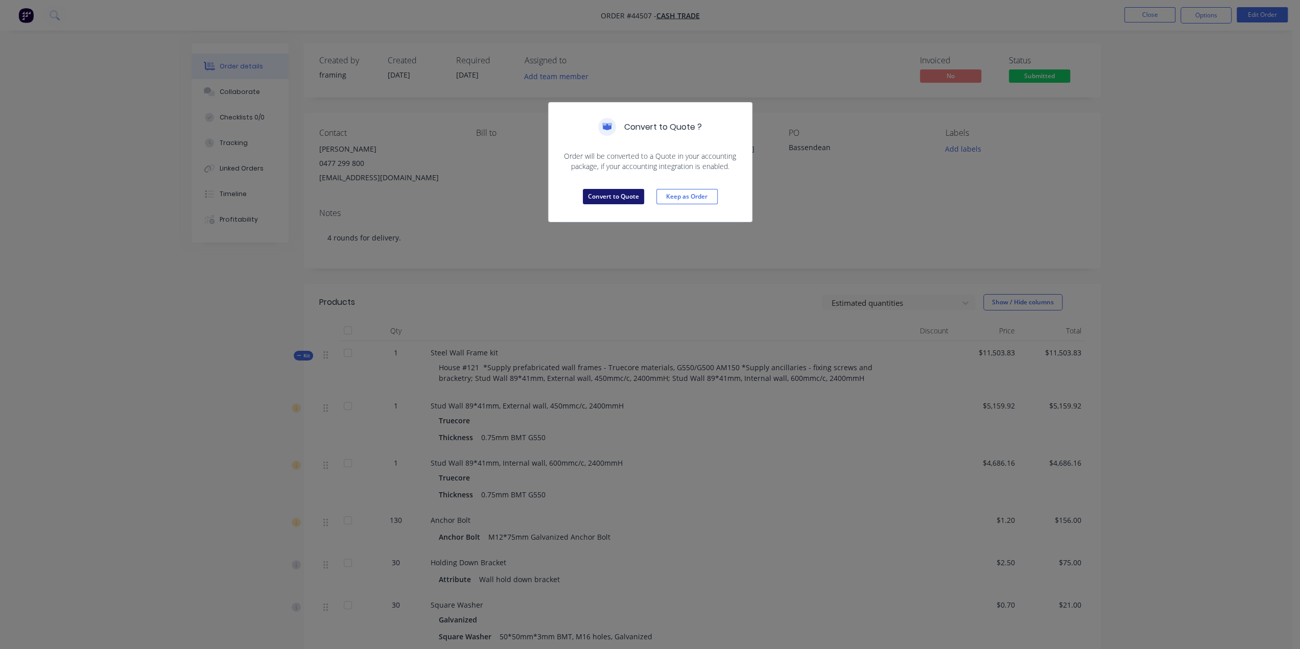
click at [609, 195] on button "Convert to Quote" at bounding box center [613, 196] width 61 height 15
